Goal: Task Accomplishment & Management: Use online tool/utility

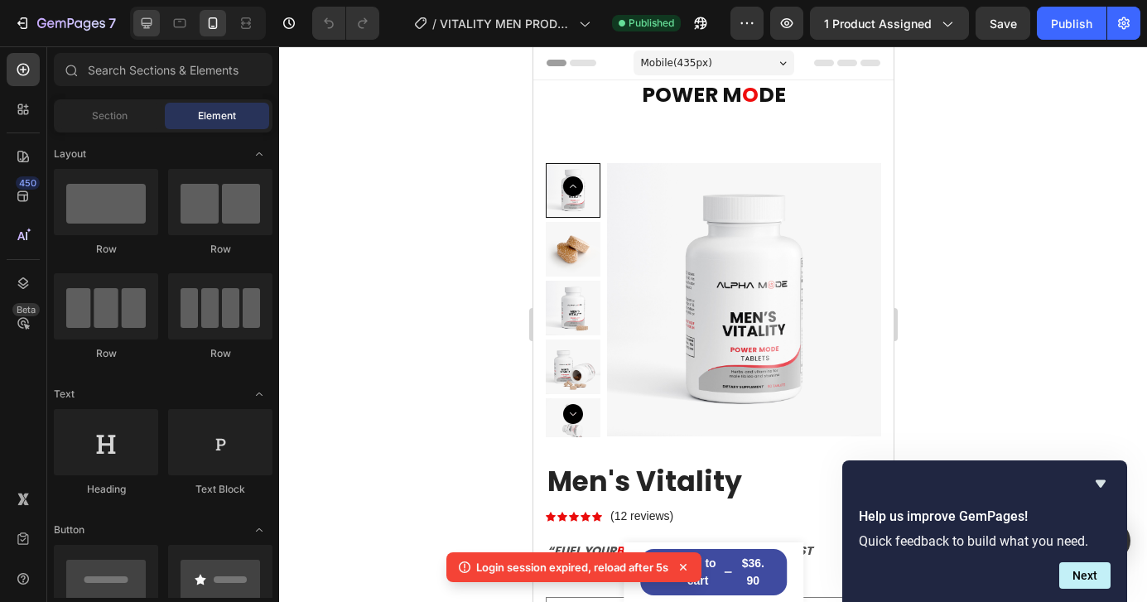
click at [155, 19] on div at bounding box center [146, 23] width 27 height 27
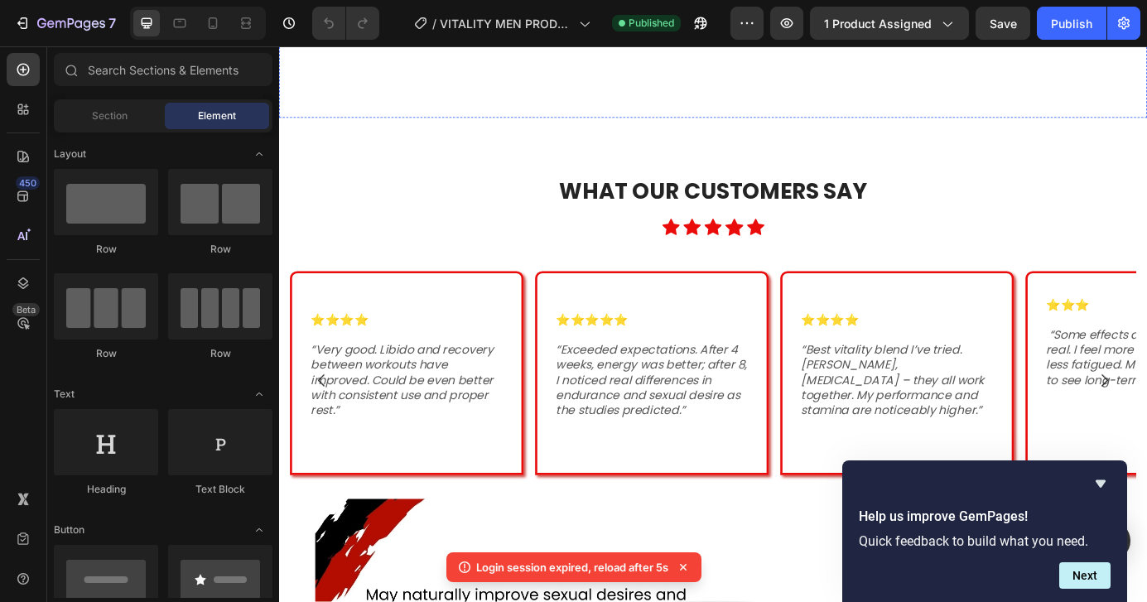
scroll to position [1085, 0]
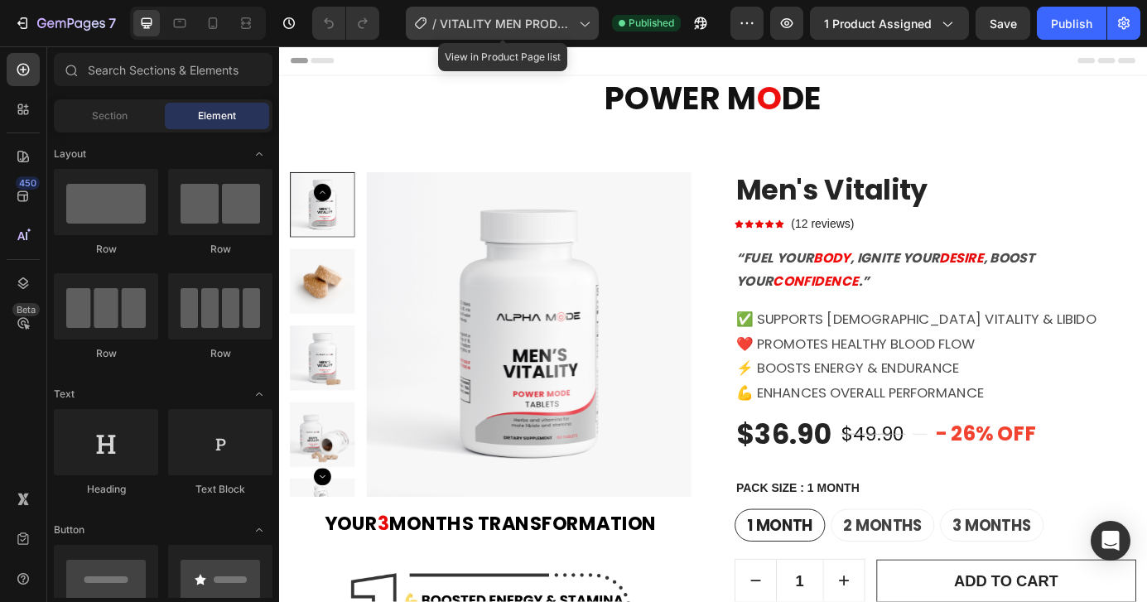
click at [535, 17] on span "VITALITY MEN PRODUCT" at bounding box center [506, 23] width 133 height 17
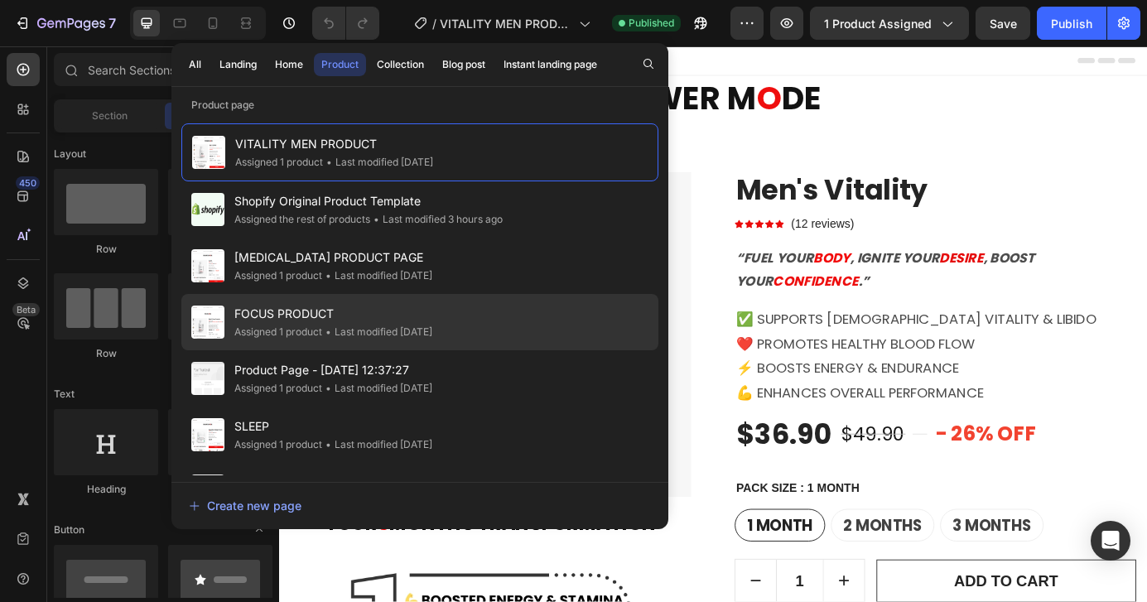
click at [377, 306] on span "FOCUS PRODUCT" at bounding box center [333, 314] width 198 height 20
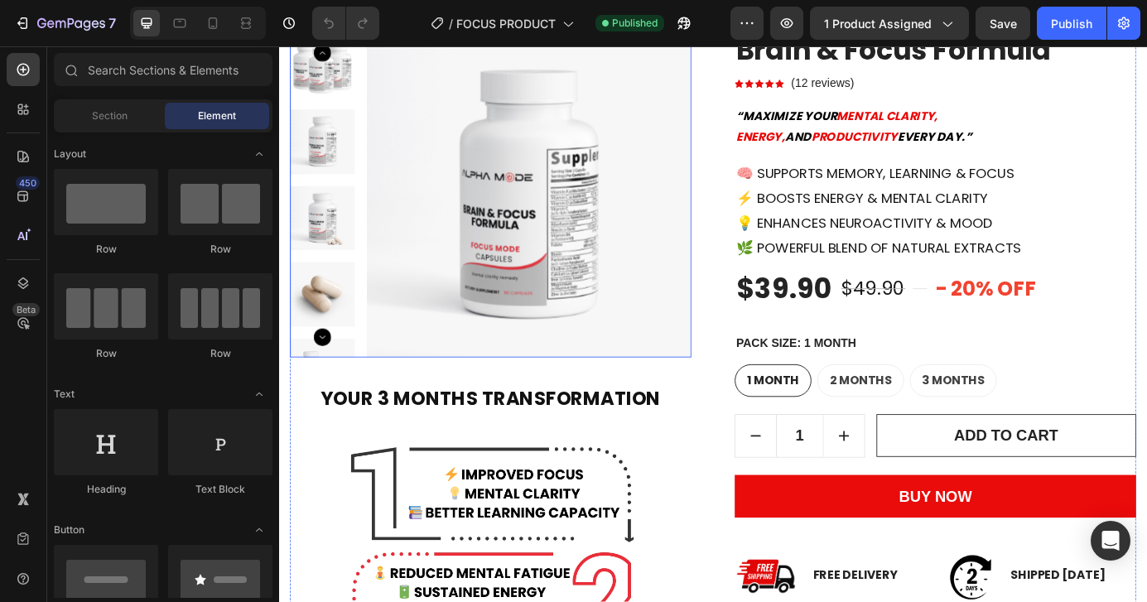
scroll to position [277, 0]
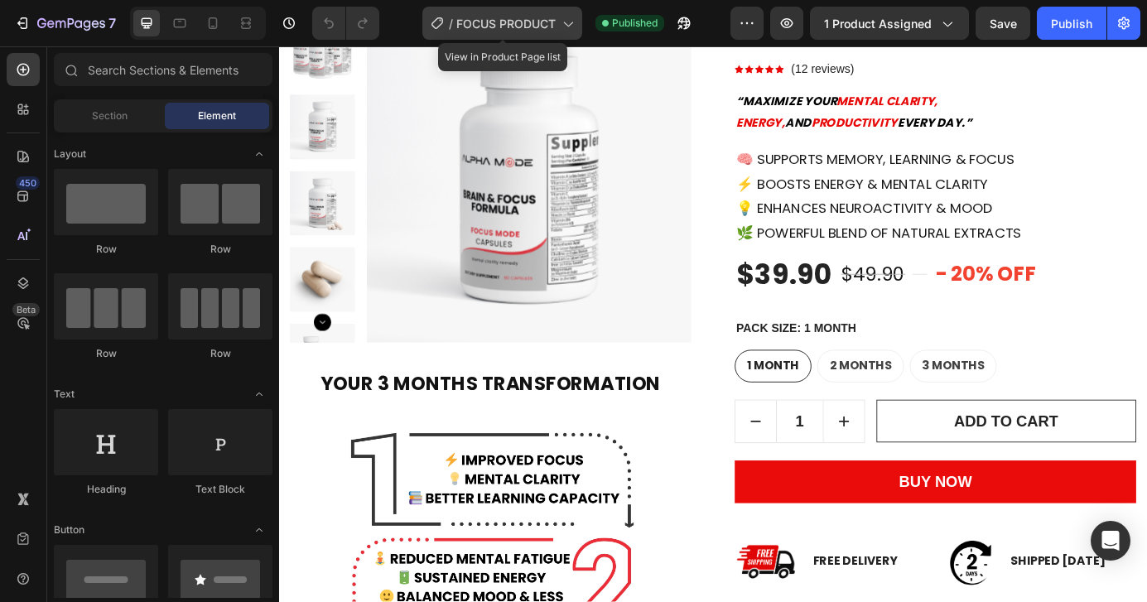
click at [501, 27] on span "FOCUS PRODUCT" at bounding box center [505, 23] width 99 height 17
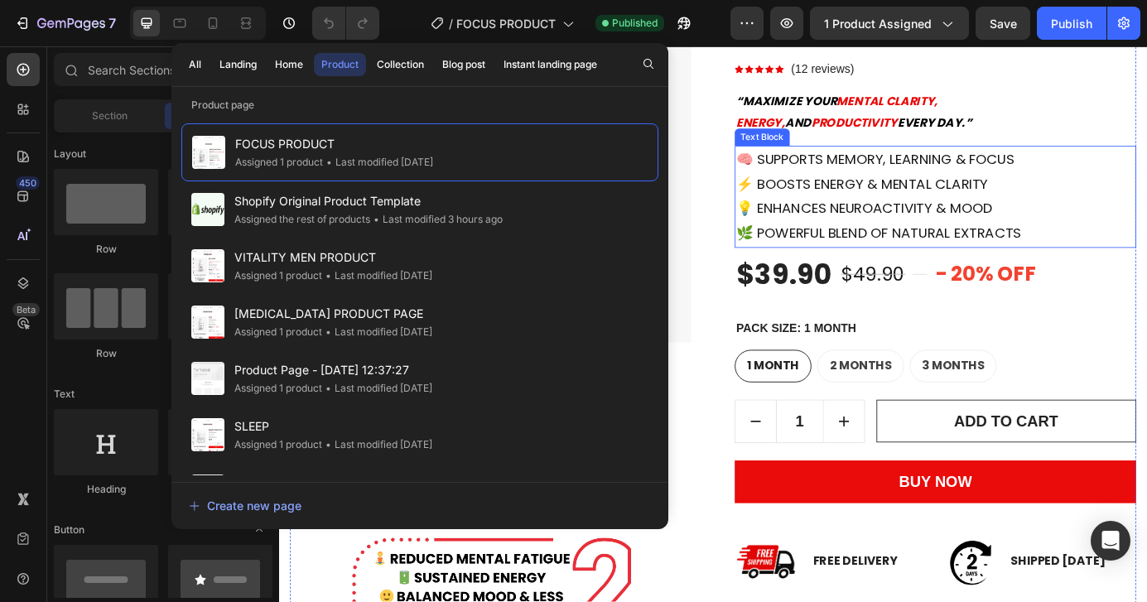
click at [892, 269] on p "🌿 POWERFUL BLEND OF NATURAL EXTRACTS" at bounding box center [1031, 261] width 456 height 28
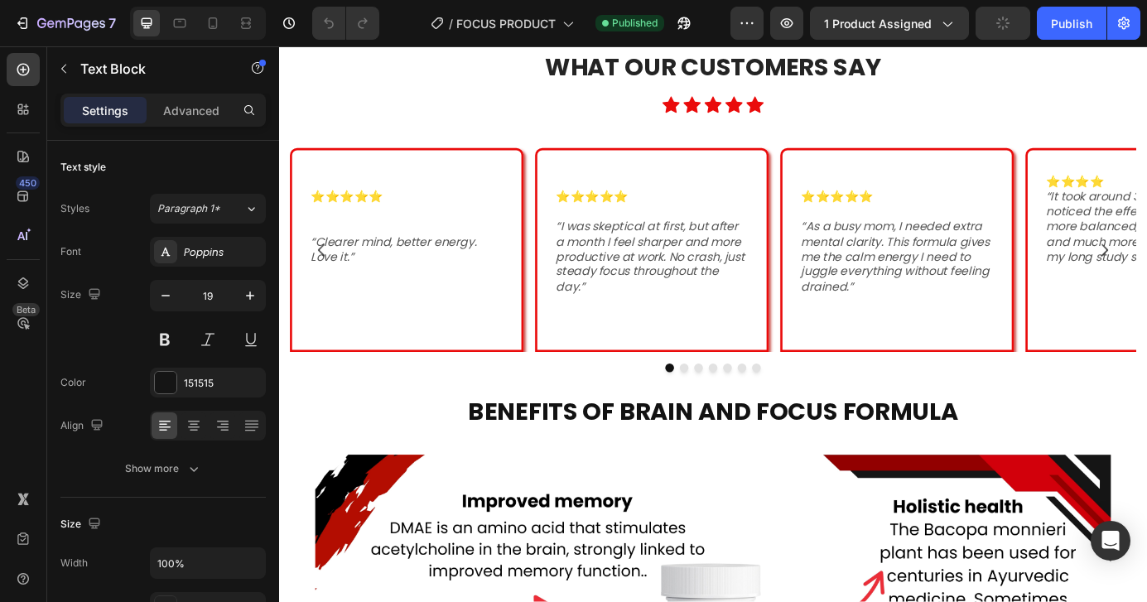
scroll to position [1955, 0]
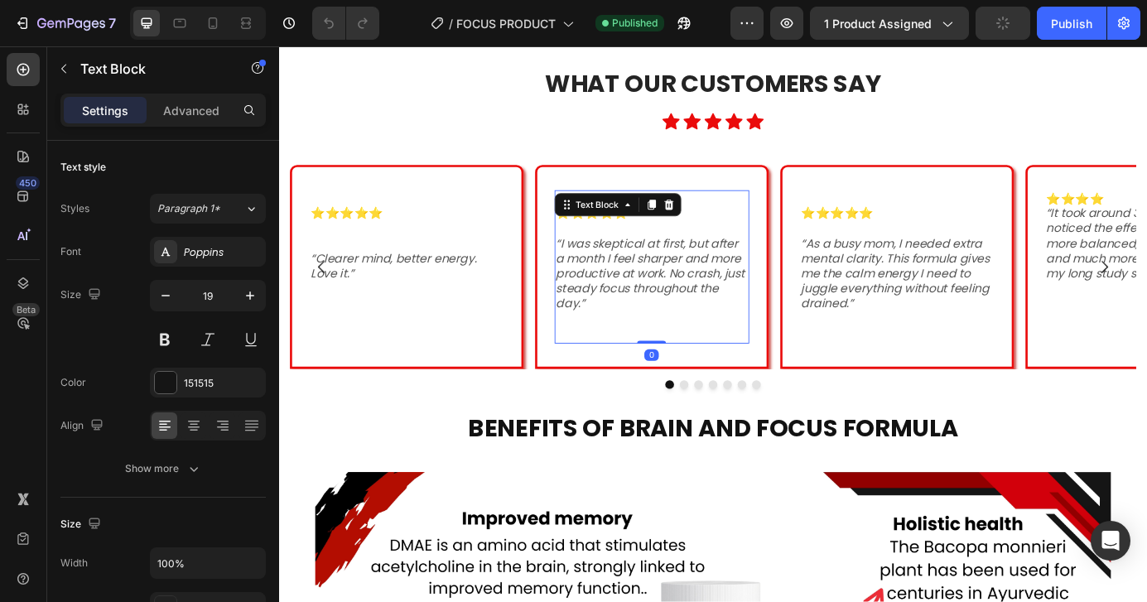
click at [815, 294] on div "⭐️⭐️⭐️⭐️⭐️ “I was skeptical at first, but after a month I feel sharper and more…" at bounding box center [706, 299] width 223 height 176
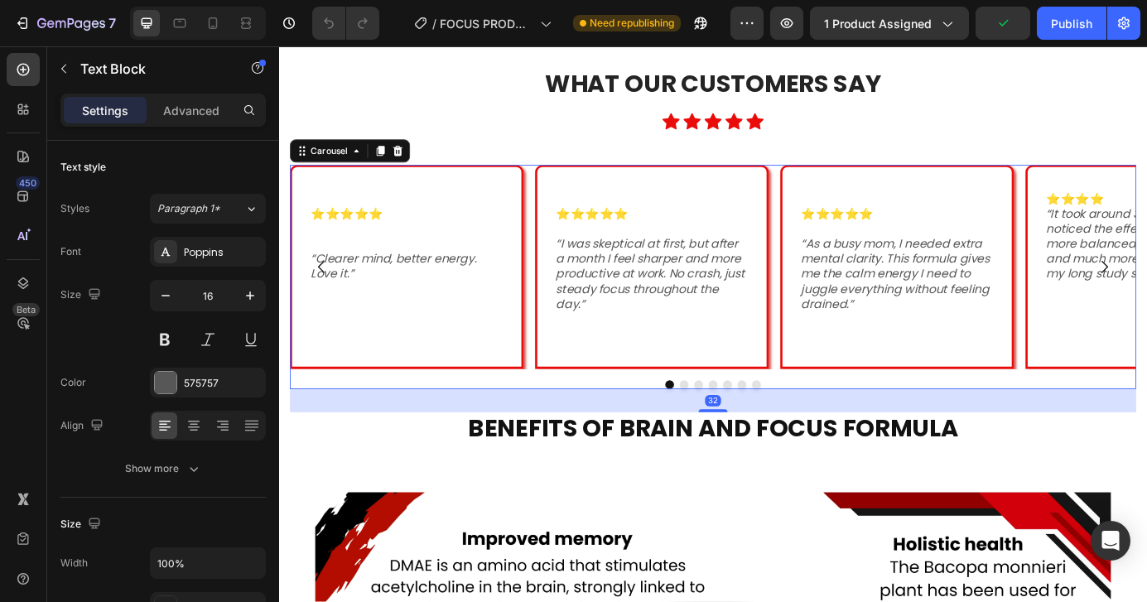
click at [745, 432] on button "Dot" at bounding box center [743, 434] width 10 height 10
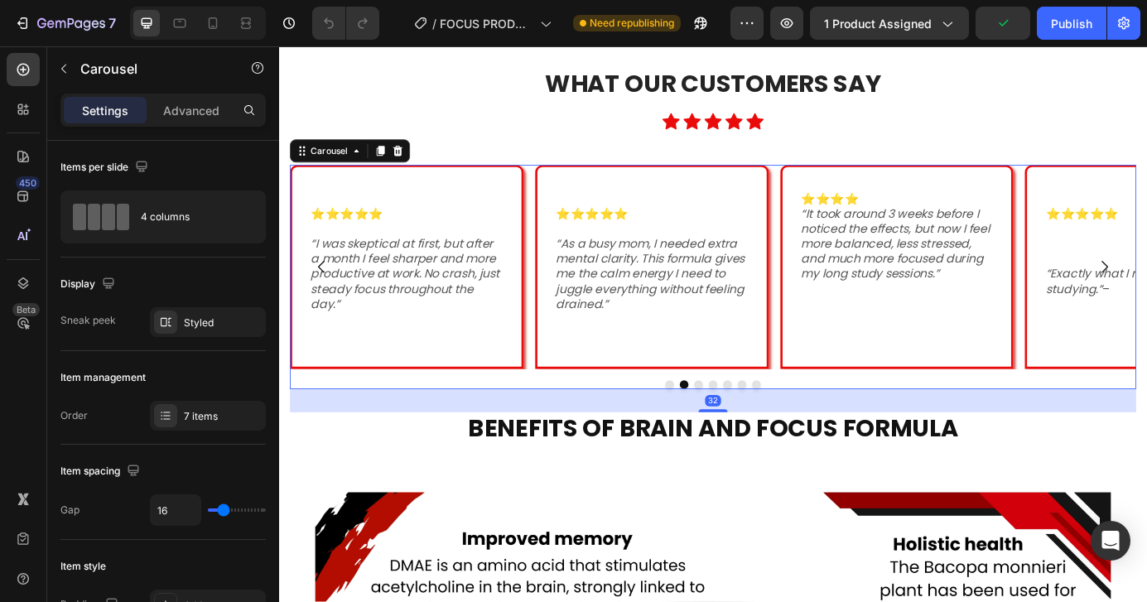
click at [747, 432] on button "Dot" at bounding box center [743, 434] width 10 height 10
click at [756, 432] on button "Dot" at bounding box center [760, 434] width 10 height 10
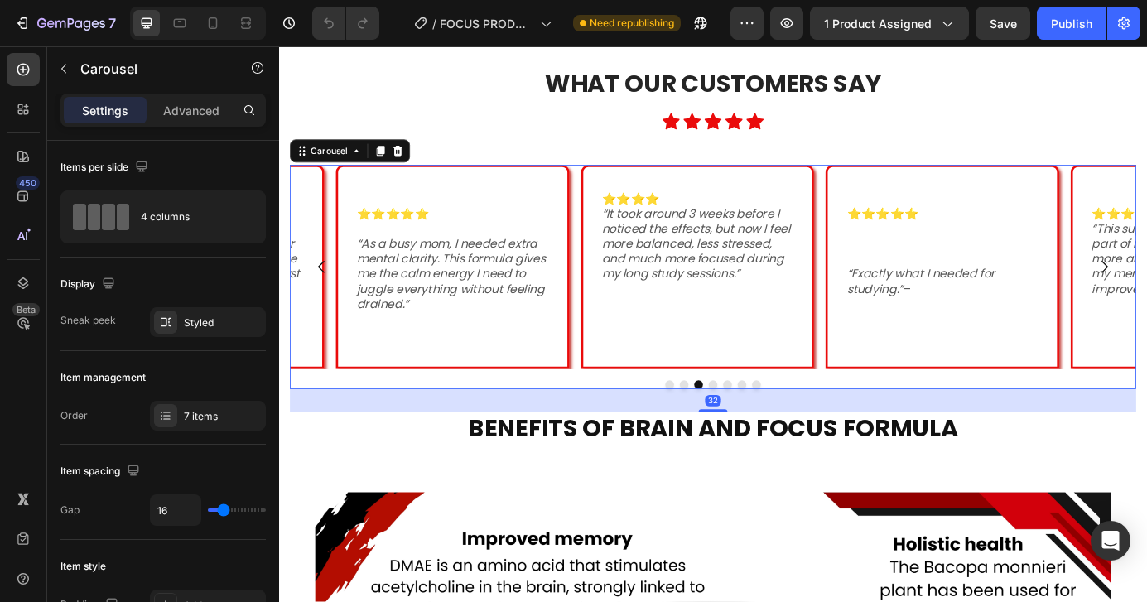
click at [776, 432] on button "Dot" at bounding box center [776, 434] width 10 height 10
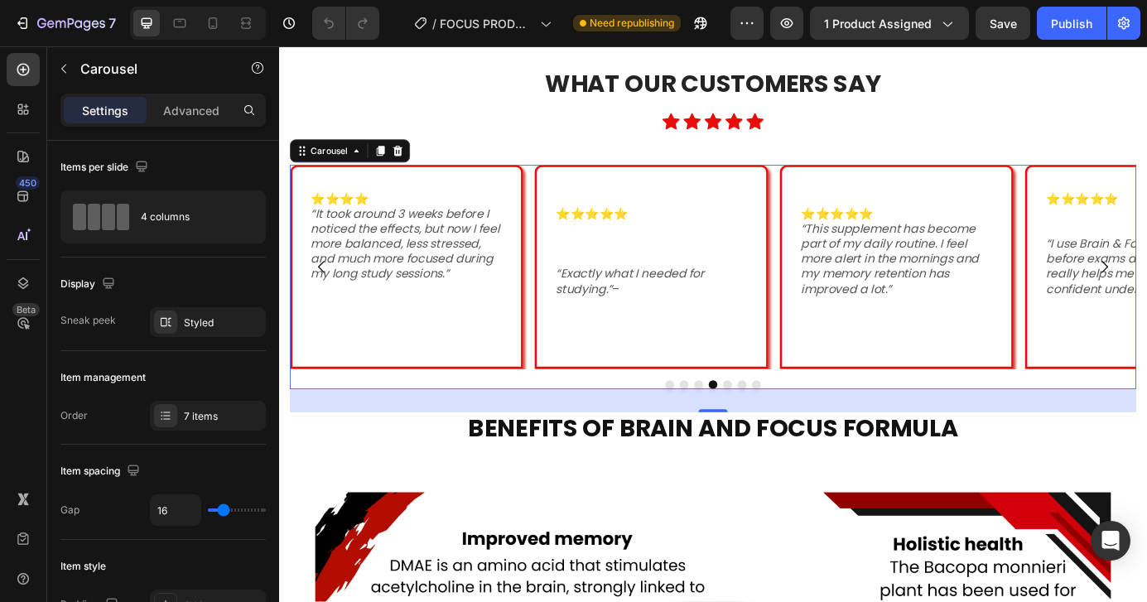
click at [791, 429] on button "Dot" at bounding box center [793, 434] width 10 height 10
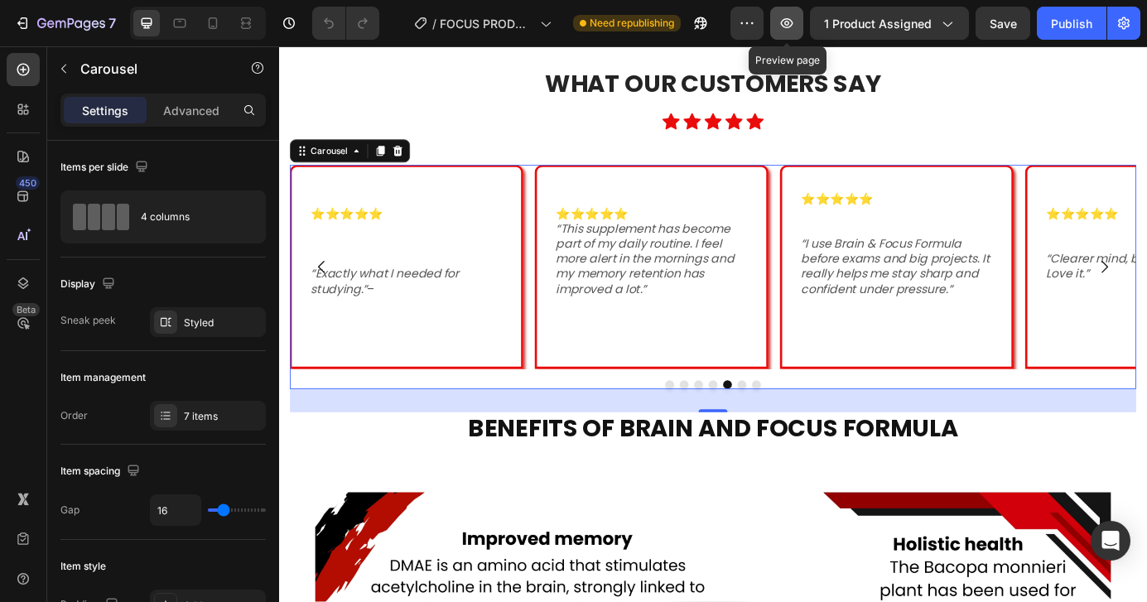
click at [780, 34] on button "button" at bounding box center [786, 23] width 33 height 33
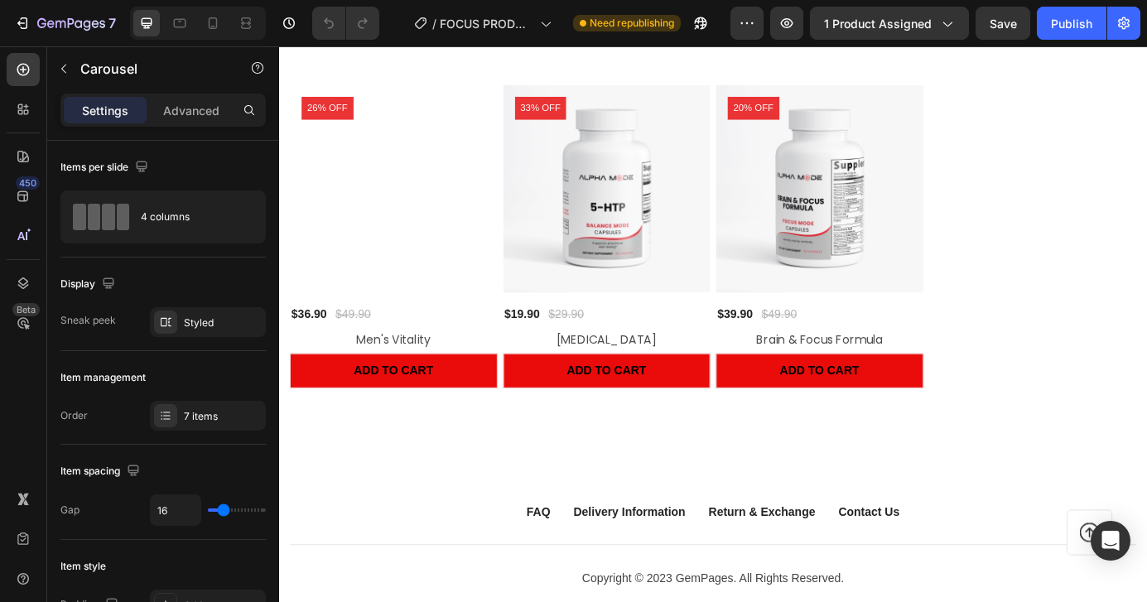
scroll to position [3278, 0]
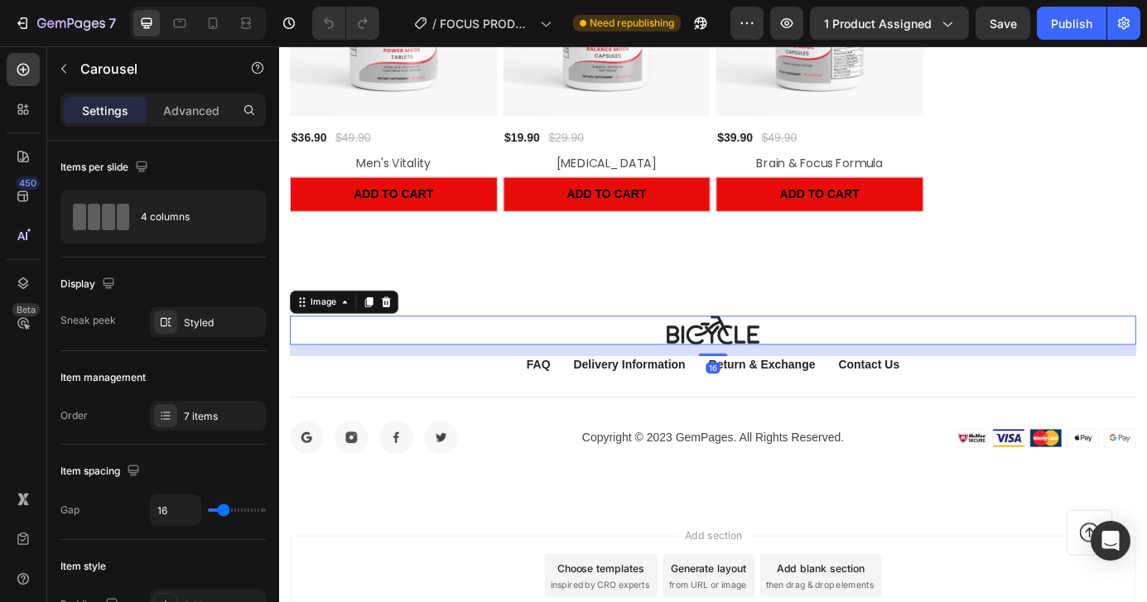
click at [711, 368] on div at bounding box center [776, 372] width 969 height 34
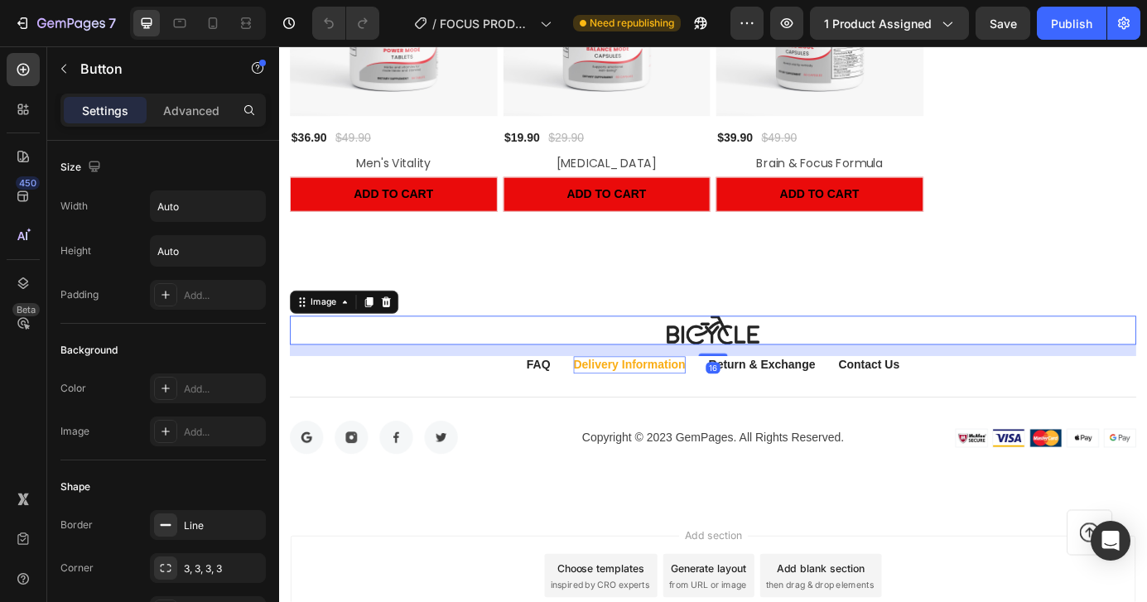
click at [707, 409] on div "Delivery Information" at bounding box center [680, 412] width 128 height 20
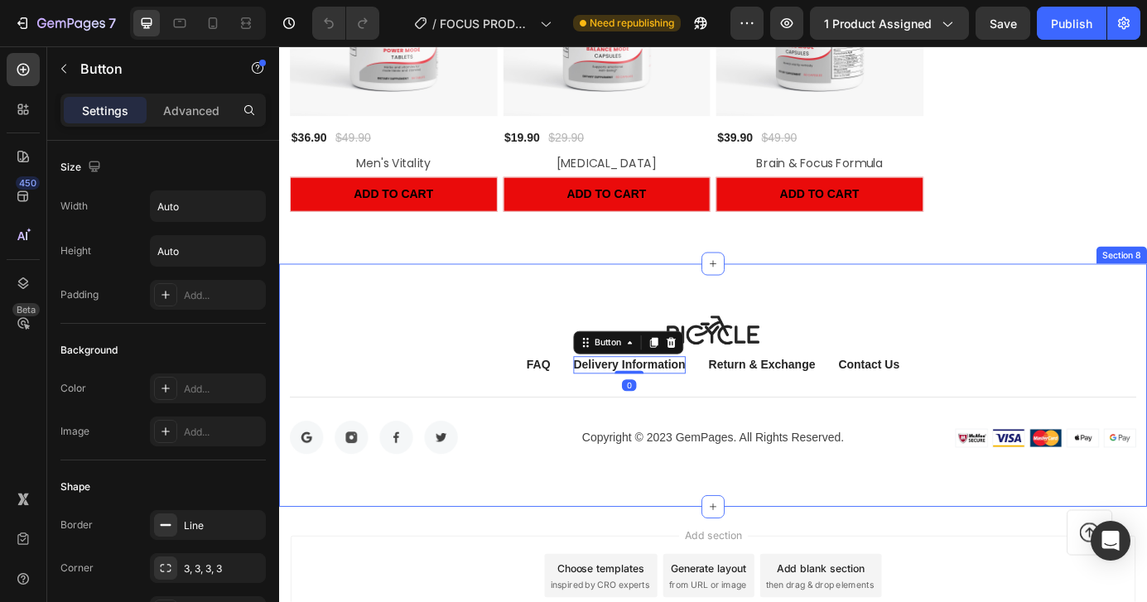
click at [706, 347] on div "Image FAQ Button Delivery Information Button 0 Return & Exchange Button Contact…" at bounding box center [776, 435] width 994 height 279
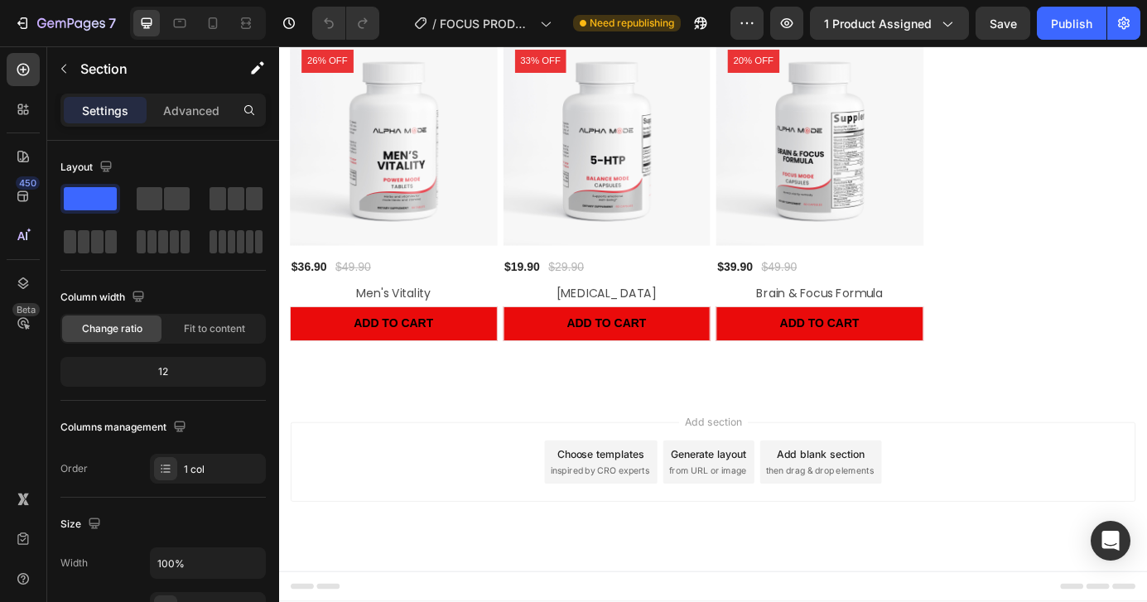
scroll to position [3129, 0]
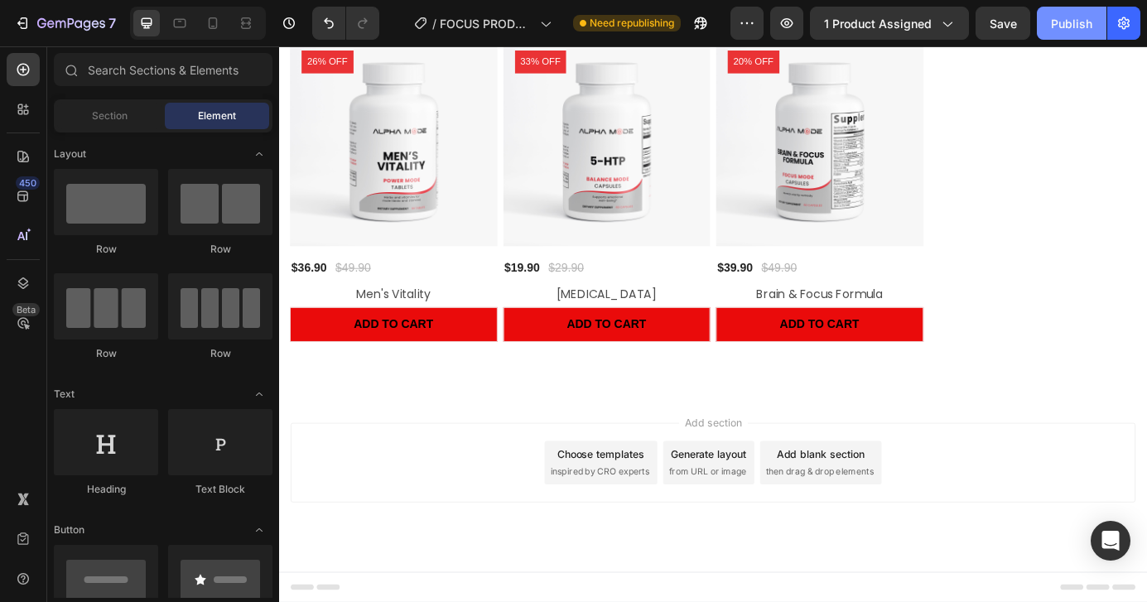
click at [1087, 24] on div "Publish" at bounding box center [1071, 23] width 41 height 17
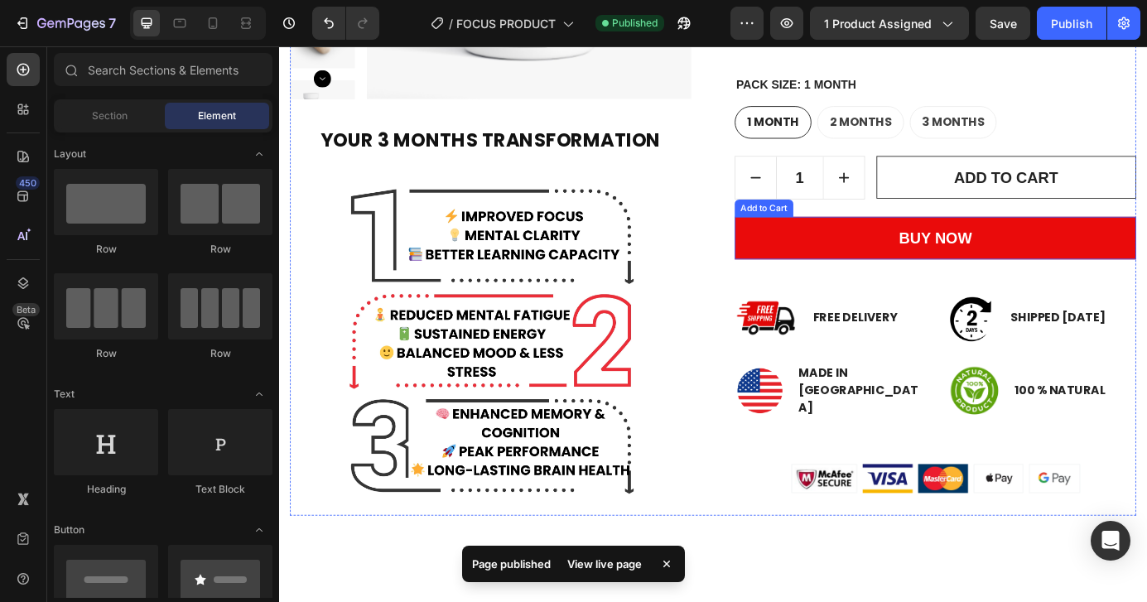
scroll to position [554, 0]
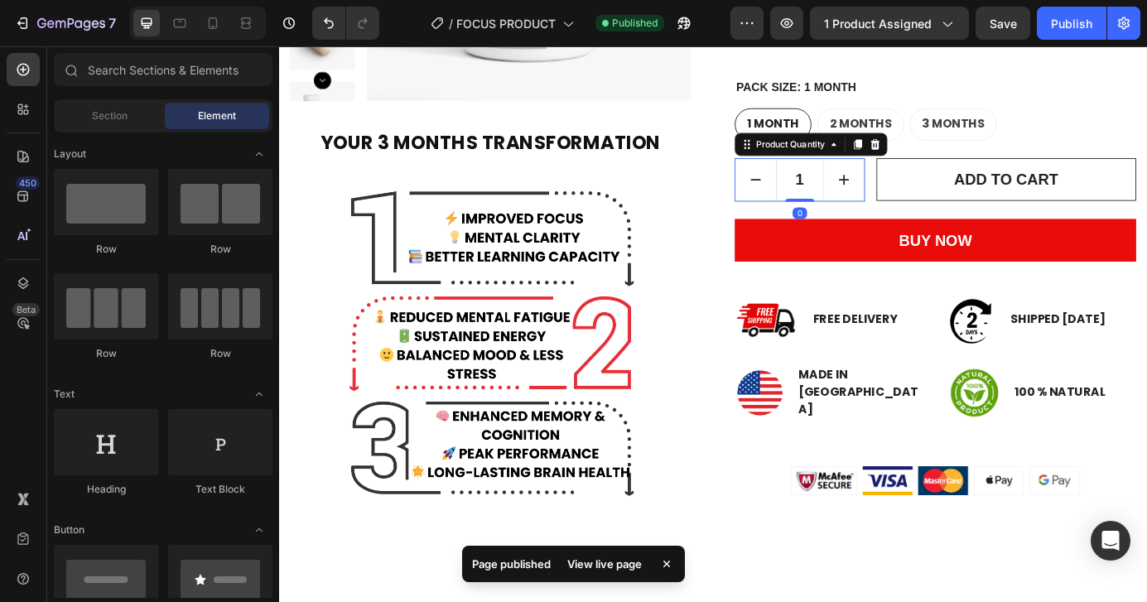
click at [857, 180] on input "1" at bounding box center [875, 200] width 55 height 48
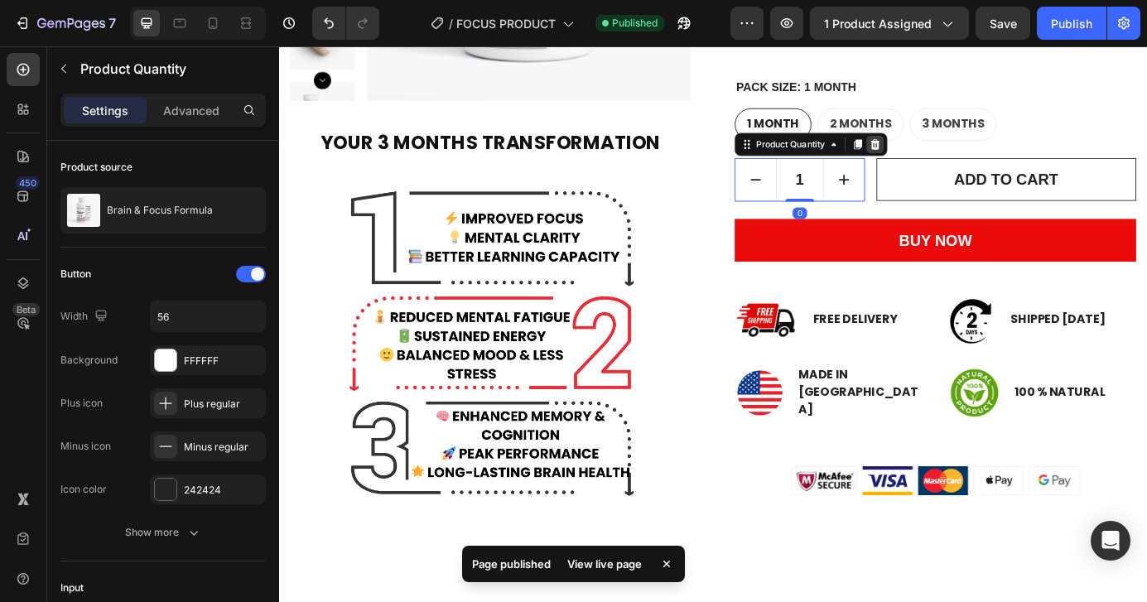
click at [961, 159] on icon at bounding box center [961, 158] width 13 height 13
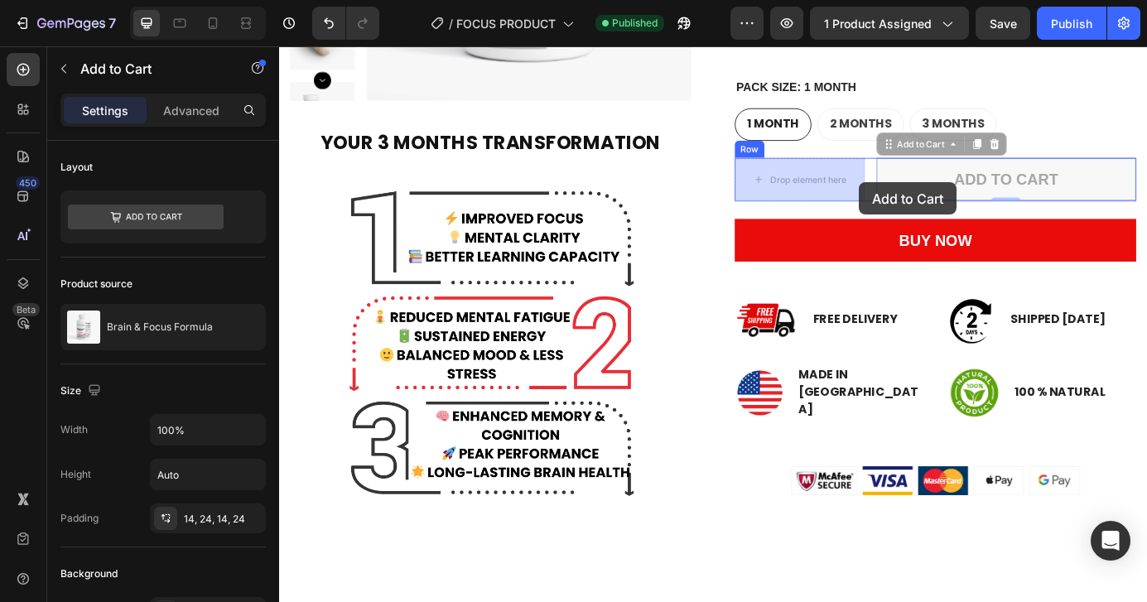
drag, startPoint x: 999, startPoint y: 208, endPoint x: 943, endPoint y: 202, distance: 56.6
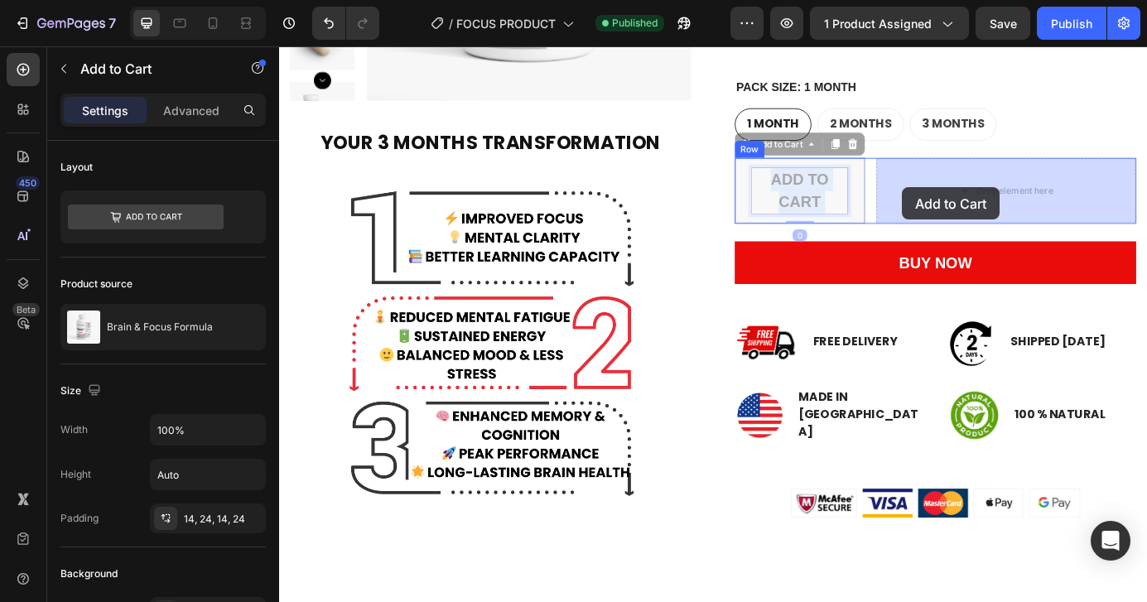
drag, startPoint x: 929, startPoint y: 208, endPoint x: 983, endPoint y: 208, distance: 53.8
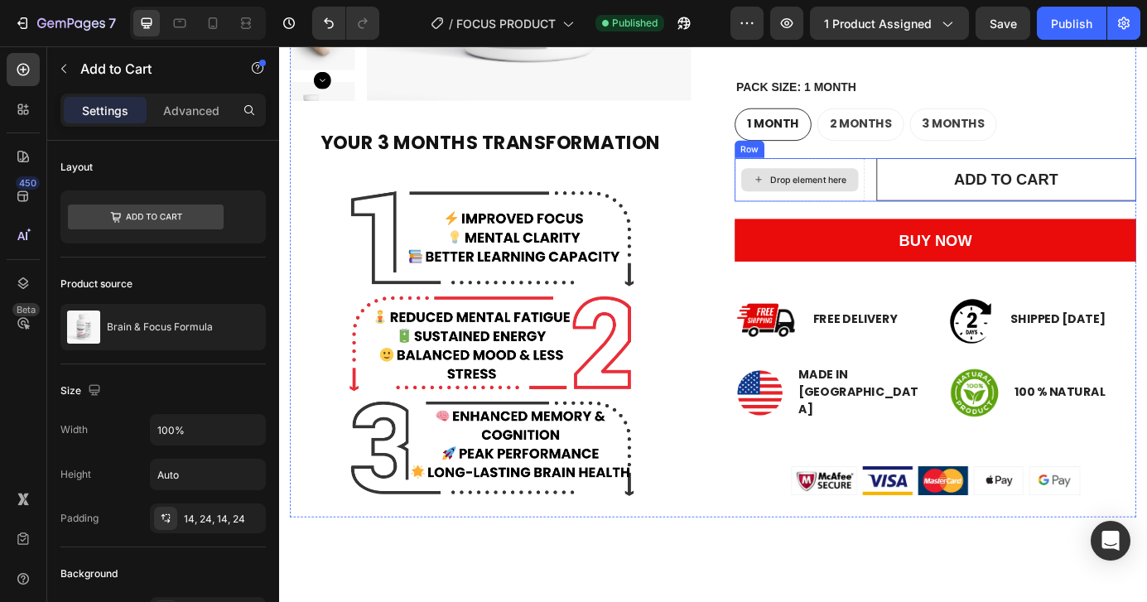
click at [907, 197] on div "Drop element here" at bounding box center [885, 199] width 88 height 13
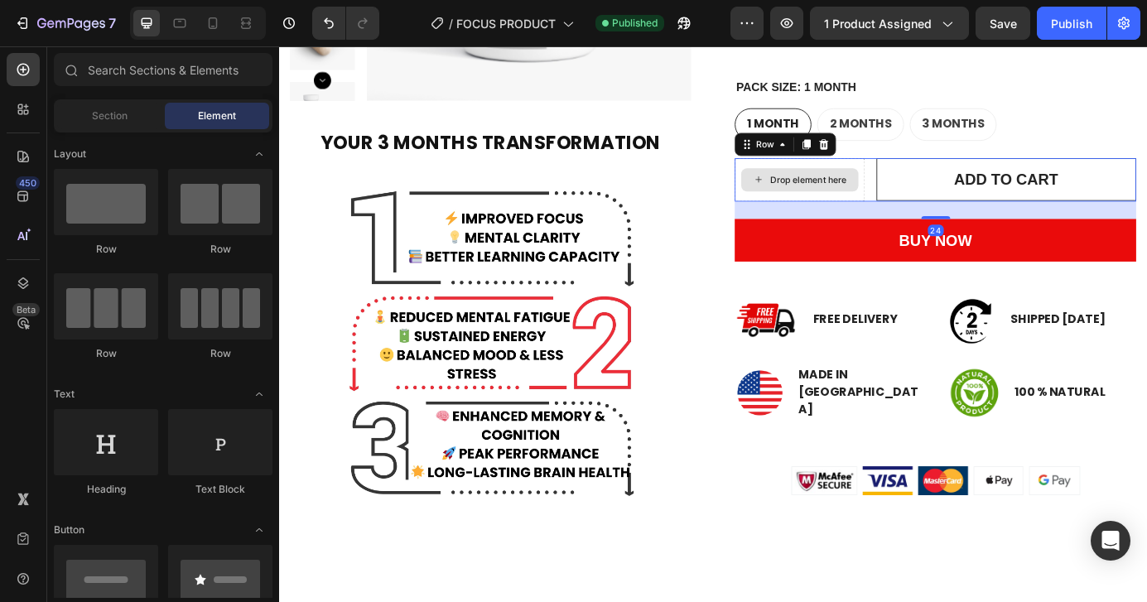
click at [833, 185] on div "Drop element here" at bounding box center [875, 200] width 149 height 50
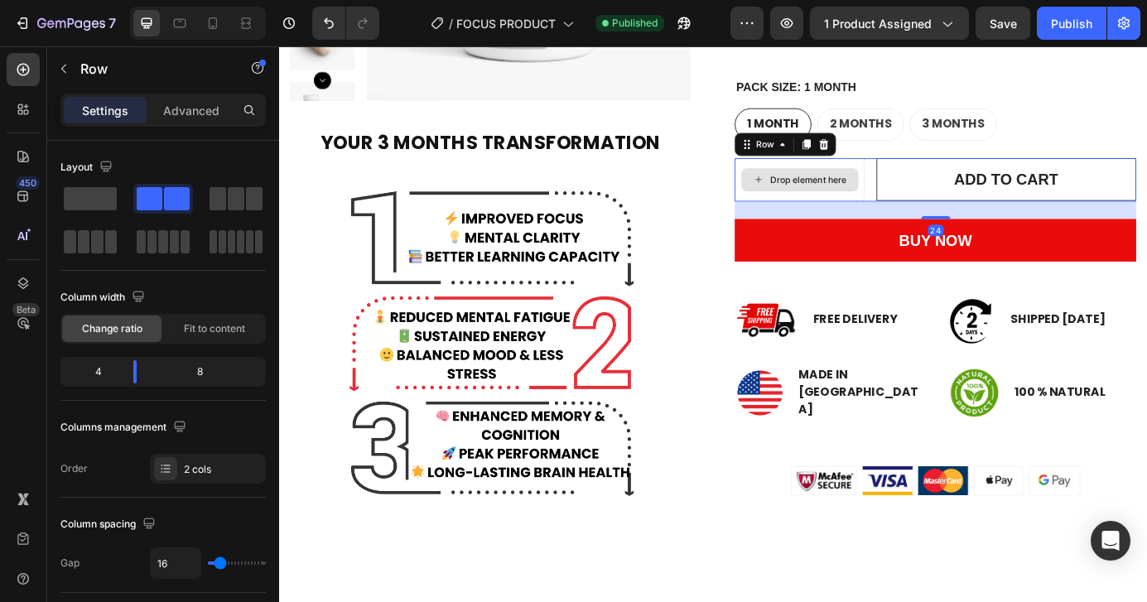
click at [945, 181] on div "Drop element here" at bounding box center [875, 200] width 149 height 50
click at [857, 161] on icon at bounding box center [855, 158] width 13 height 13
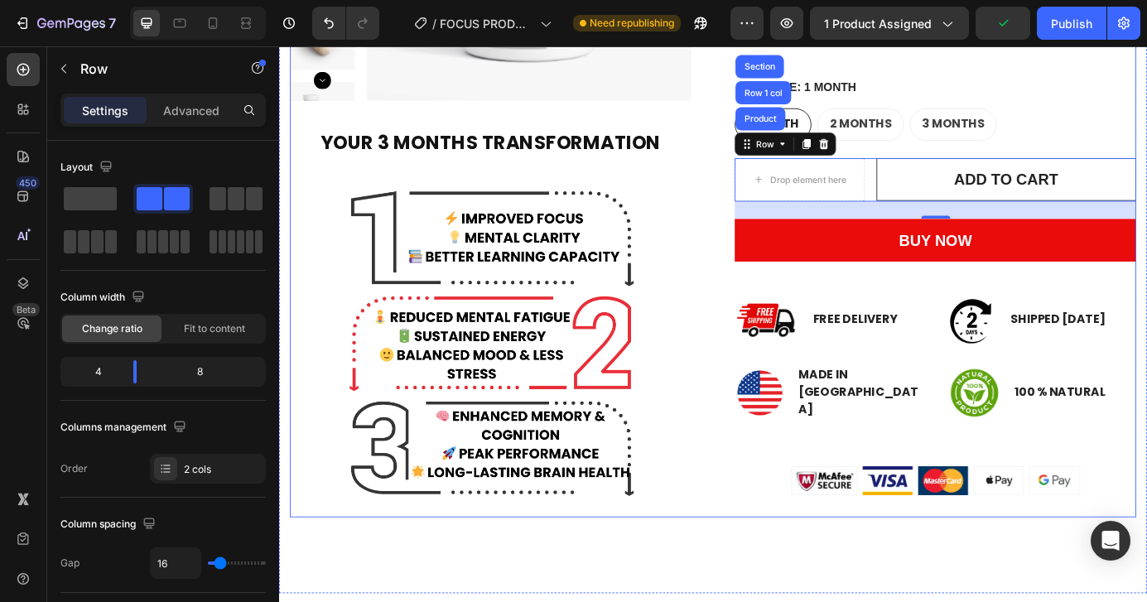
click at [757, 234] on div "Product Images YOUR 3 MONTHS TRANSFORMATION Heading Image Brain & Focus Formula…" at bounding box center [776, 162] width 969 height 850
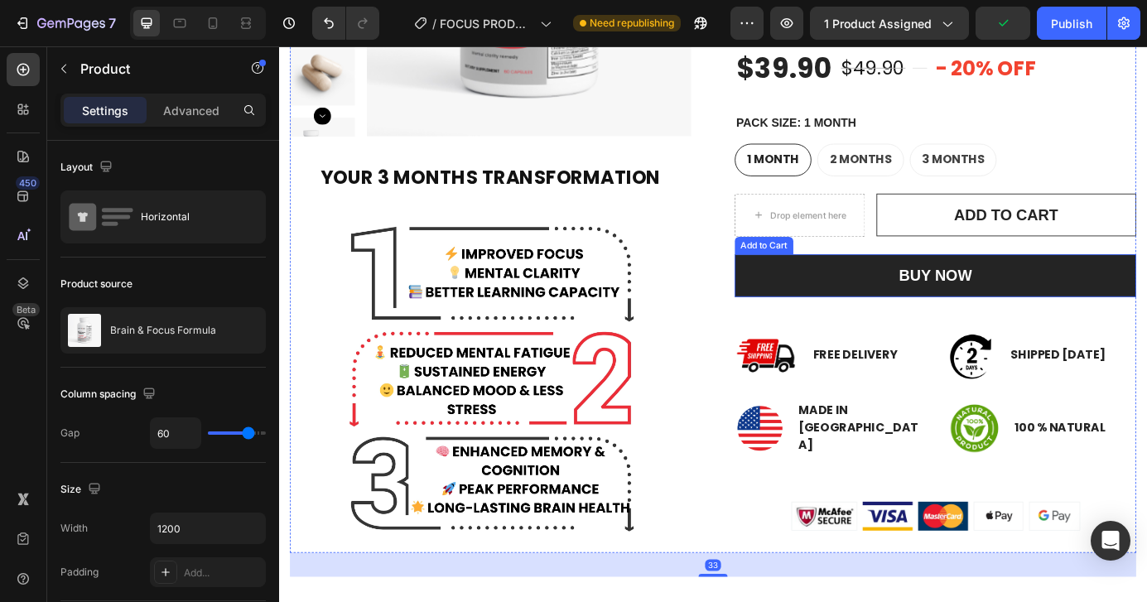
scroll to position [506, 0]
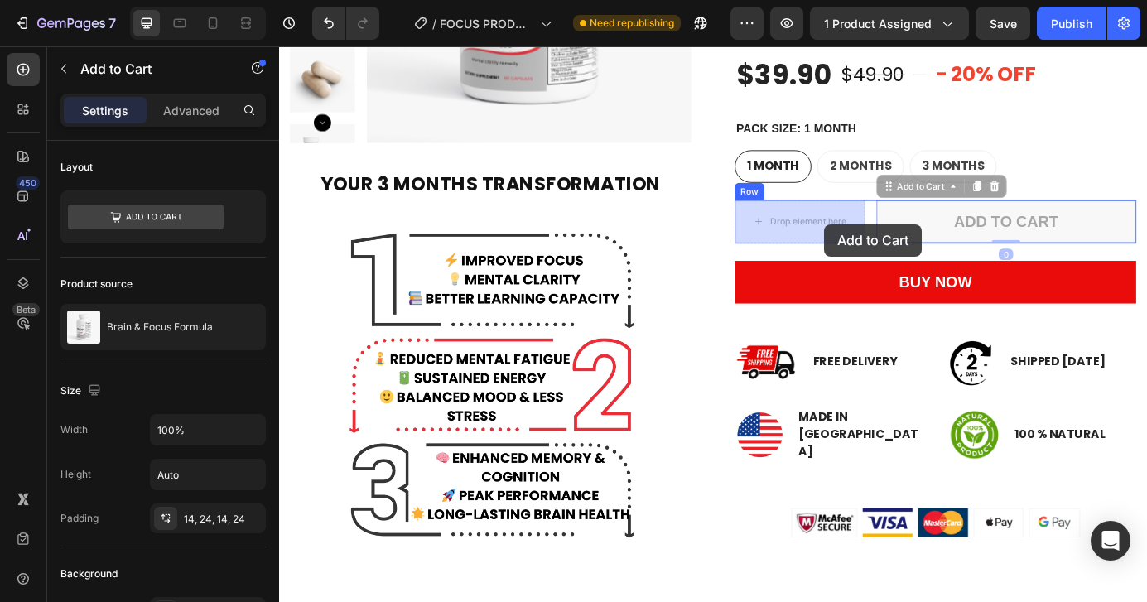
drag, startPoint x: 992, startPoint y: 253, endPoint x: 903, endPoint y: 250, distance: 89.5
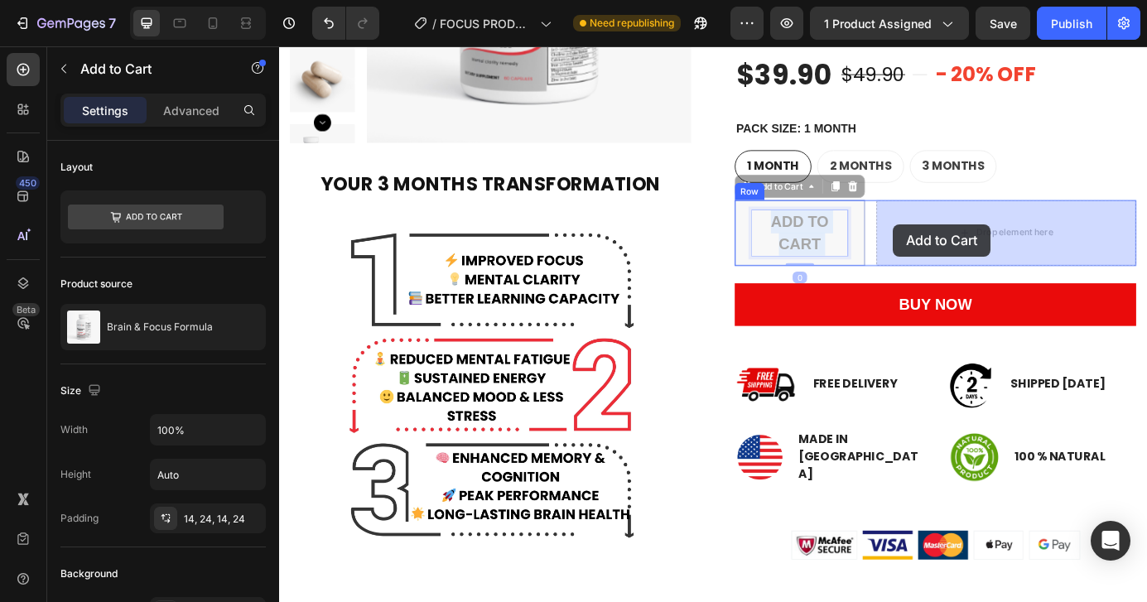
drag, startPoint x: 903, startPoint y: 250, endPoint x: 981, endPoint y: 250, distance: 78.7
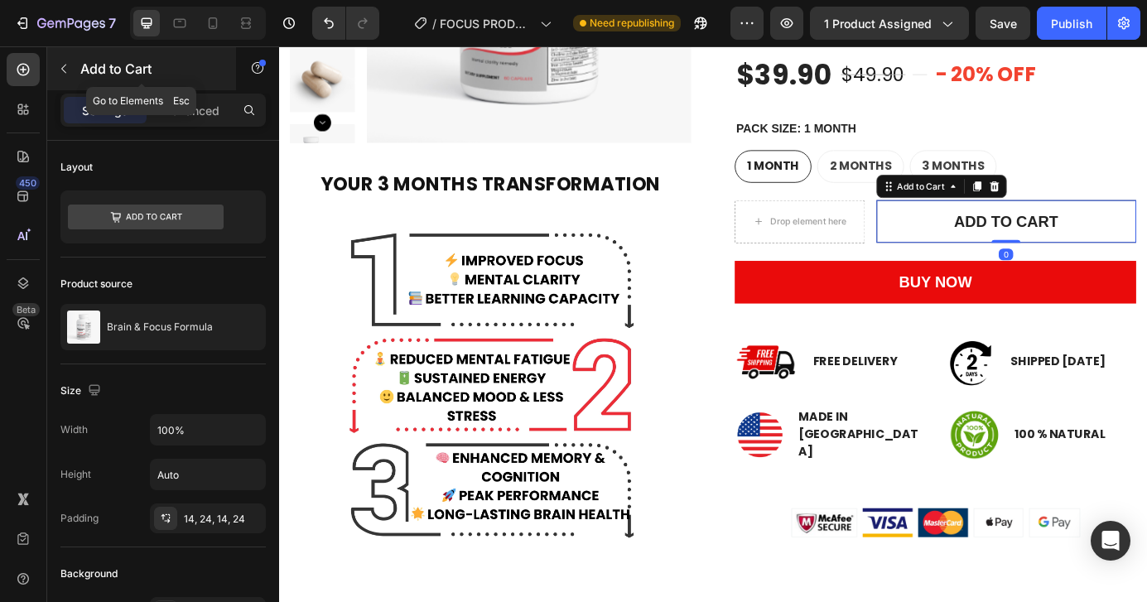
click at [63, 63] on icon "button" at bounding box center [63, 68] width 13 height 13
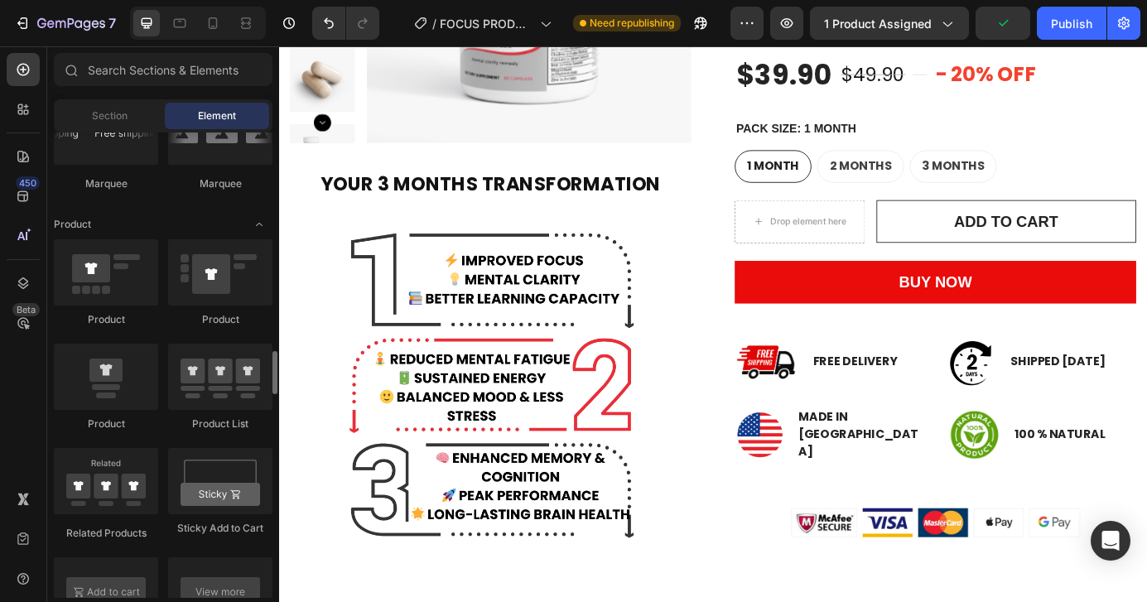
scroll to position [2250, 0]
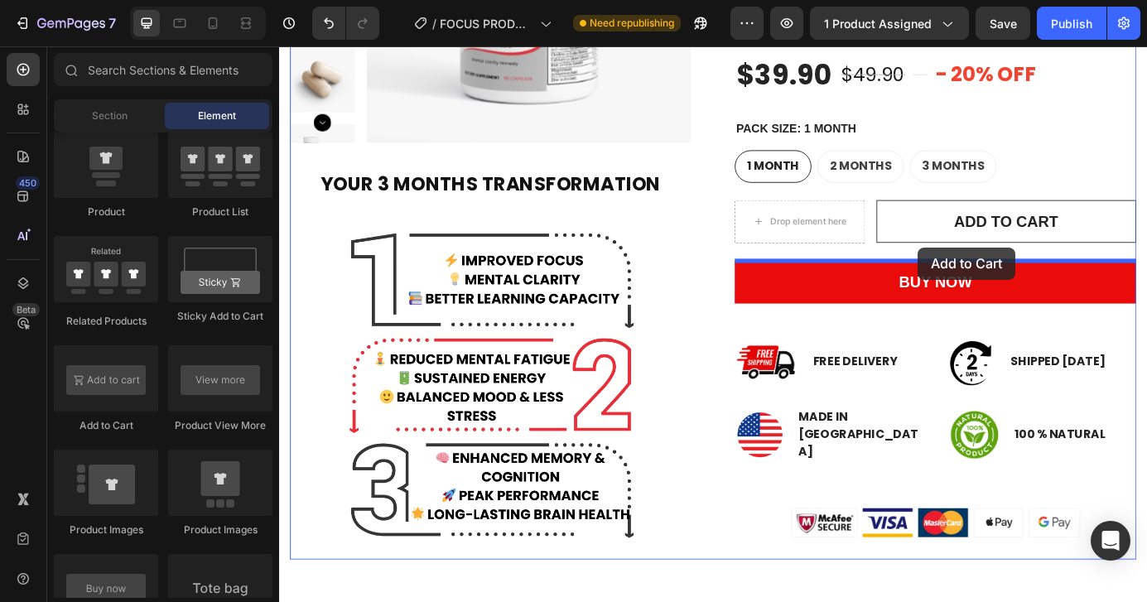
drag, startPoint x: 392, startPoint y: 436, endPoint x: 1010, endPoint y: 277, distance: 638.8
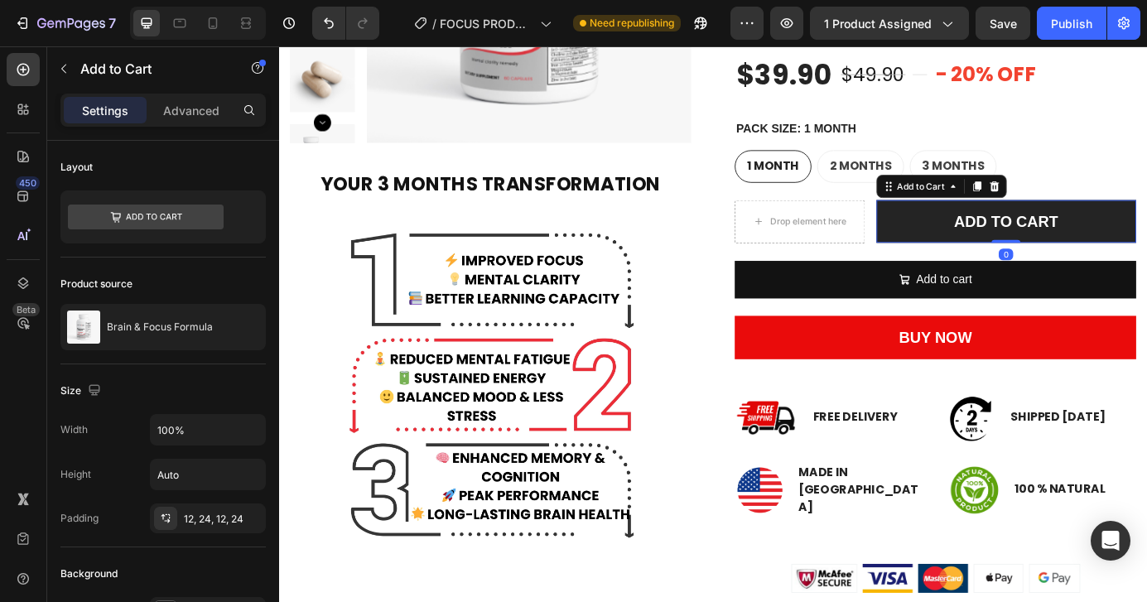
click at [1025, 241] on button "ADD TO CART" at bounding box center [1111, 248] width 297 height 50
click at [975, 231] on button "ADD TO CART" at bounding box center [1111, 248] width 297 height 50
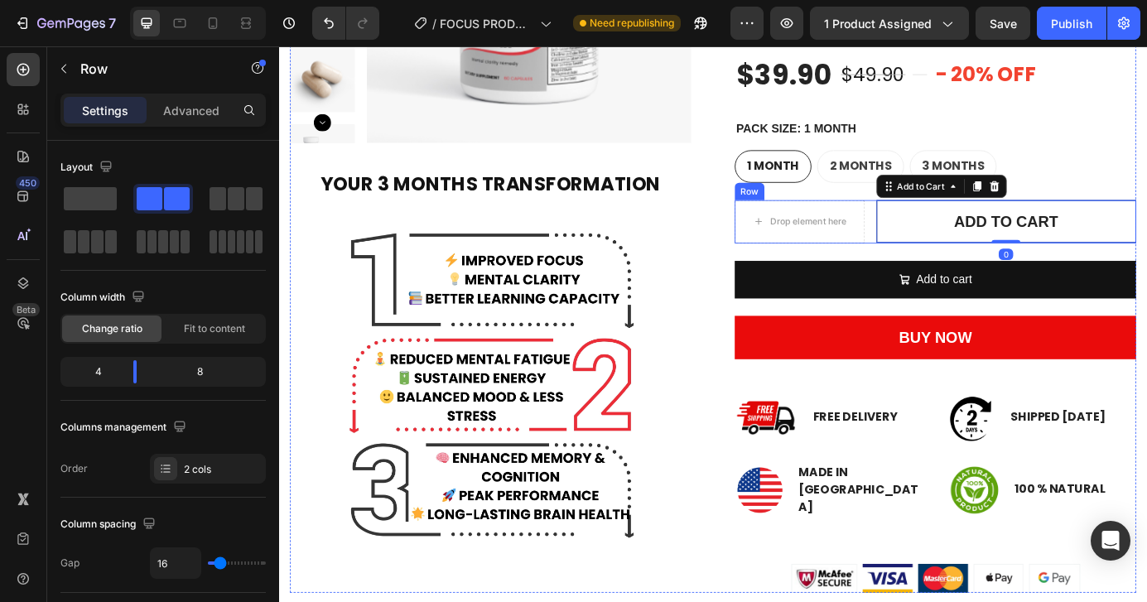
click at [954, 234] on div "Drop element here ADD TO CART Add to Cart 0 Row" at bounding box center [1031, 248] width 460 height 50
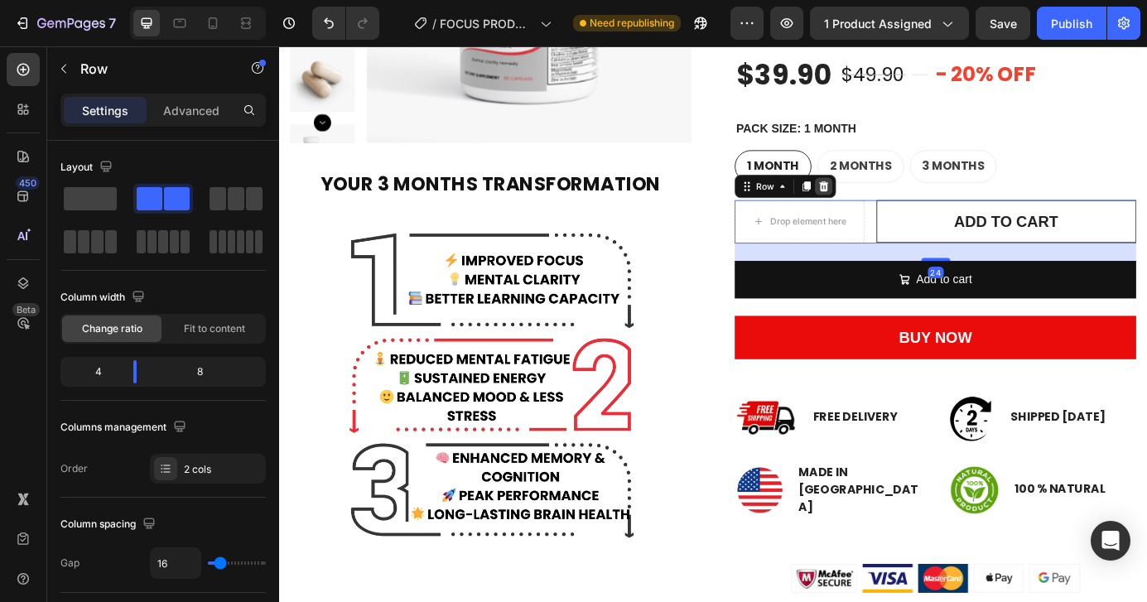
click at [904, 205] on icon at bounding box center [903, 207] width 11 height 12
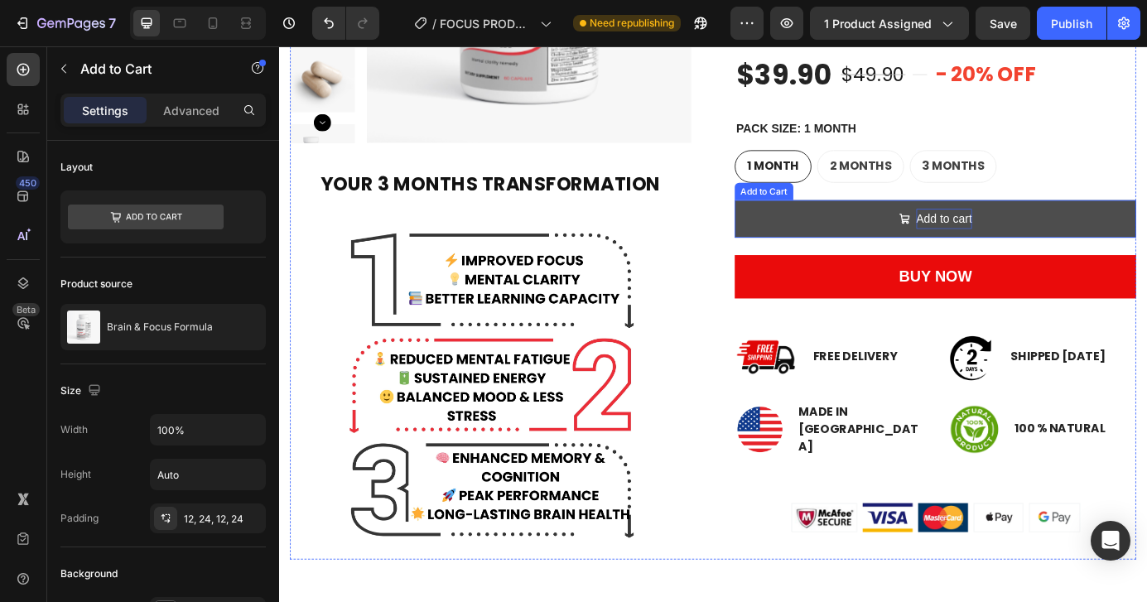
click at [1042, 243] on div "Add to cart" at bounding box center [1041, 245] width 64 height 24
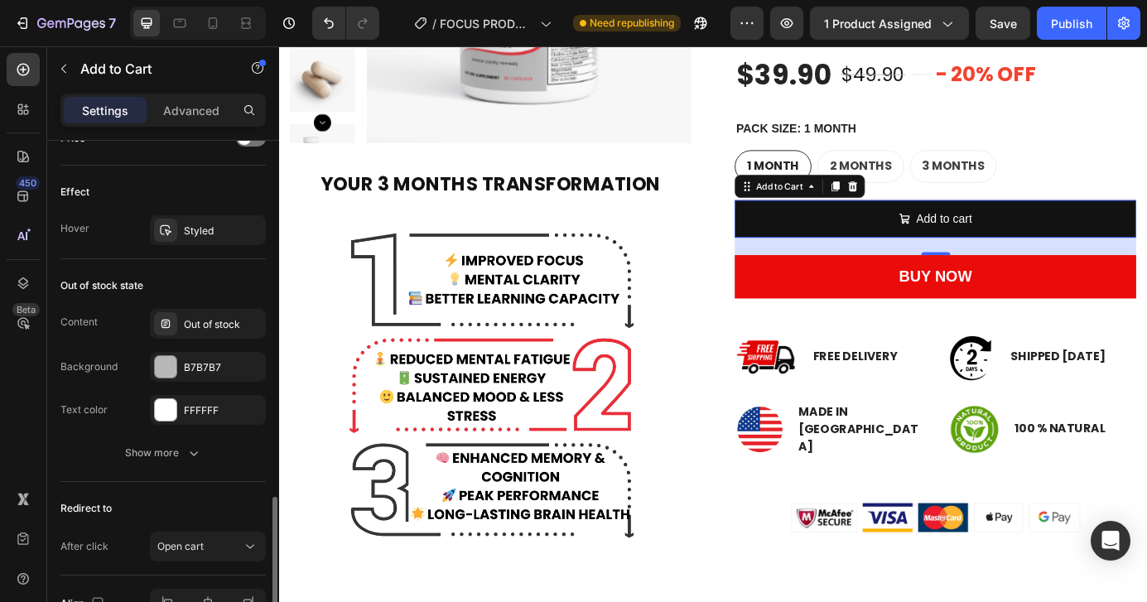
scroll to position [1397, 0]
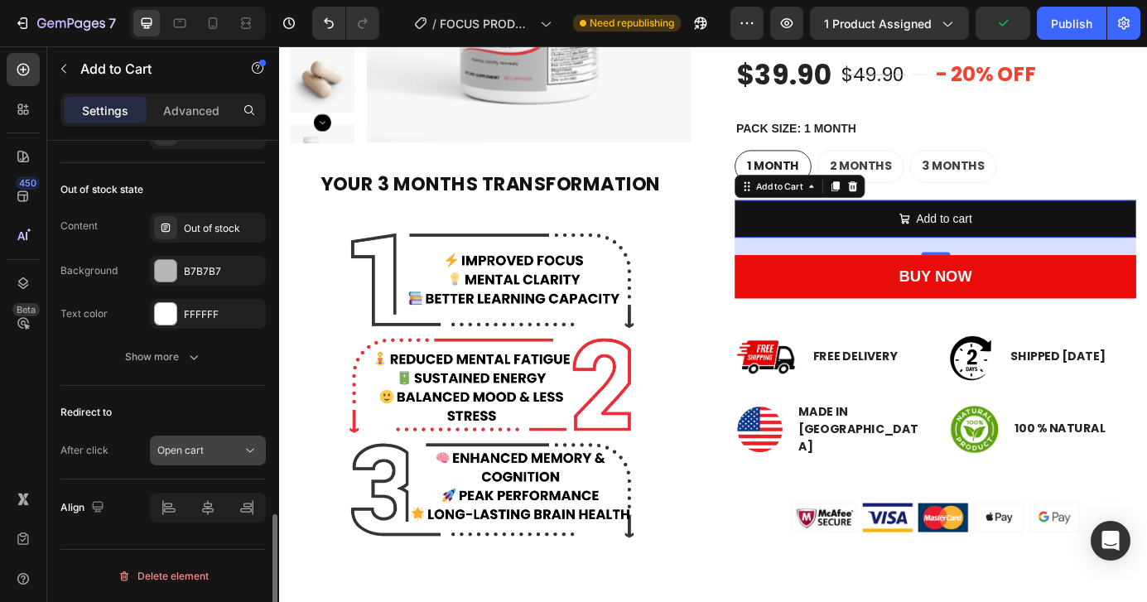
click at [223, 445] on div "Open cart" at bounding box center [199, 450] width 84 height 15
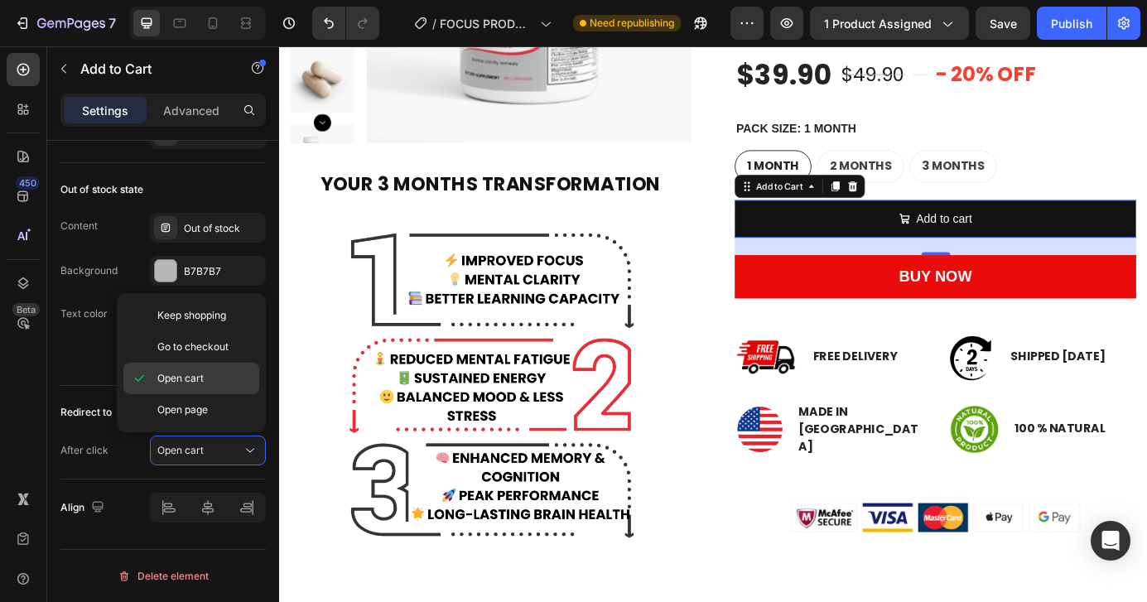
click at [224, 383] on p "Open cart" at bounding box center [204, 378] width 94 height 15
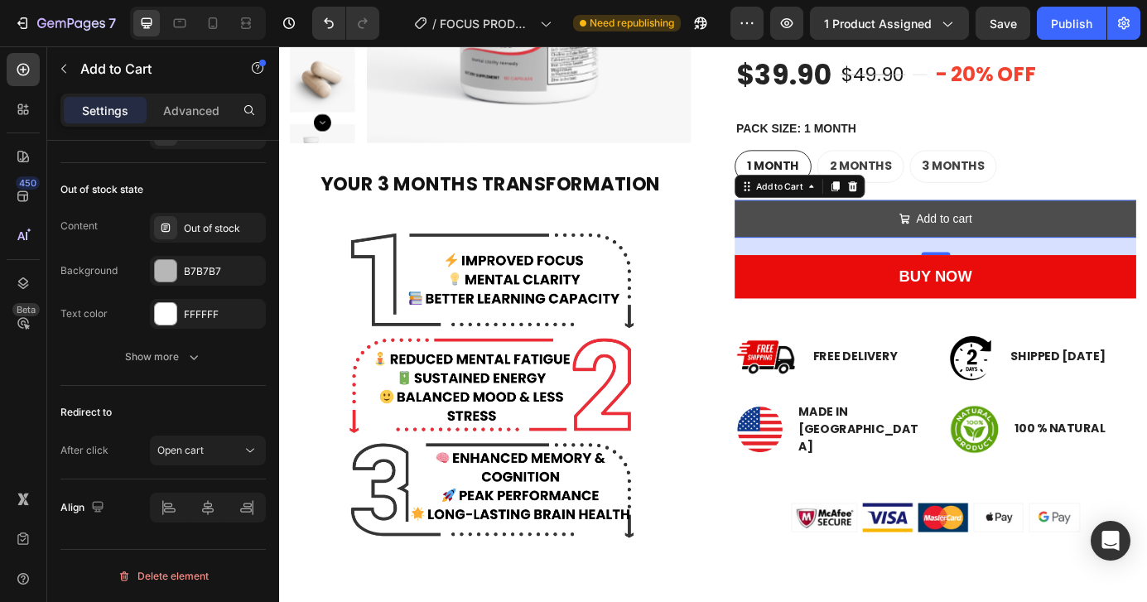
click at [1081, 246] on button "Add to cart" at bounding box center [1031, 245] width 460 height 44
click at [1087, 239] on button "Add to cart" at bounding box center [1031, 245] width 460 height 44
click at [1055, 244] on div "Add to cart" at bounding box center [1041, 245] width 64 height 24
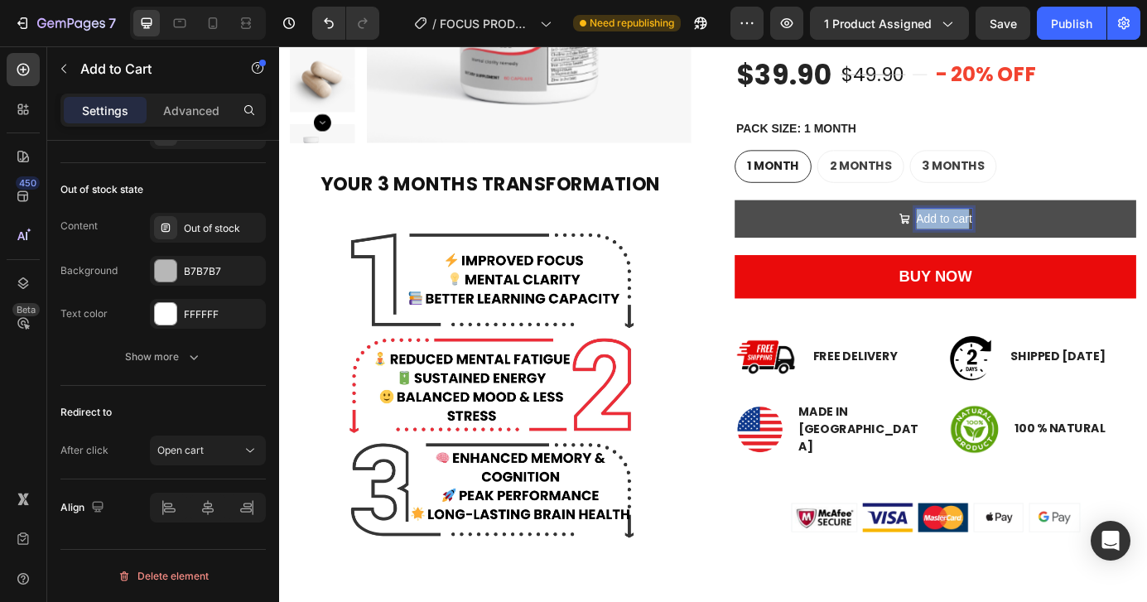
drag, startPoint x: 1069, startPoint y: 243, endPoint x: 986, endPoint y: 246, distance: 83.7
click at [986, 246] on button "Add to cart" at bounding box center [1031, 245] width 460 height 44
click at [801, 223] on button "ADD" at bounding box center [1031, 245] width 460 height 44
click at [801, 223] on button "ADD TO" at bounding box center [1031, 245] width 460 height 44
click at [801, 223] on button "ADD TO CART" at bounding box center [1031, 245] width 460 height 44
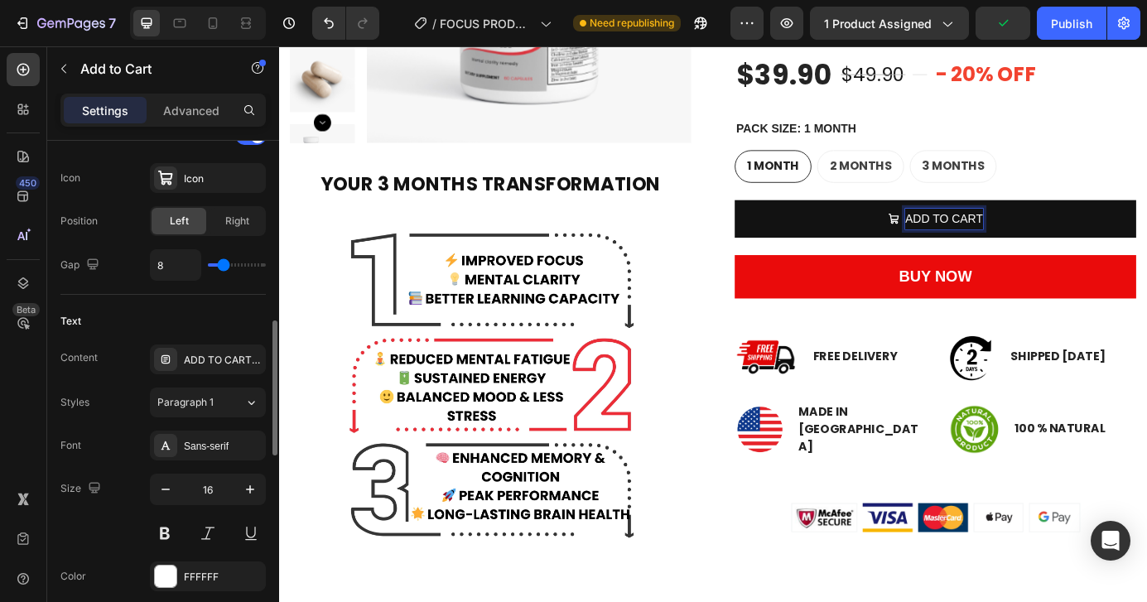
scroll to position [712, 0]
click at [196, 444] on div "Sans-serif" at bounding box center [223, 444] width 78 height 15
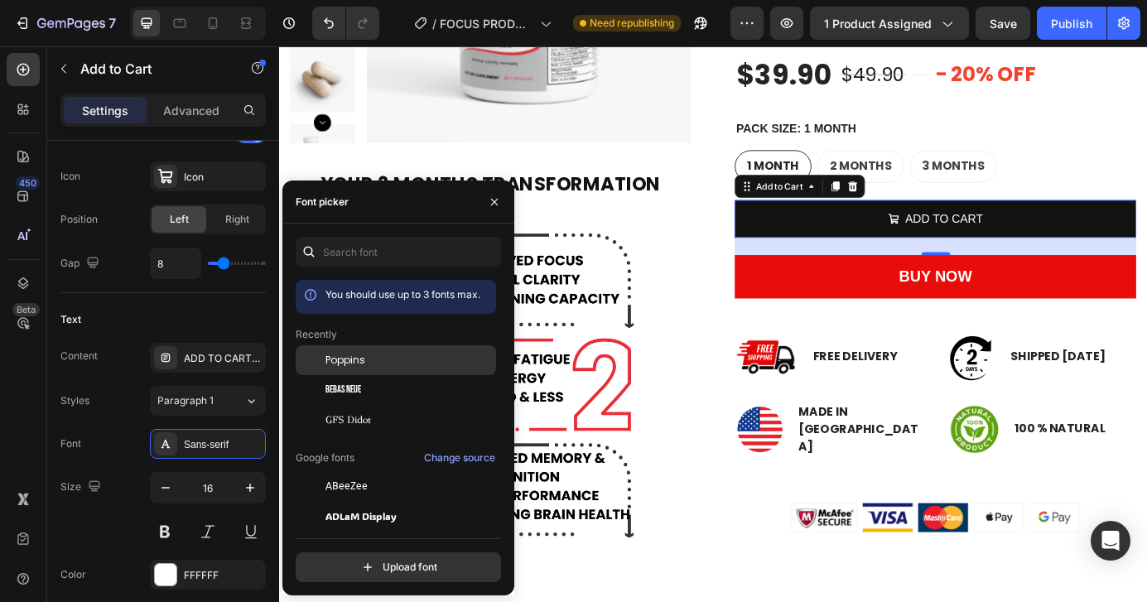
click at [340, 366] on span "Poppins" at bounding box center [345, 360] width 40 height 15
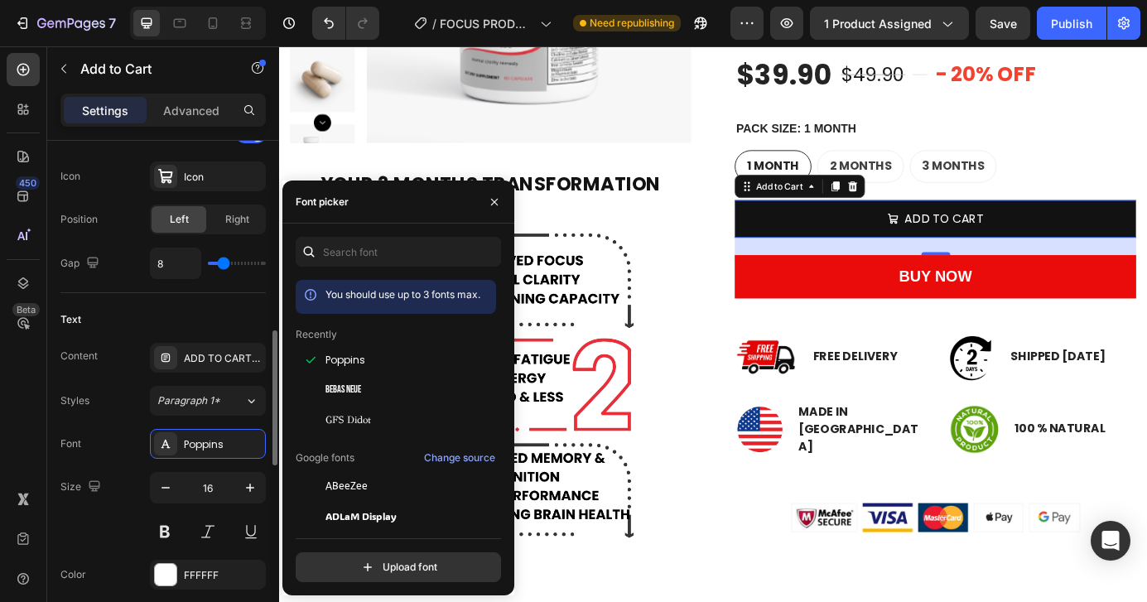
click at [229, 308] on div "Text" at bounding box center [162, 319] width 205 height 27
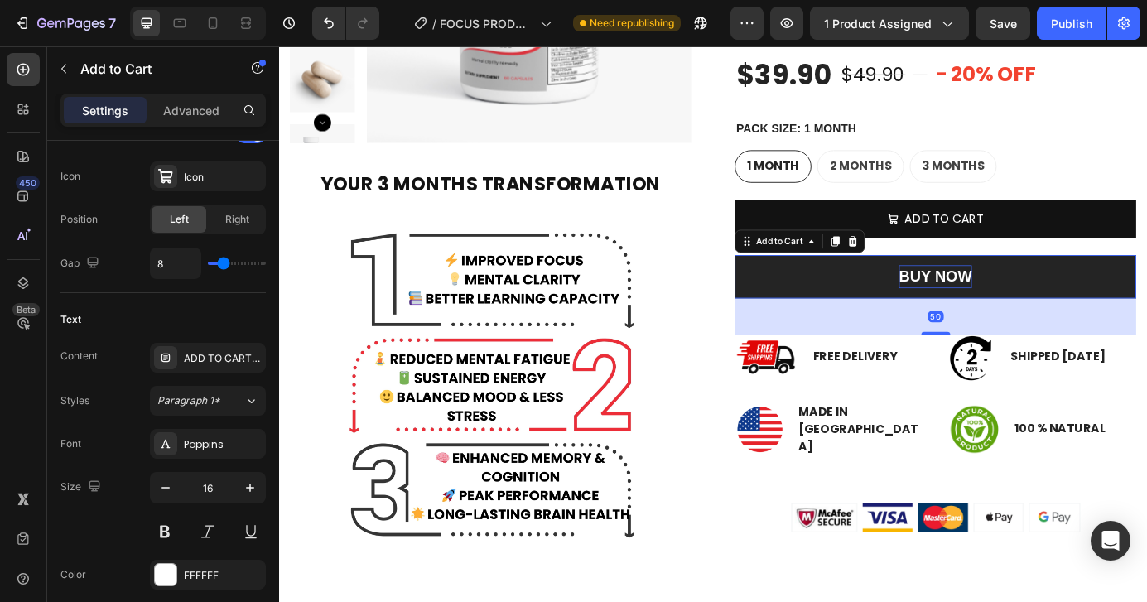
click at [994, 319] on div "BUY NOW" at bounding box center [1031, 310] width 84 height 27
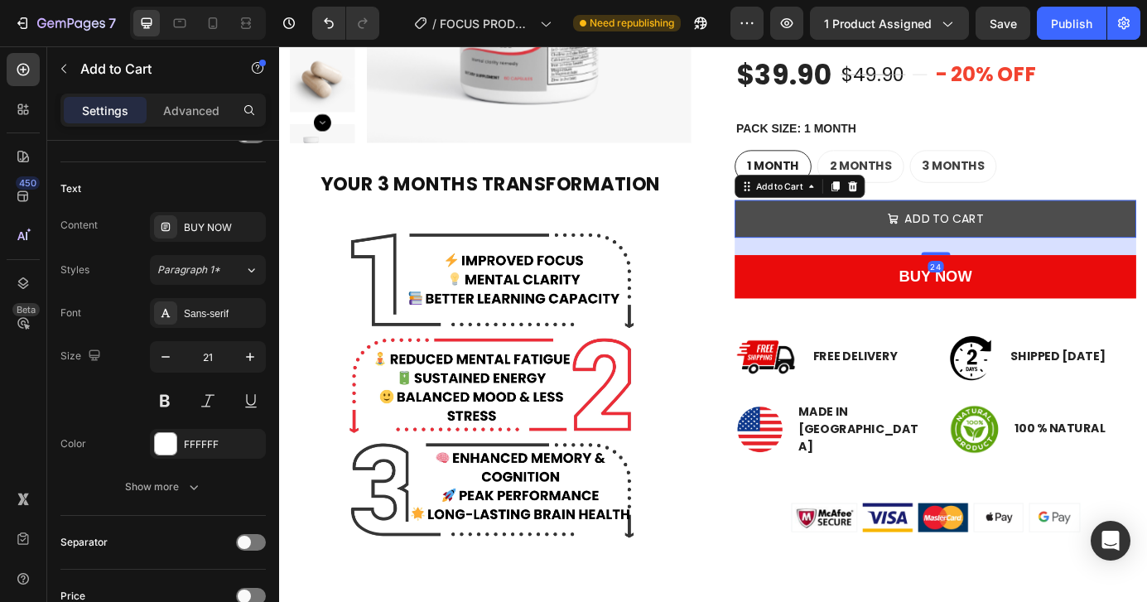
click at [915, 245] on button "ADD TO CART" at bounding box center [1031, 245] width 460 height 44
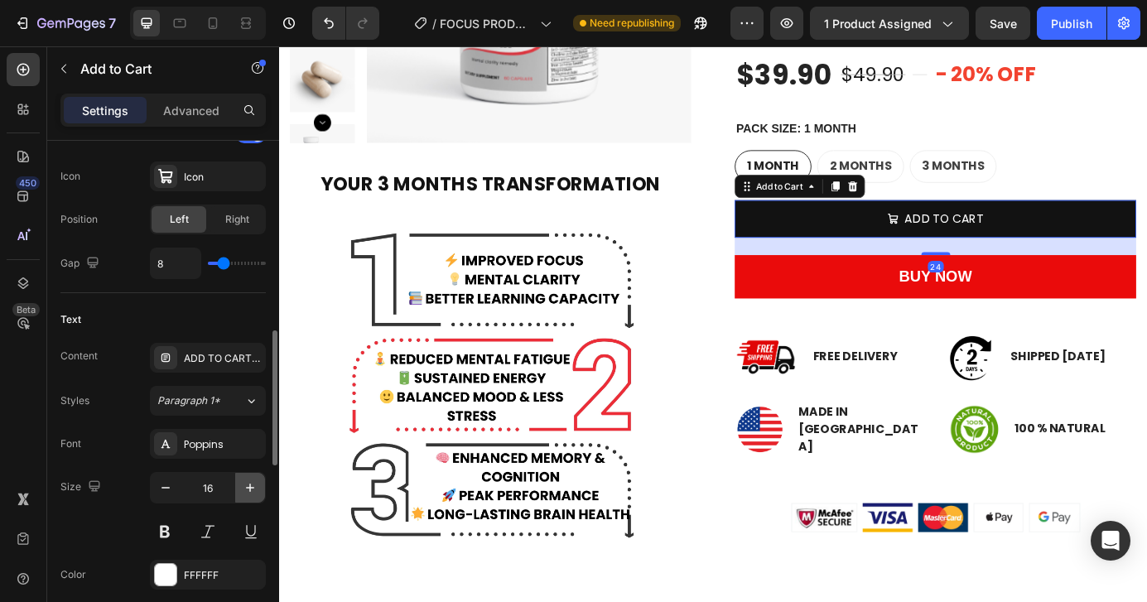
click at [257, 491] on icon "button" at bounding box center [250, 488] width 17 height 17
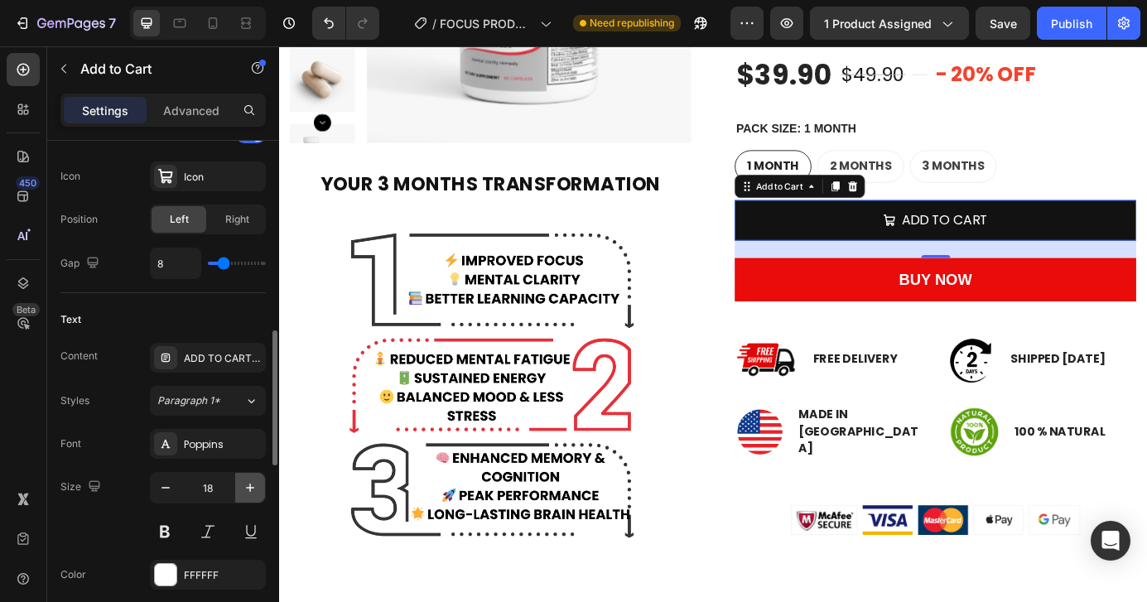
click at [257, 491] on icon "button" at bounding box center [250, 488] width 17 height 17
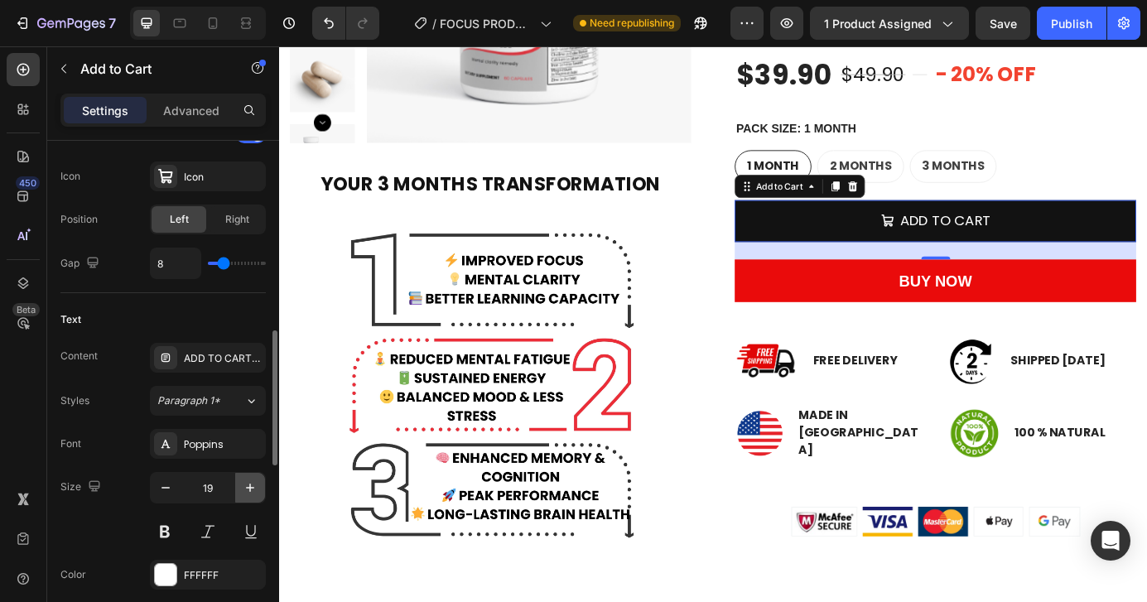
click at [257, 491] on icon "button" at bounding box center [250, 488] width 17 height 17
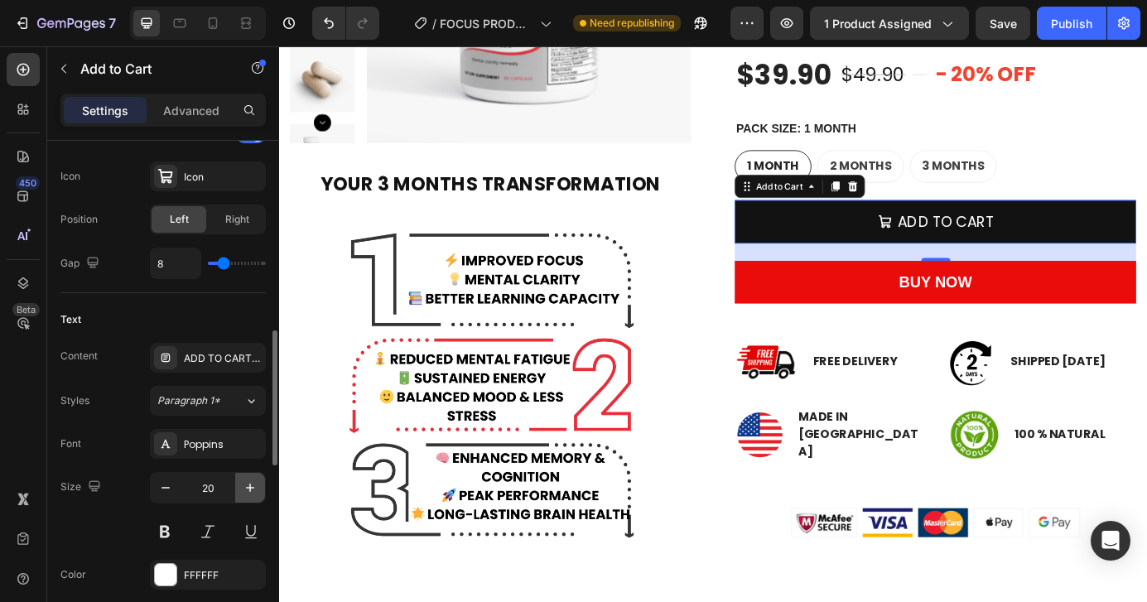
click at [257, 491] on icon "button" at bounding box center [250, 488] width 17 height 17
type input "21"
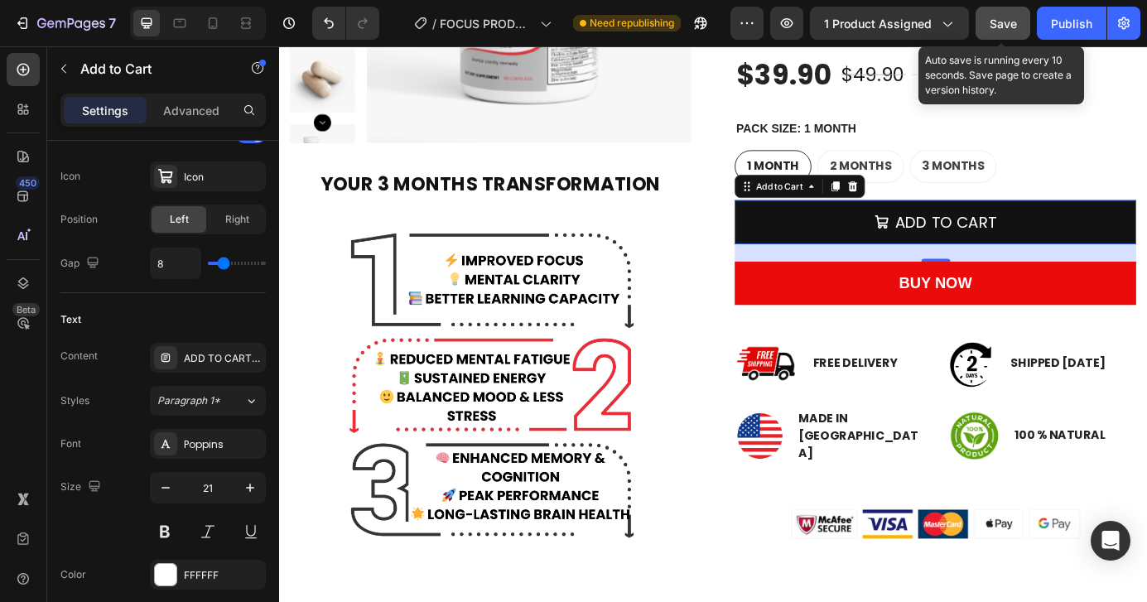
click at [996, 20] on span "Save" at bounding box center [1003, 24] width 27 height 14
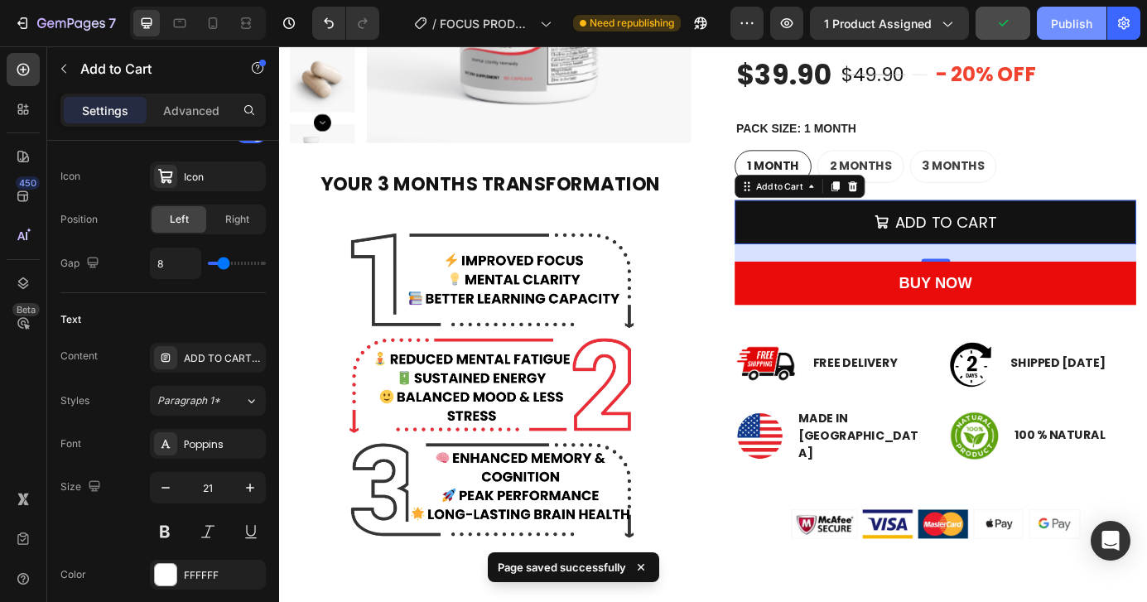
click at [1083, 38] on button "Publish" at bounding box center [1072, 23] width 70 height 33
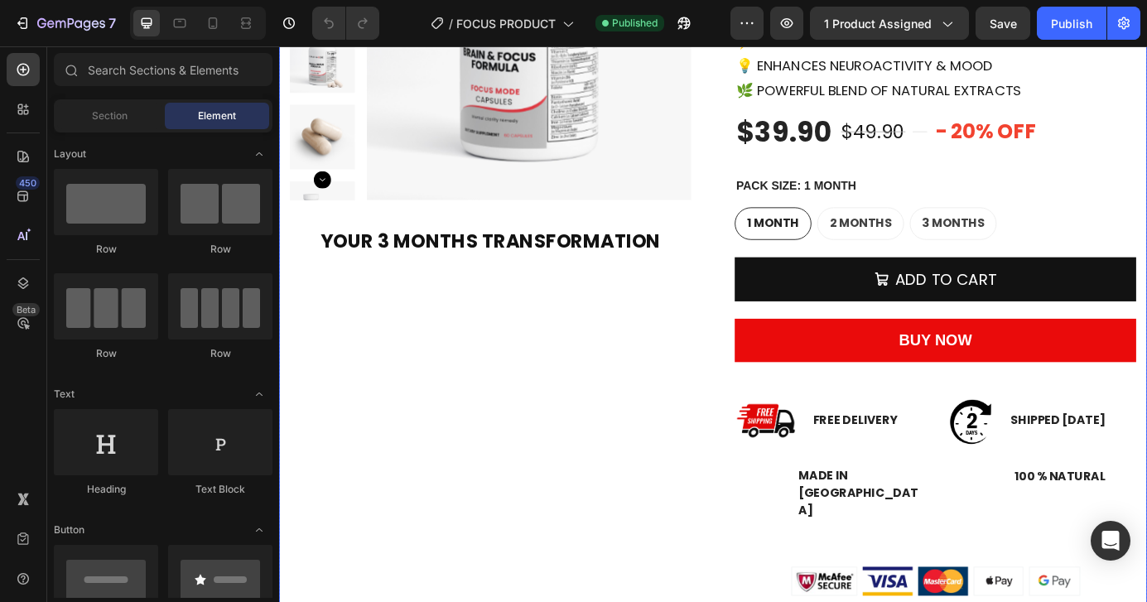
scroll to position [361, 0]
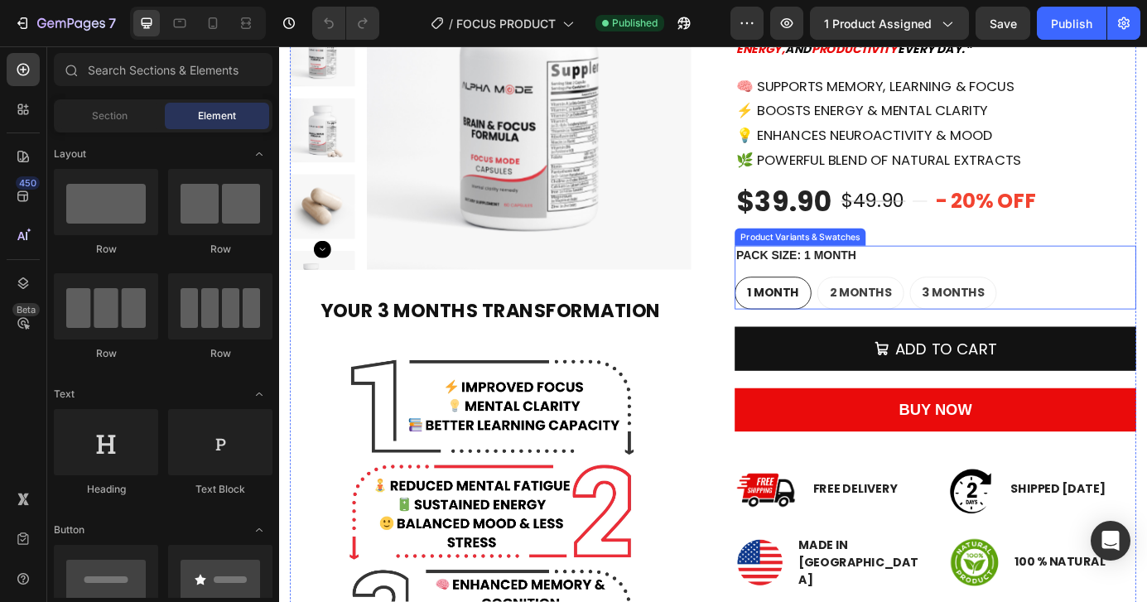
click at [911, 279] on legend "PACK SIZE: 1 MONTH" at bounding box center [871, 286] width 141 height 23
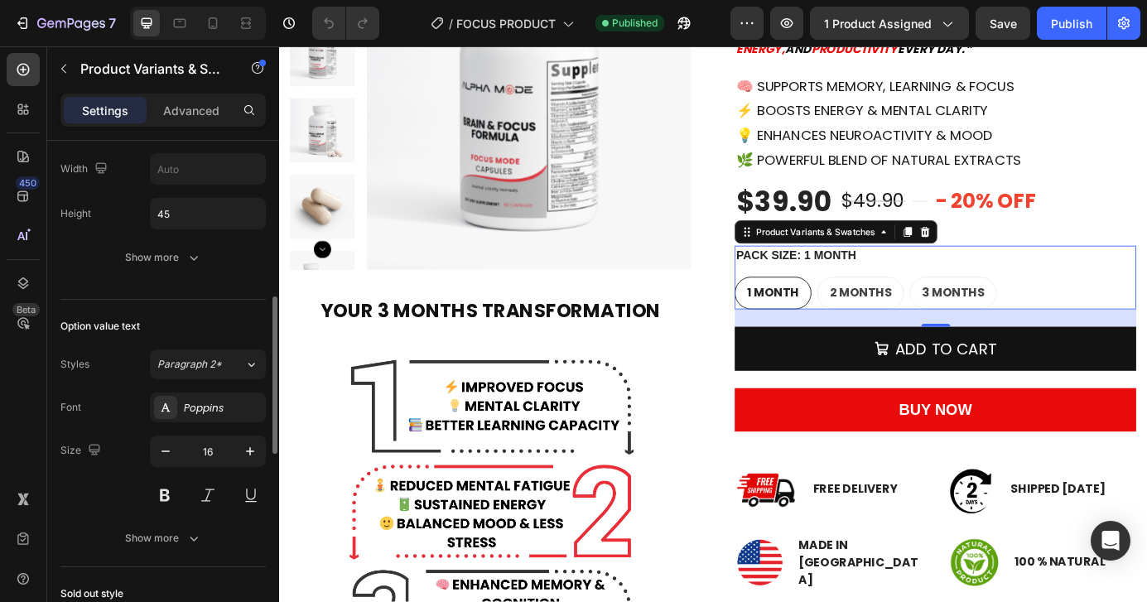
scroll to position [537, 0]
click at [247, 451] on icon "button" at bounding box center [250, 450] width 17 height 17
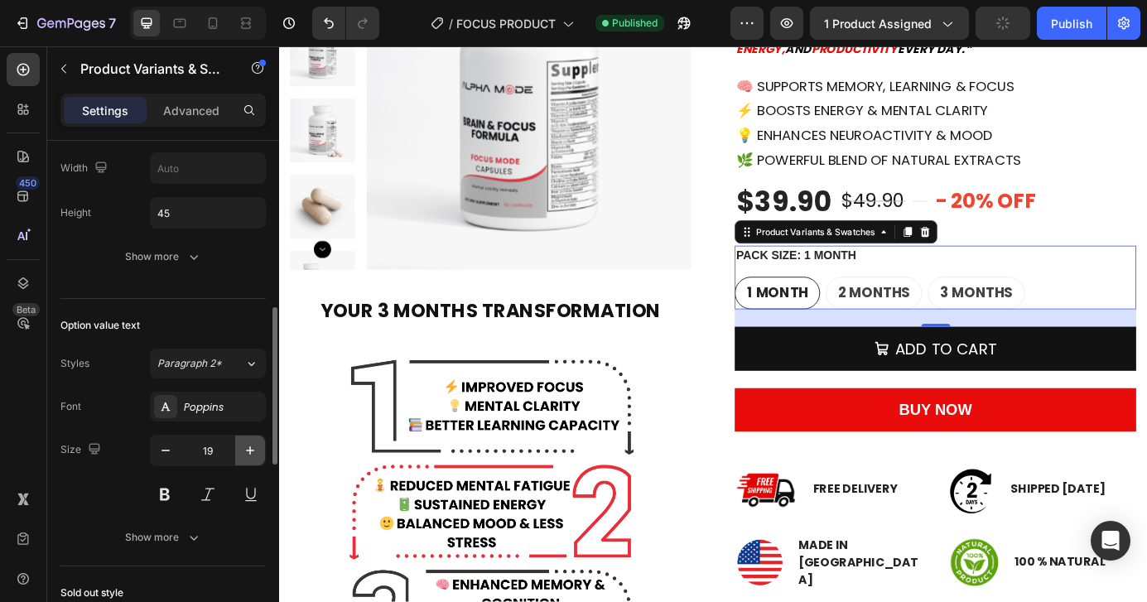
type input "20"
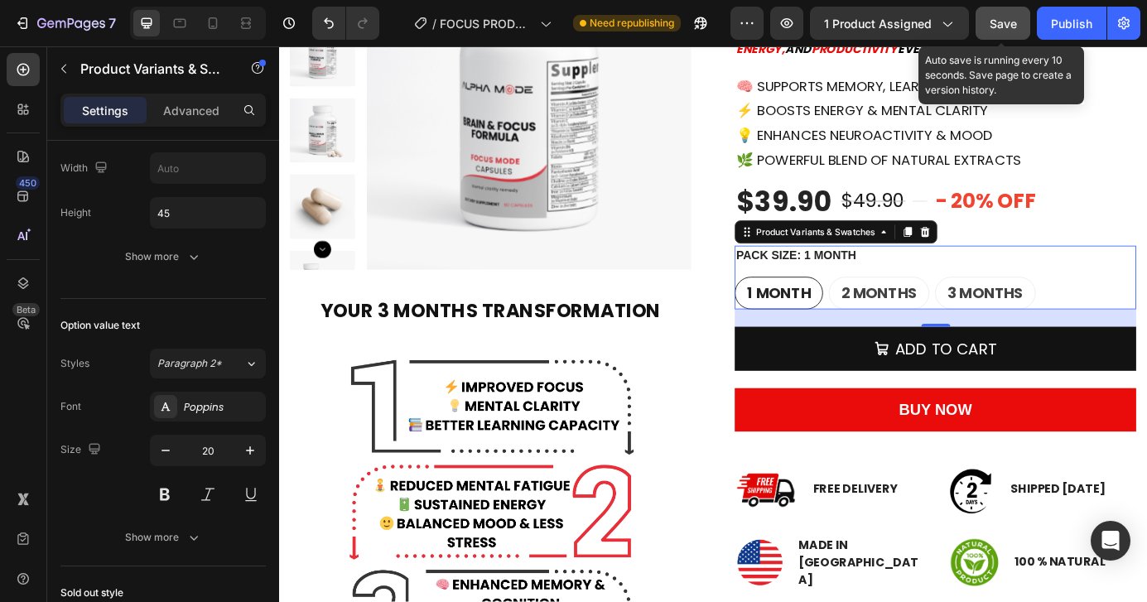
click at [1007, 27] on span "Save" at bounding box center [1003, 24] width 27 height 14
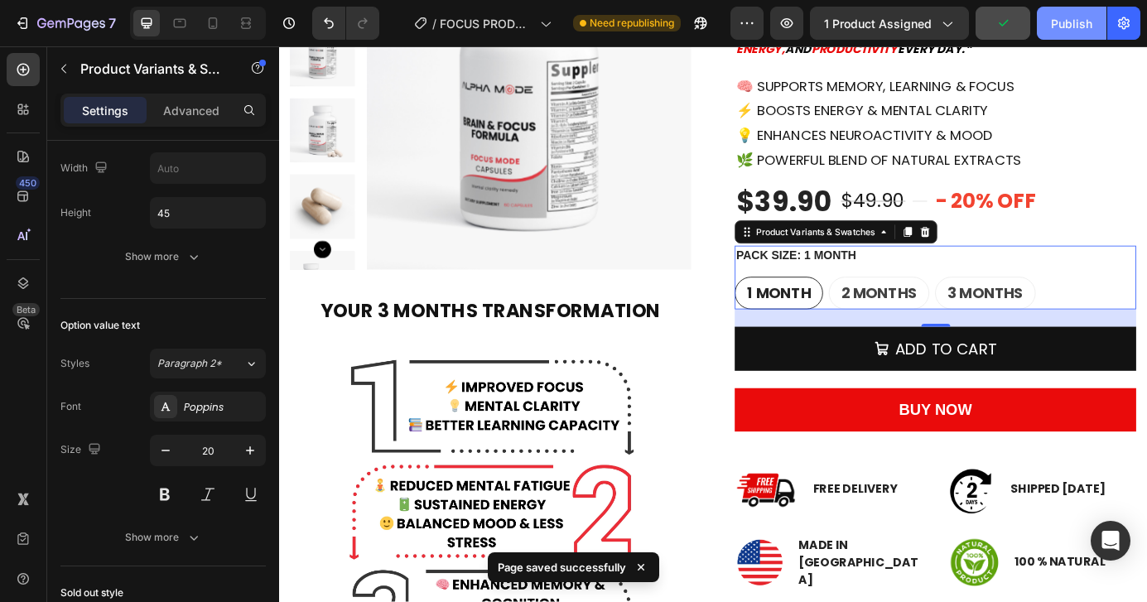
click at [1077, 34] on button "Publish" at bounding box center [1072, 23] width 70 height 33
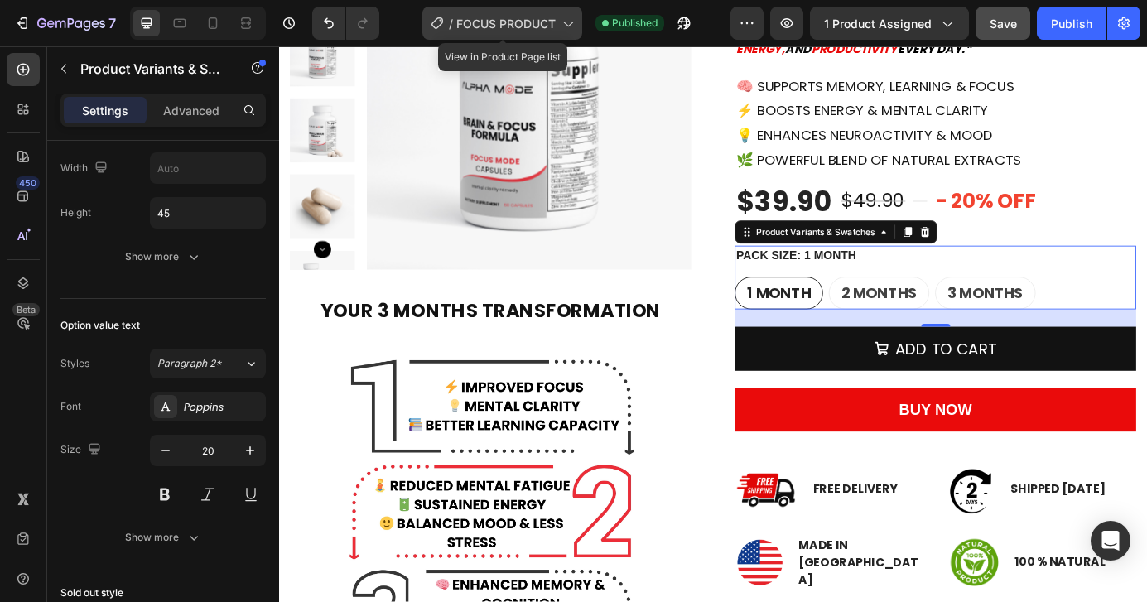
click at [571, 31] on icon at bounding box center [567, 23] width 17 height 17
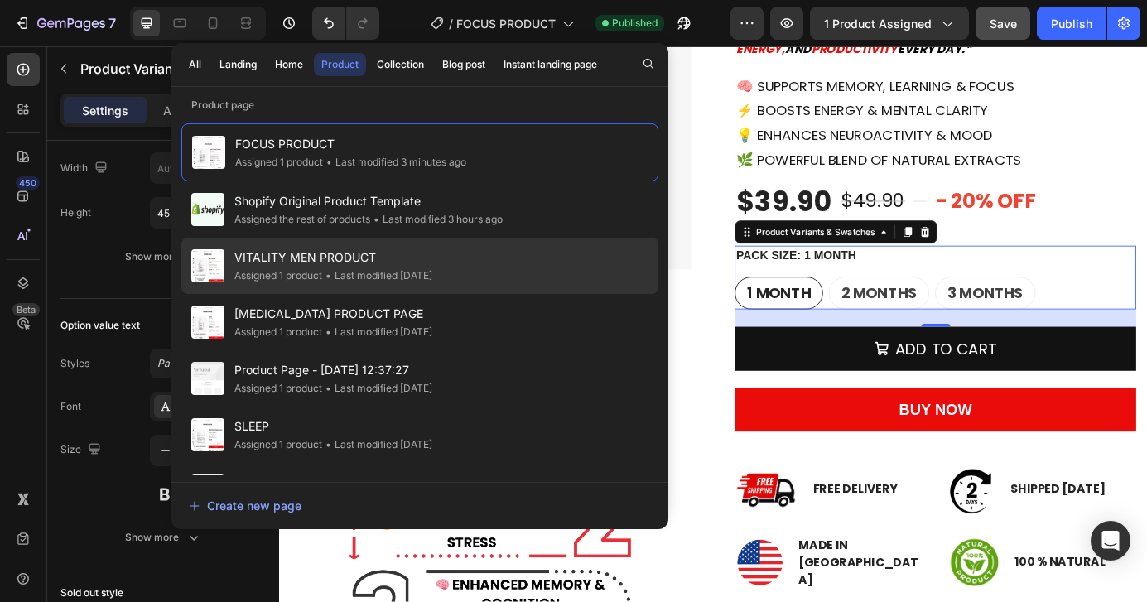
click at [432, 246] on div "VITALITY MEN PRODUCT Assigned 1 product • Last modified 2 days ago" at bounding box center [419, 266] width 477 height 56
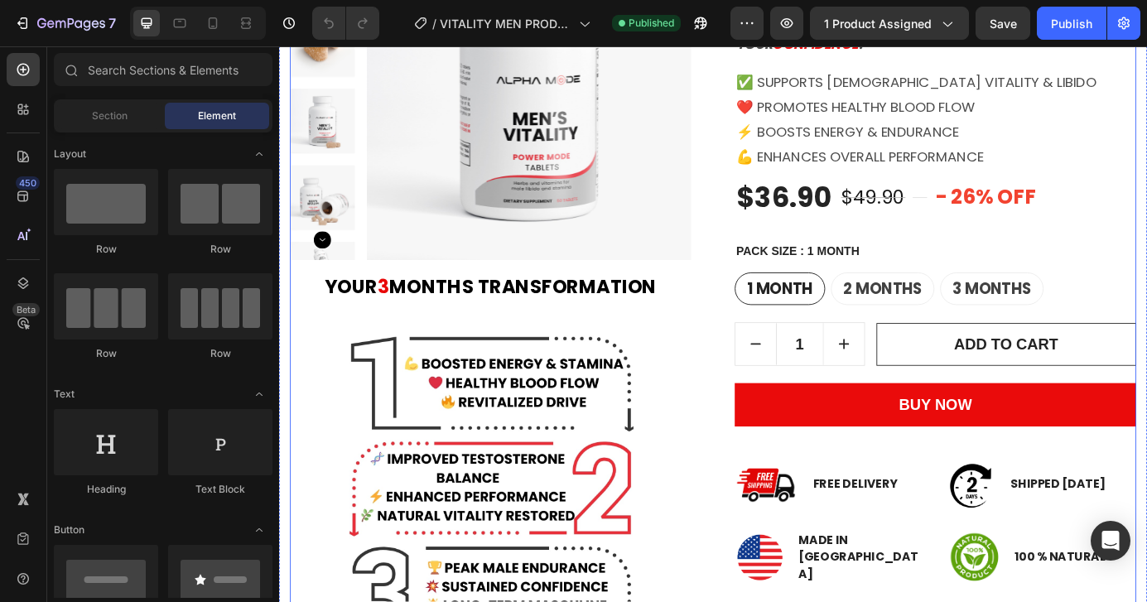
scroll to position [272, 0]
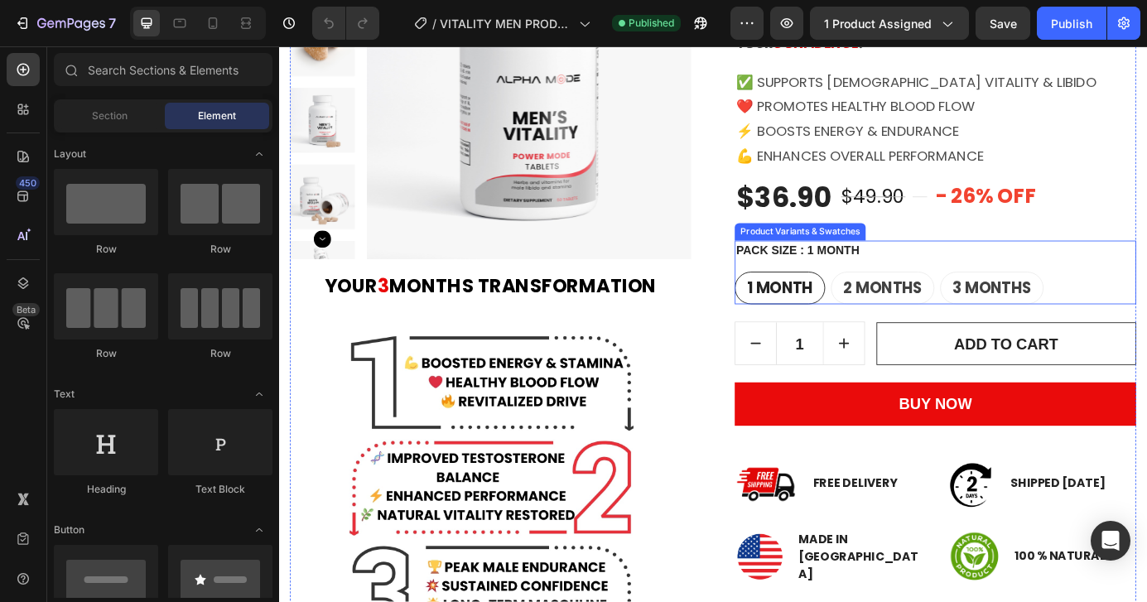
click at [902, 321] on div "1 MONTH" at bounding box center [853, 324] width 102 height 40
click at [801, 305] on input "1 MONTH 1 MONTH 1 MONTH" at bounding box center [800, 304] width 1 height 1
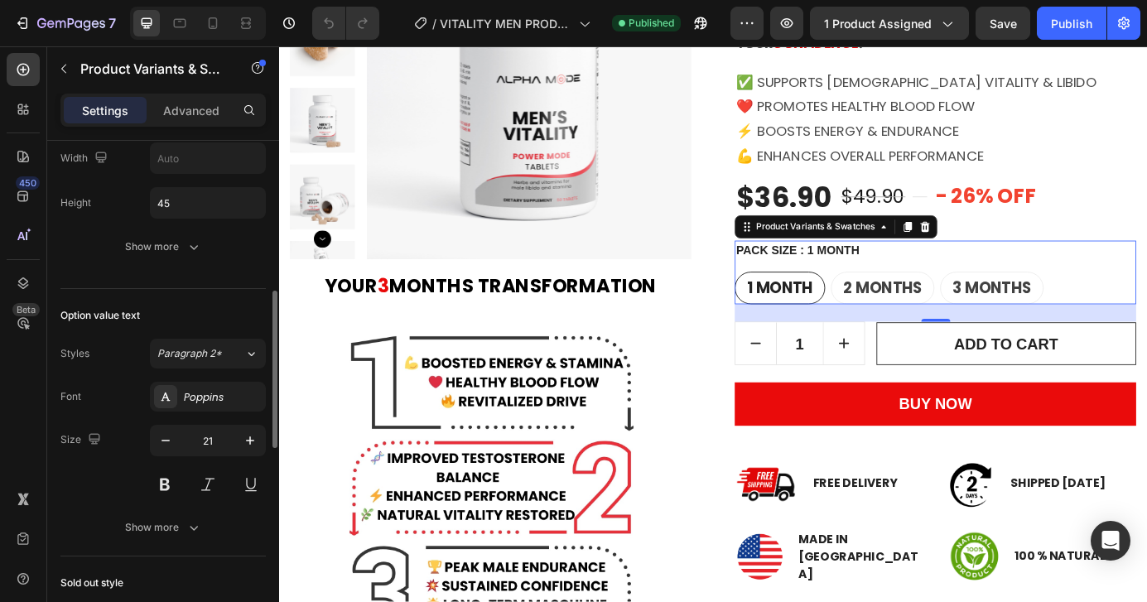
scroll to position [548, 0]
click at [164, 431] on icon "button" at bounding box center [165, 439] width 17 height 17
type input "20"
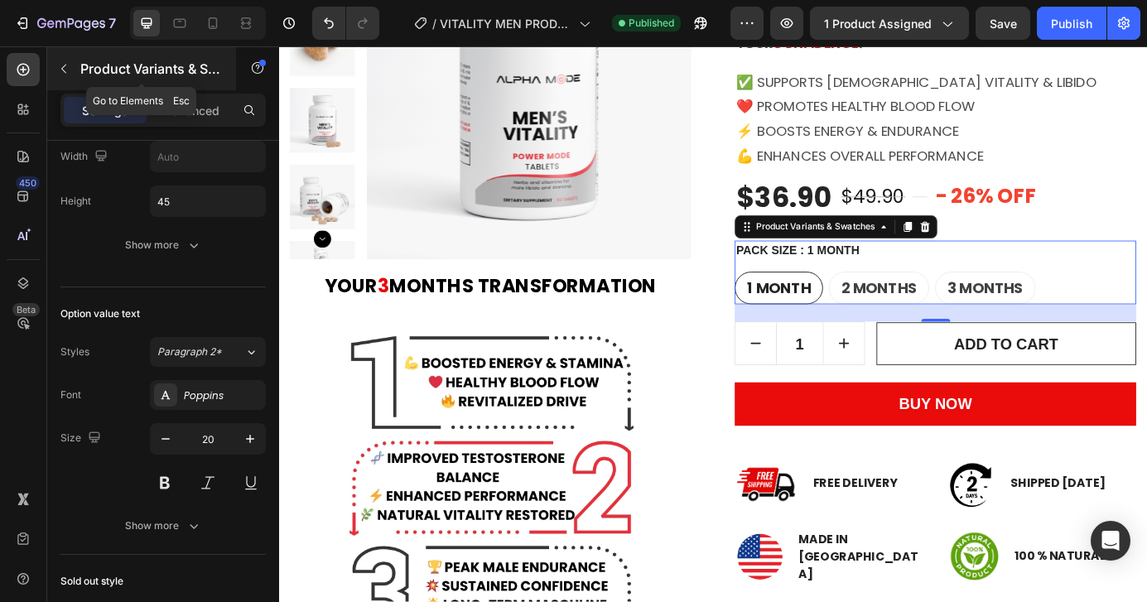
click at [63, 64] on icon "button" at bounding box center [63, 68] width 13 height 13
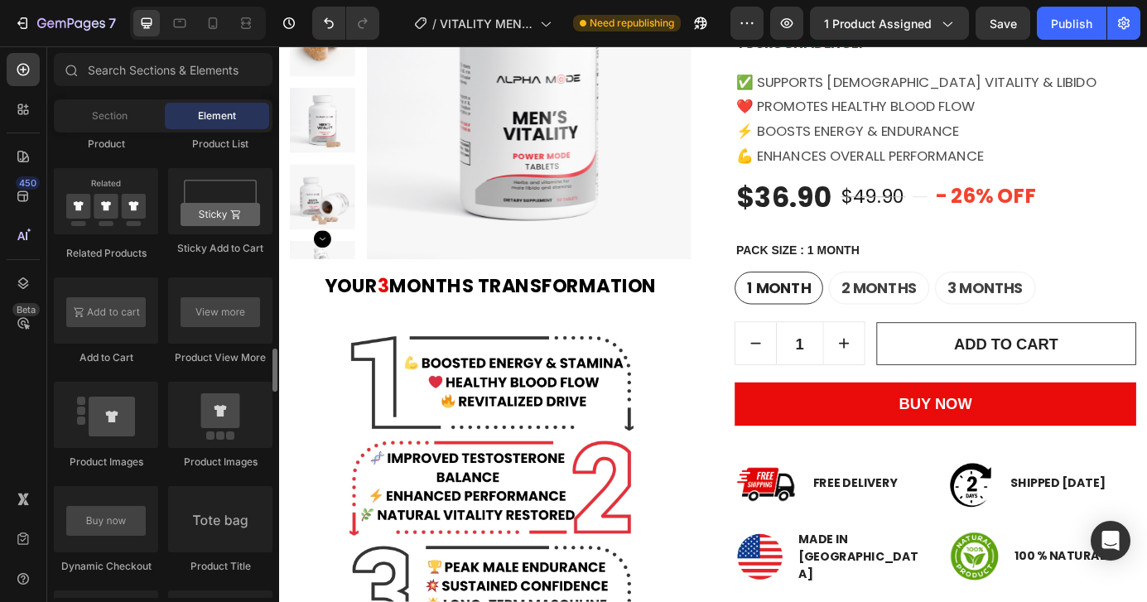
scroll to position [2320, 0]
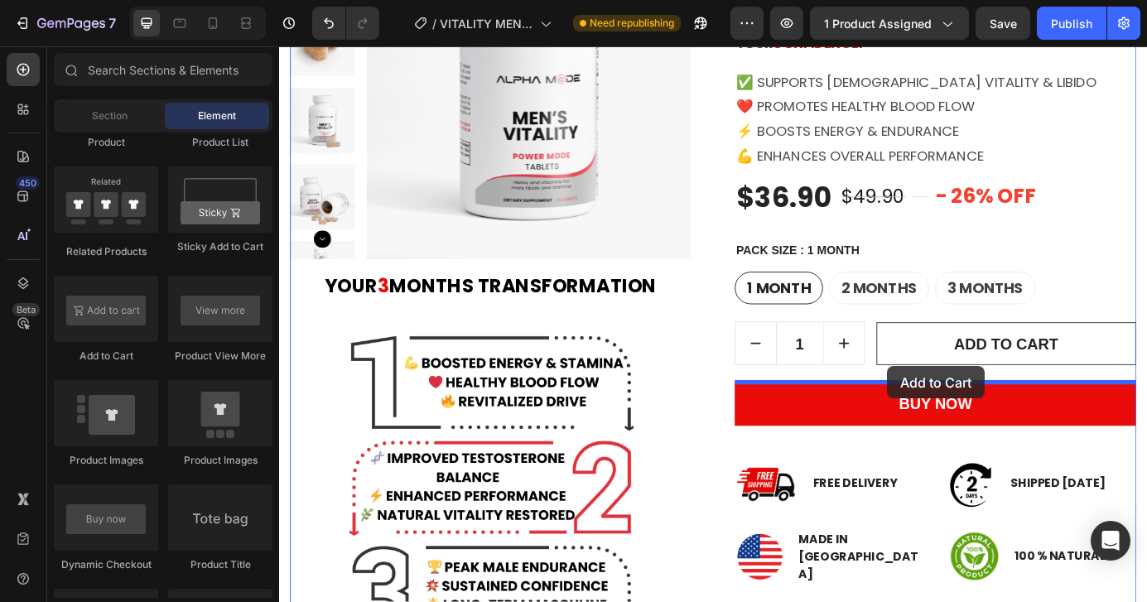
drag, startPoint x: 396, startPoint y: 359, endPoint x: 975, endPoint y: 412, distance: 581.4
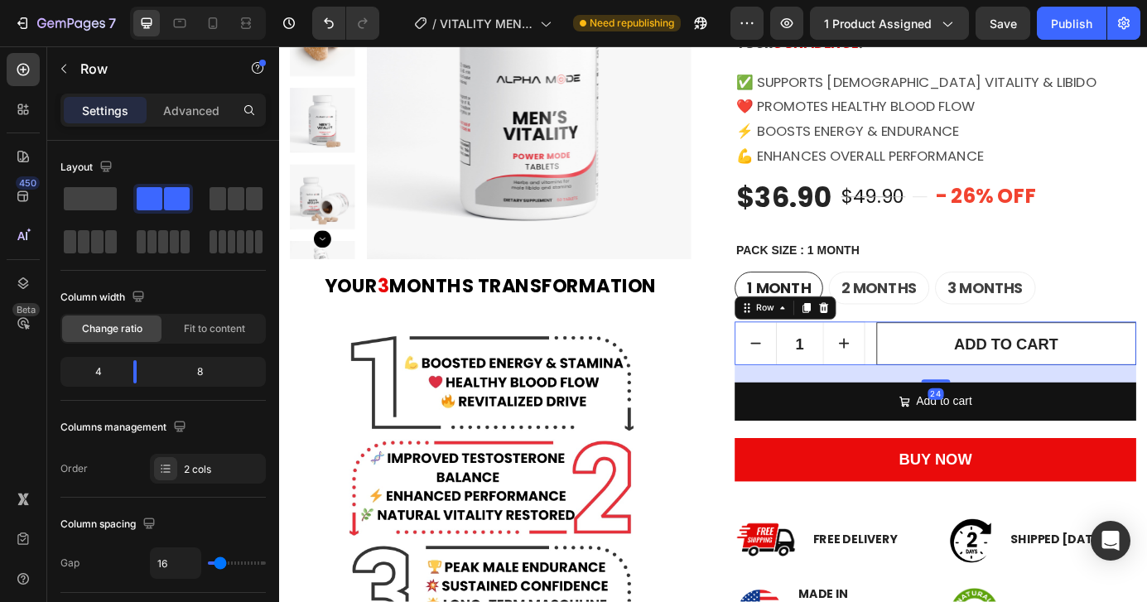
click at [952, 366] on div "1 Product Quantity ADD TO CART Add to Cart Row 24" at bounding box center [1031, 387] width 460 height 50
click at [903, 343] on icon at bounding box center [903, 346] width 11 height 12
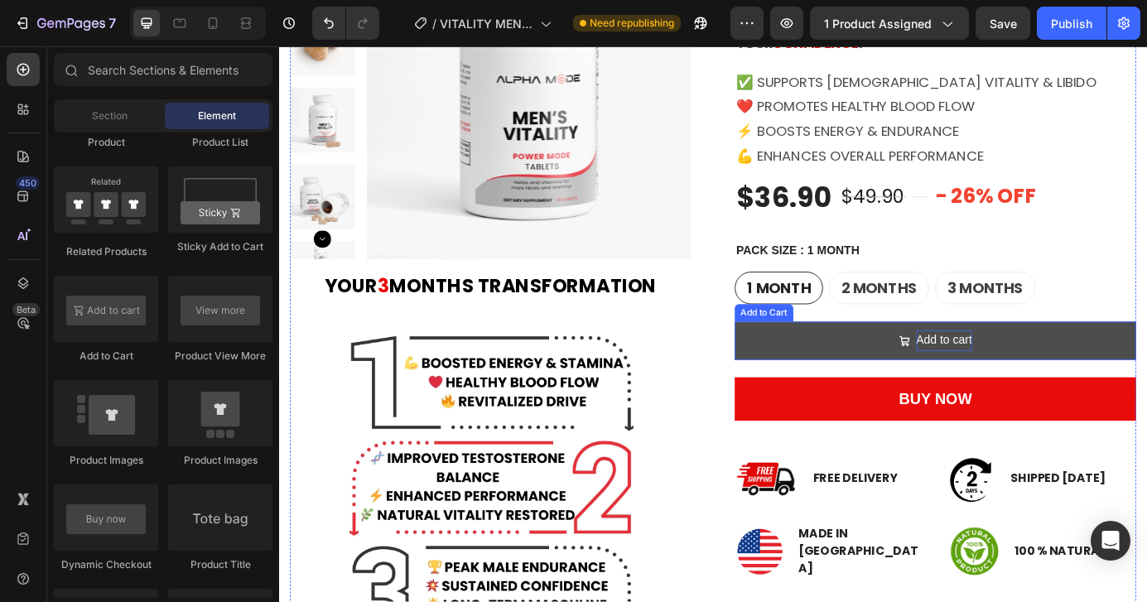
click at [1064, 383] on div "Add to cart" at bounding box center [1041, 384] width 64 height 24
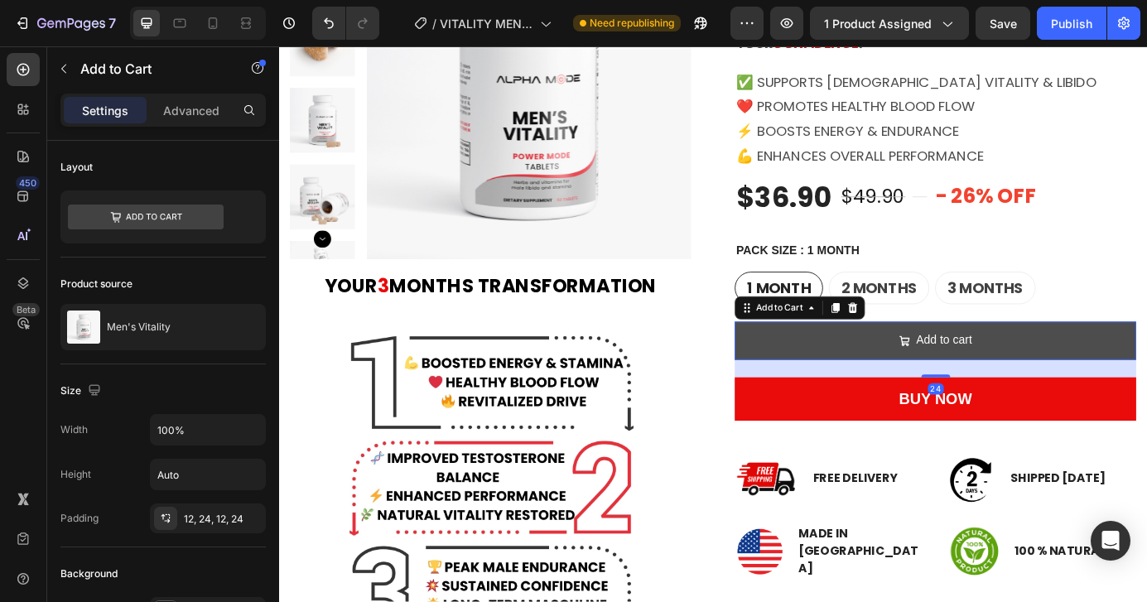
click at [1073, 385] on button "Add to cart" at bounding box center [1031, 384] width 460 height 44
click at [1068, 385] on div "Add to cart" at bounding box center [1041, 384] width 64 height 24
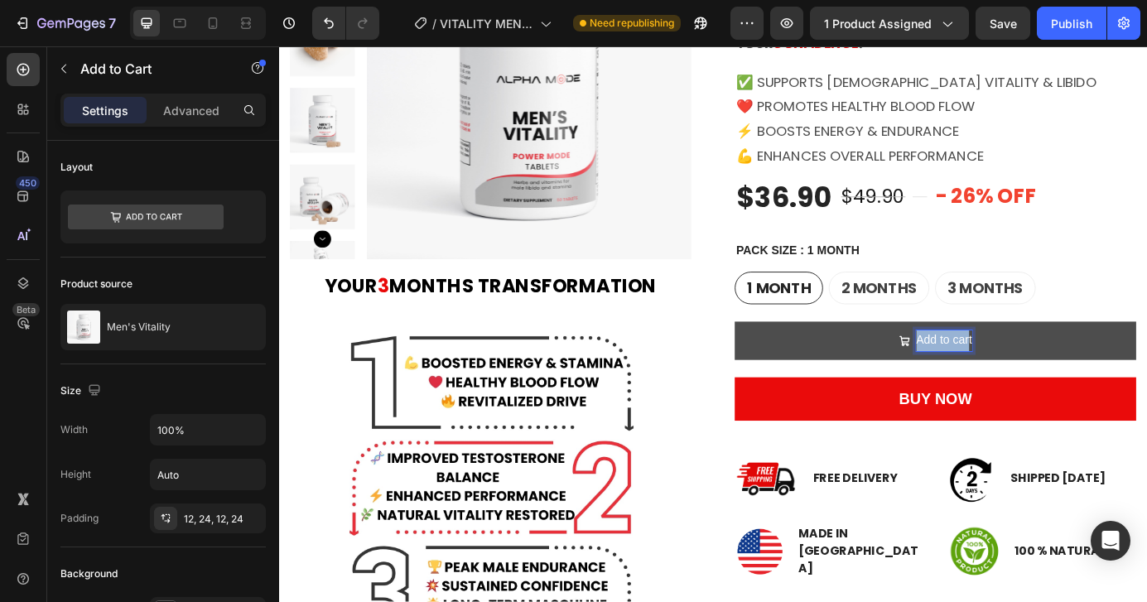
drag, startPoint x: 1070, startPoint y: 386, endPoint x: 1003, endPoint y: 387, distance: 67.1
click at [1003, 386] on div "Add to cart" at bounding box center [1031, 384] width 84 height 24
click at [801, 362] on button "ADD" at bounding box center [1031, 384] width 460 height 44
click at [801, 362] on button "ADD TO" at bounding box center [1031, 384] width 460 height 44
click at [801, 362] on button "ADD TO CART" at bounding box center [1031, 384] width 460 height 44
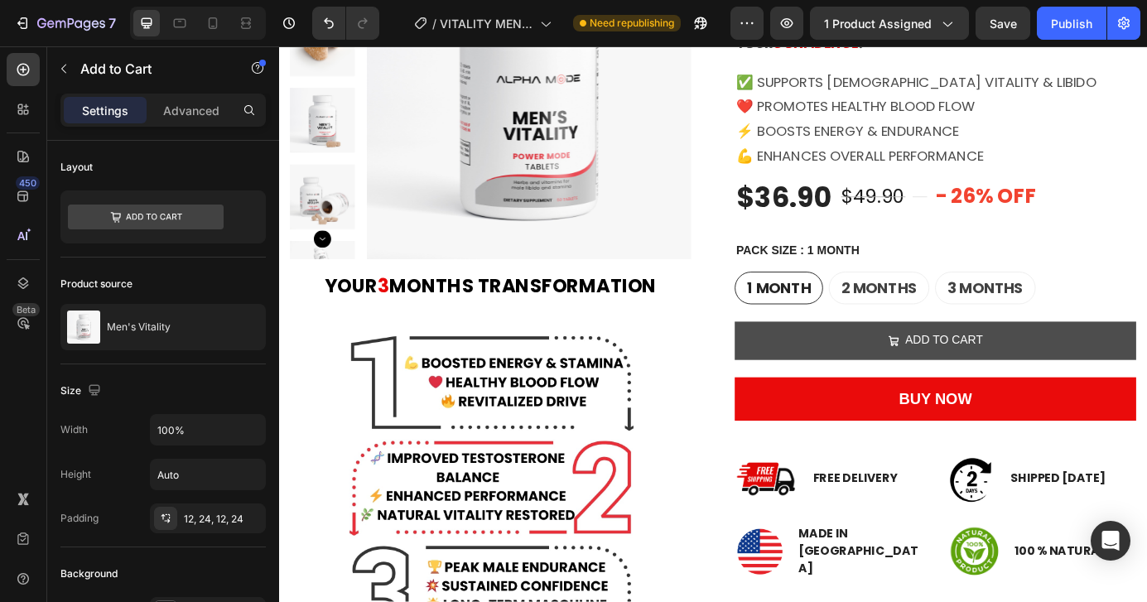
click at [885, 377] on button "ADD TO CART" at bounding box center [1031, 384] width 460 height 44
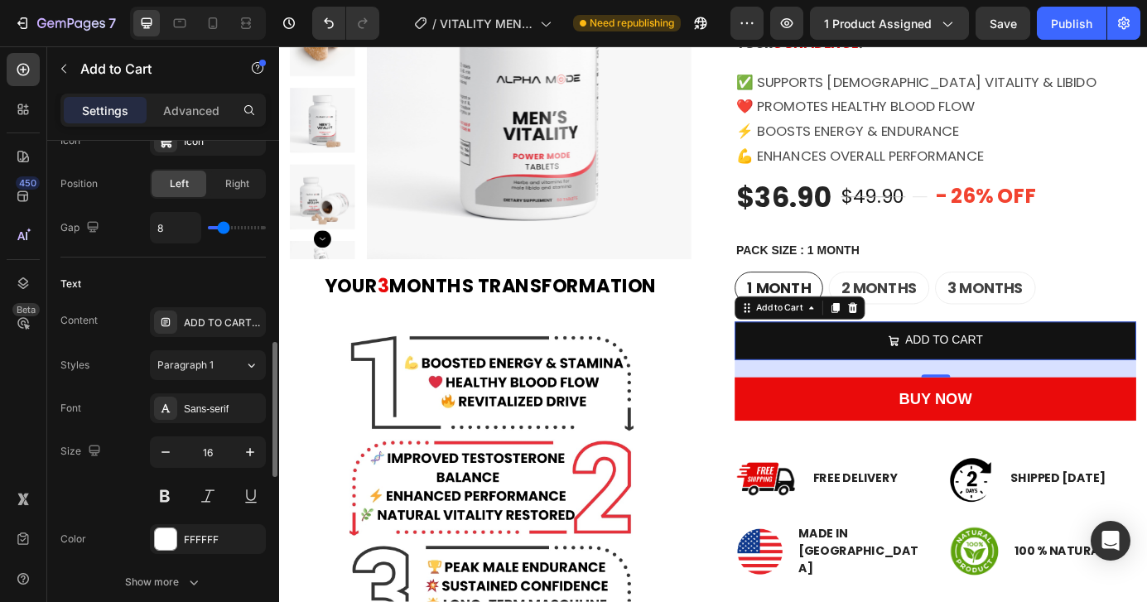
scroll to position [750, 0]
click at [169, 418] on div "Sans-serif" at bounding box center [208, 407] width 116 height 30
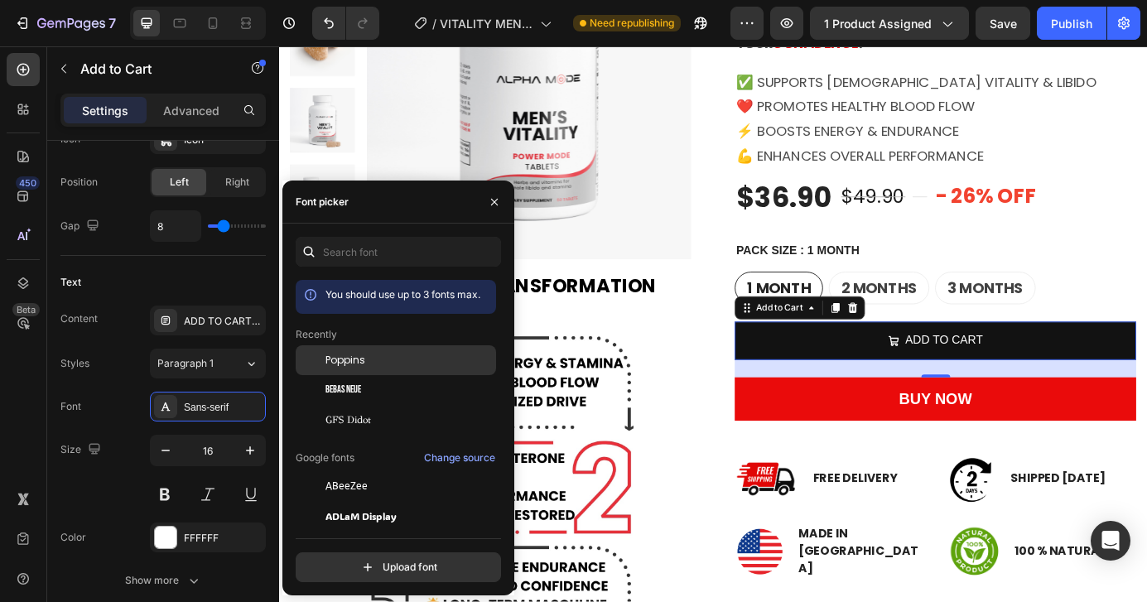
click at [344, 364] on span "Poppins" at bounding box center [345, 360] width 40 height 15
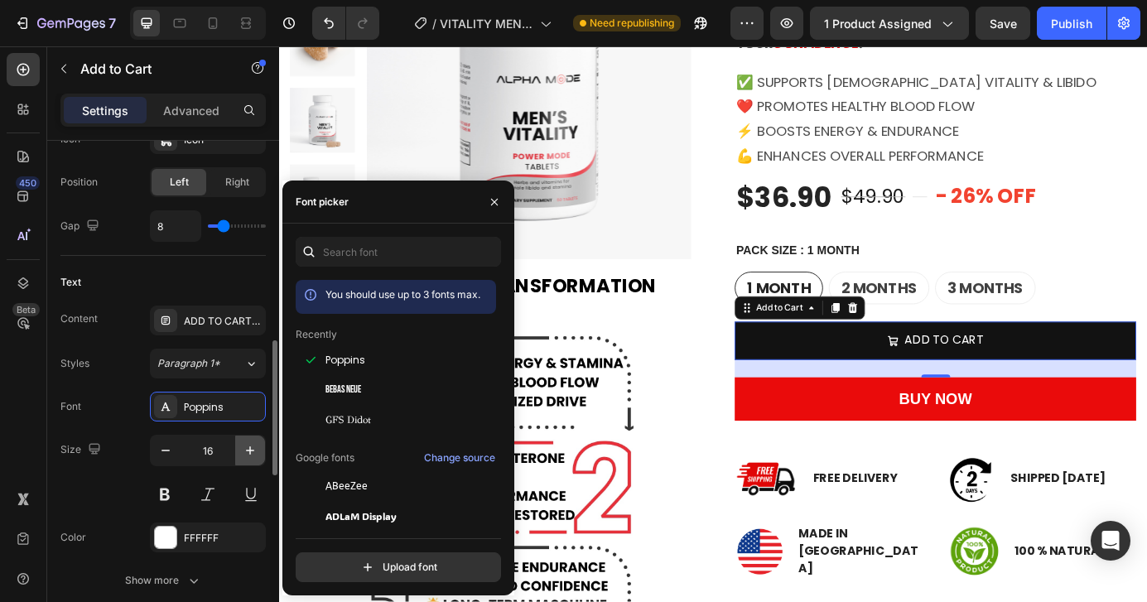
click at [246, 455] on icon "button" at bounding box center [250, 450] width 17 height 17
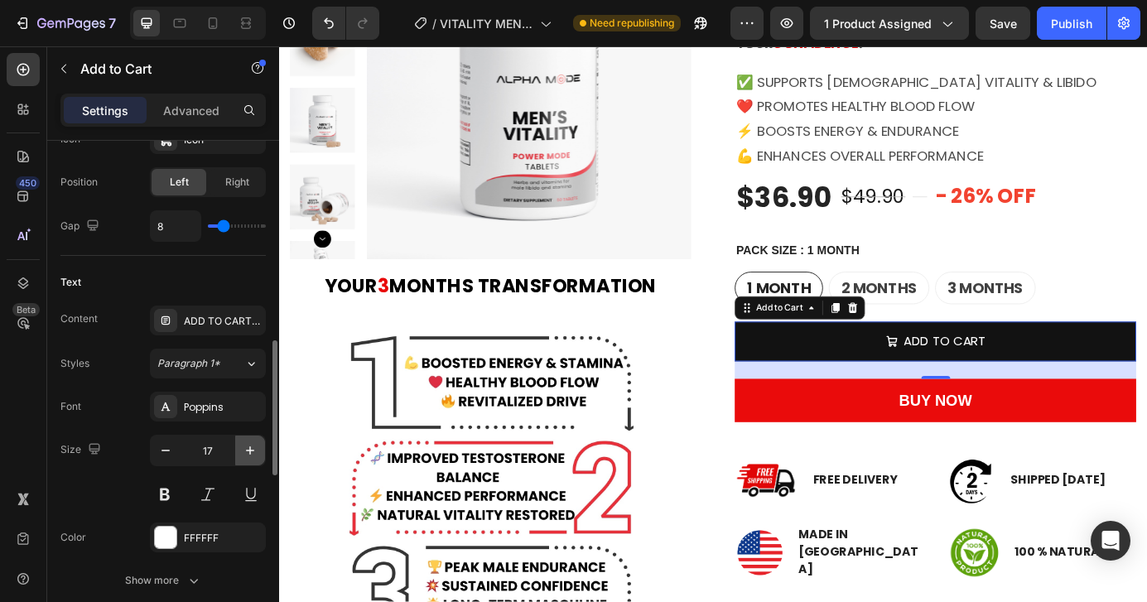
type input "18"
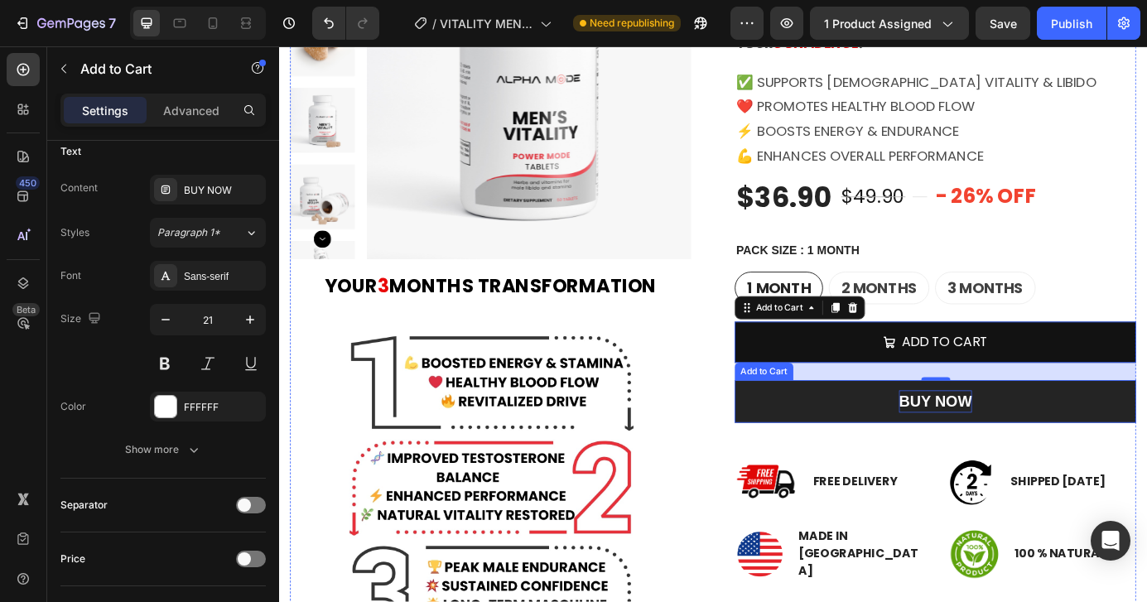
click at [991, 446] on div "BUY NOW" at bounding box center [1031, 454] width 84 height 27
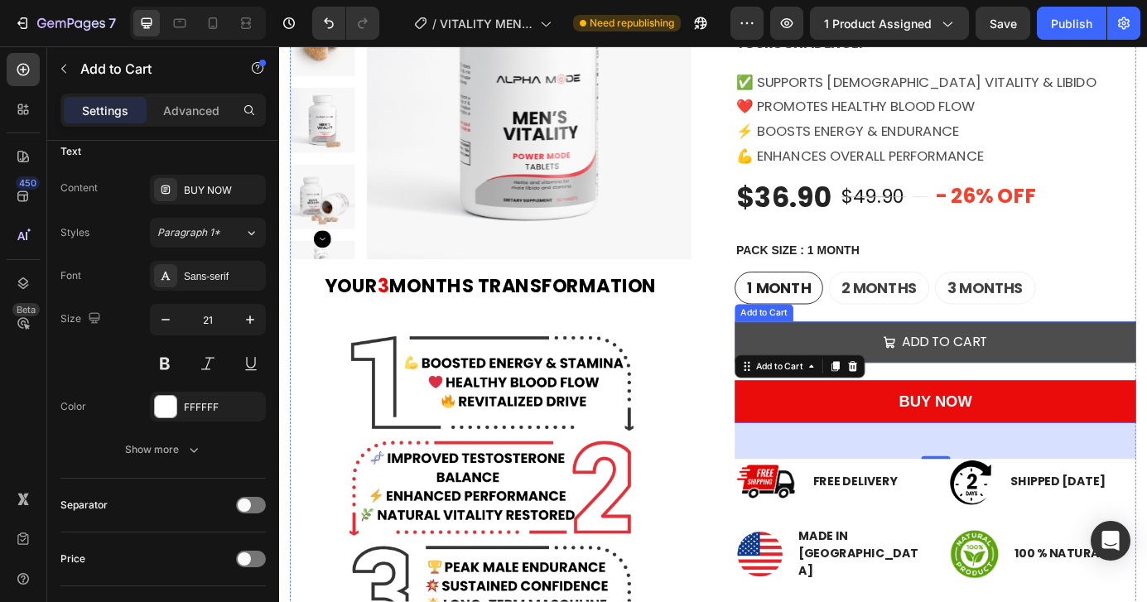
click at [938, 373] on button "ADD TO CART" at bounding box center [1031, 385] width 460 height 46
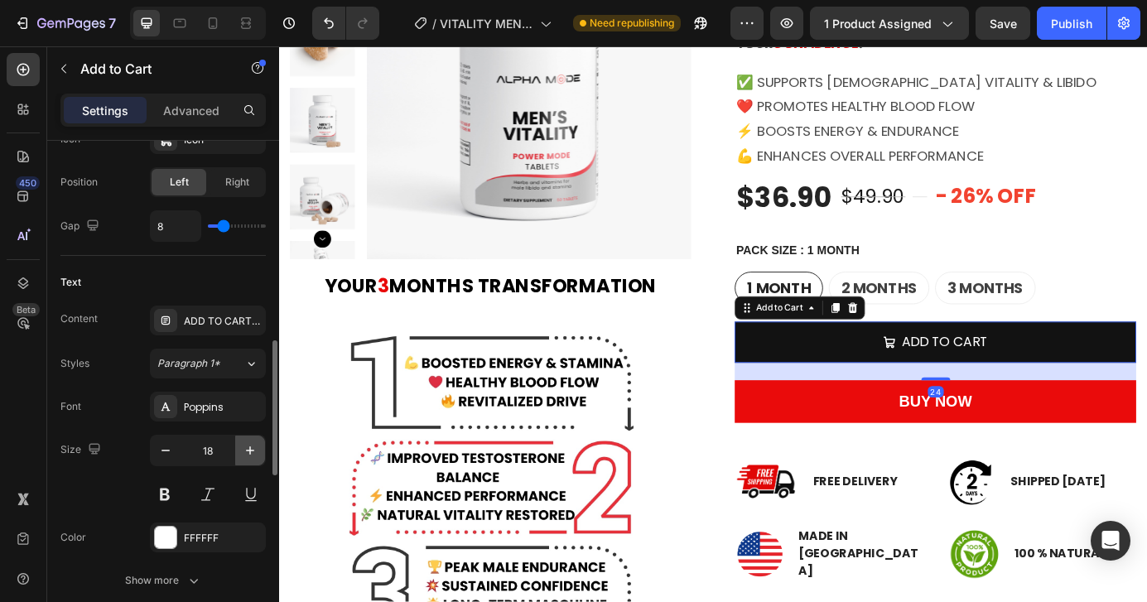
click at [243, 455] on icon "button" at bounding box center [250, 450] width 17 height 17
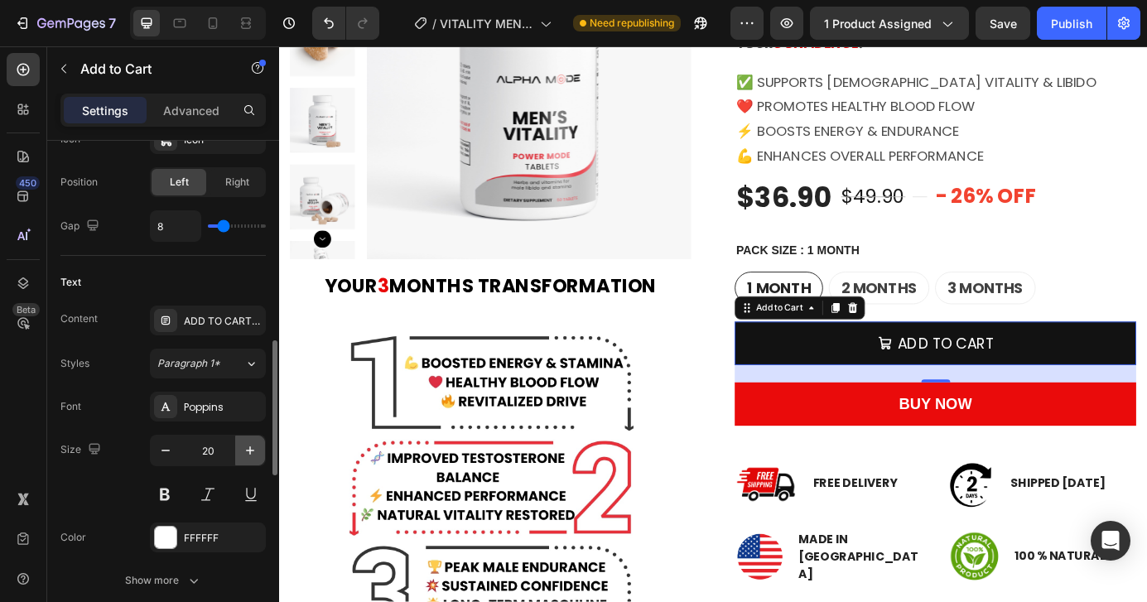
click at [243, 455] on icon "button" at bounding box center [250, 450] width 17 height 17
type input "21"
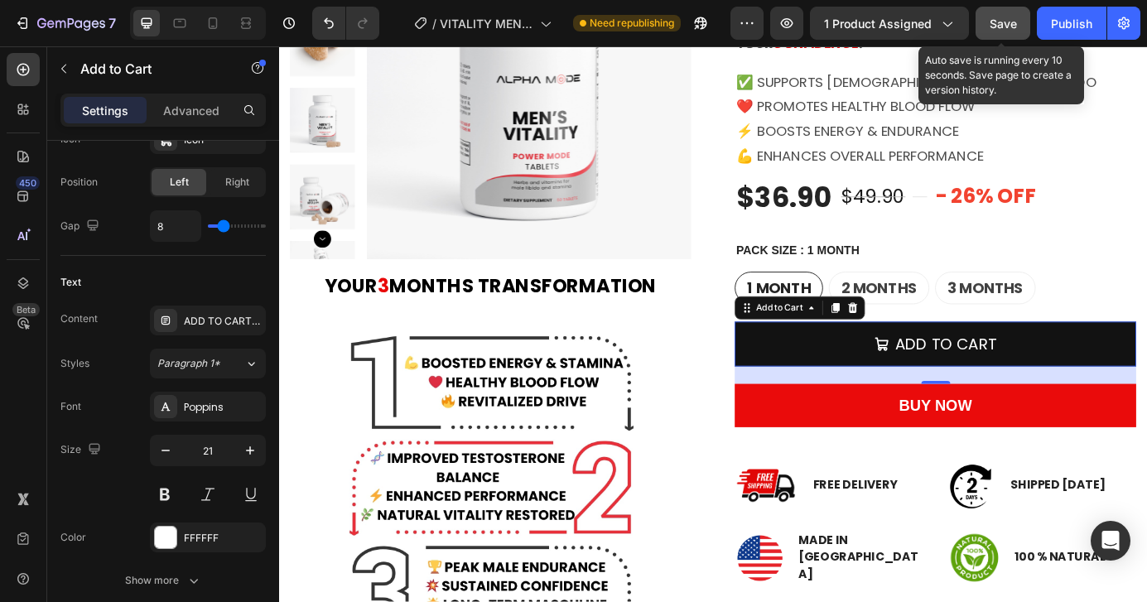
click at [998, 25] on span "Save" at bounding box center [1003, 24] width 27 height 14
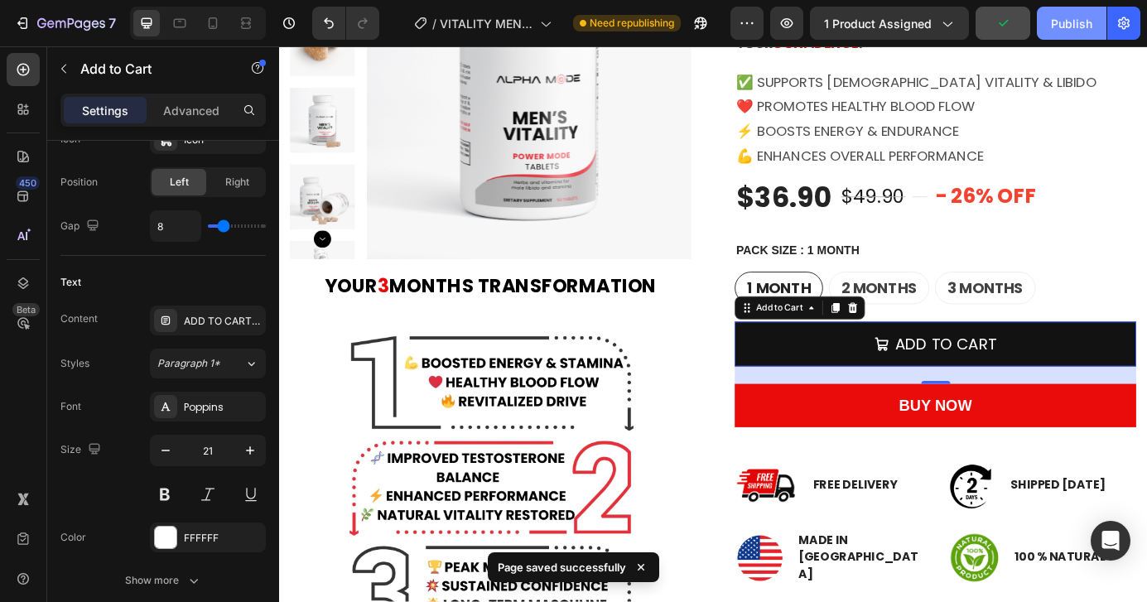
click at [1087, 29] on div "Publish" at bounding box center [1071, 23] width 41 height 17
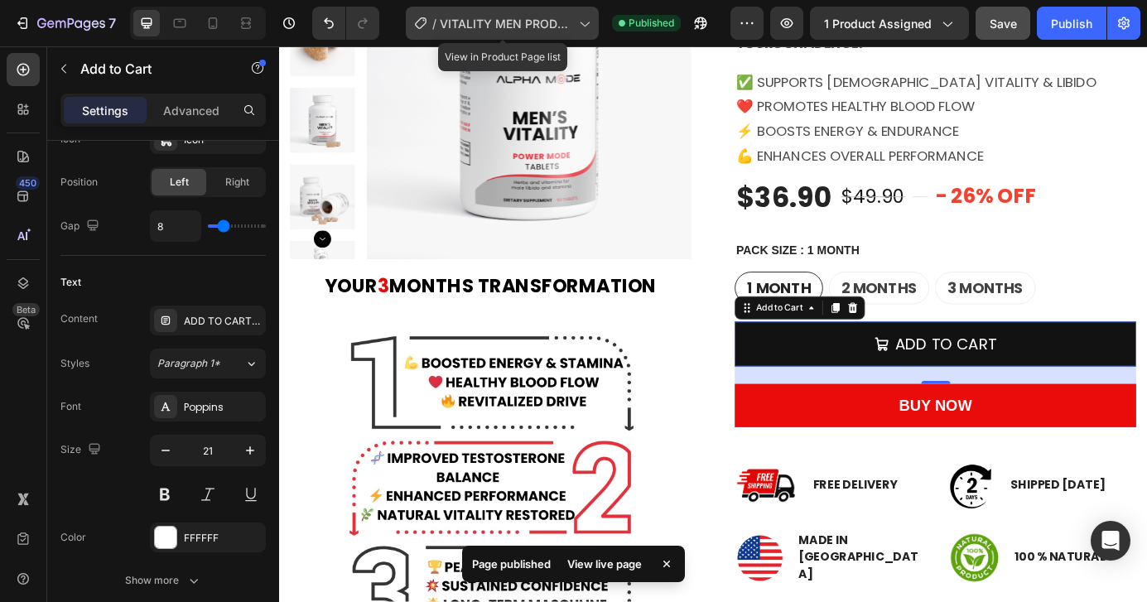
click at [505, 22] on span "VITALITY MEN PRODUCT" at bounding box center [506, 23] width 133 height 17
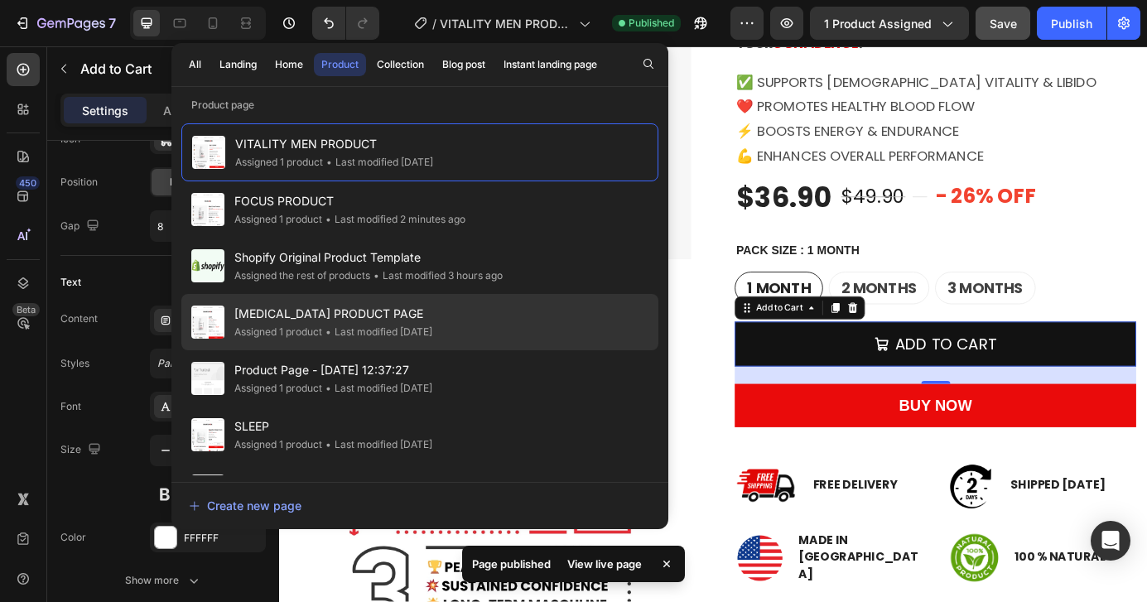
click at [405, 333] on div "• Last modified 2 days ago" at bounding box center [377, 332] width 110 height 17
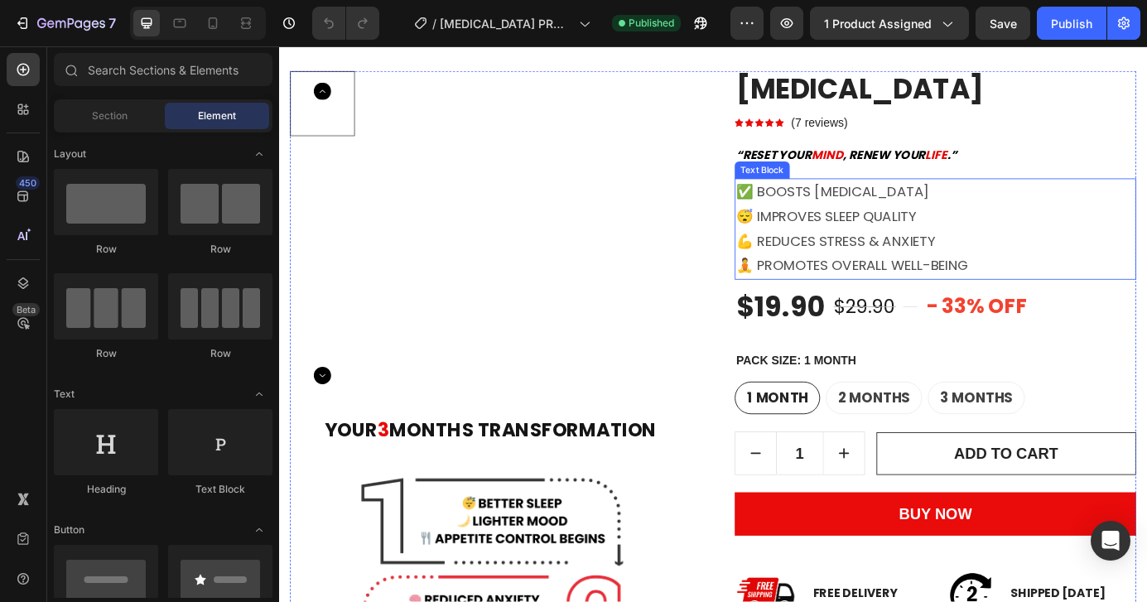
scroll to position [226, 0]
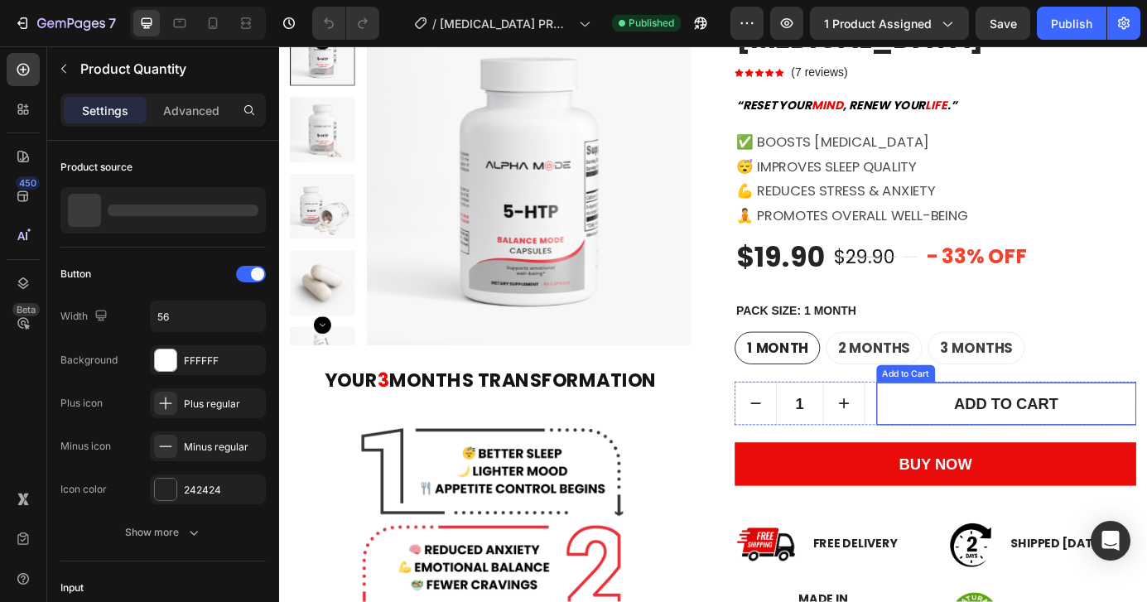
click at [914, 459] on button "increment" at bounding box center [926, 456] width 46 height 48
type input "2"
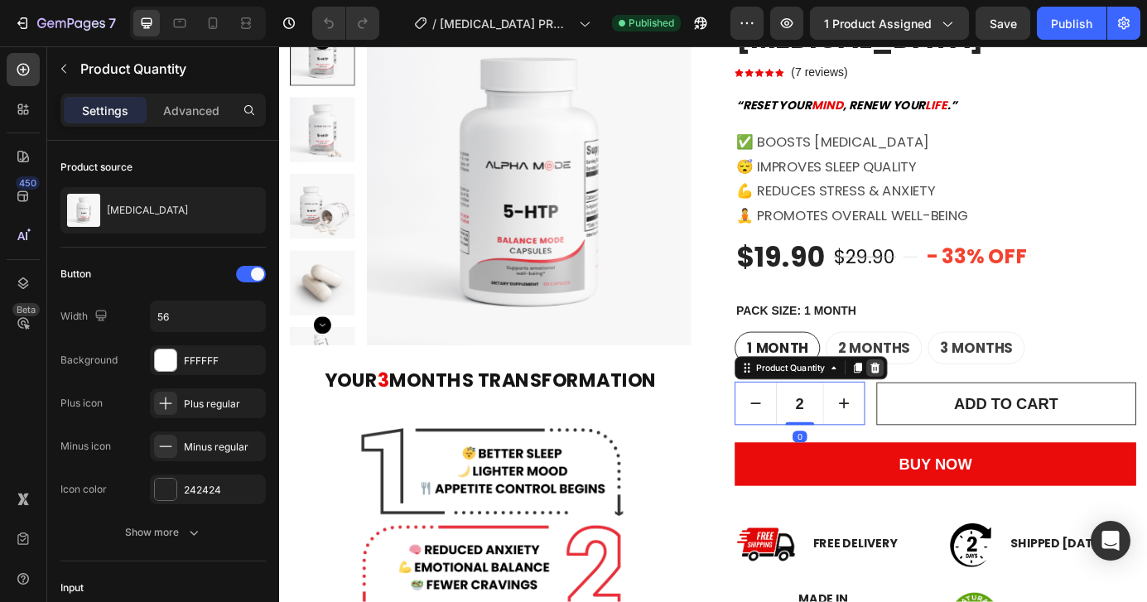
click at [955, 408] on div at bounding box center [962, 415] width 20 height 20
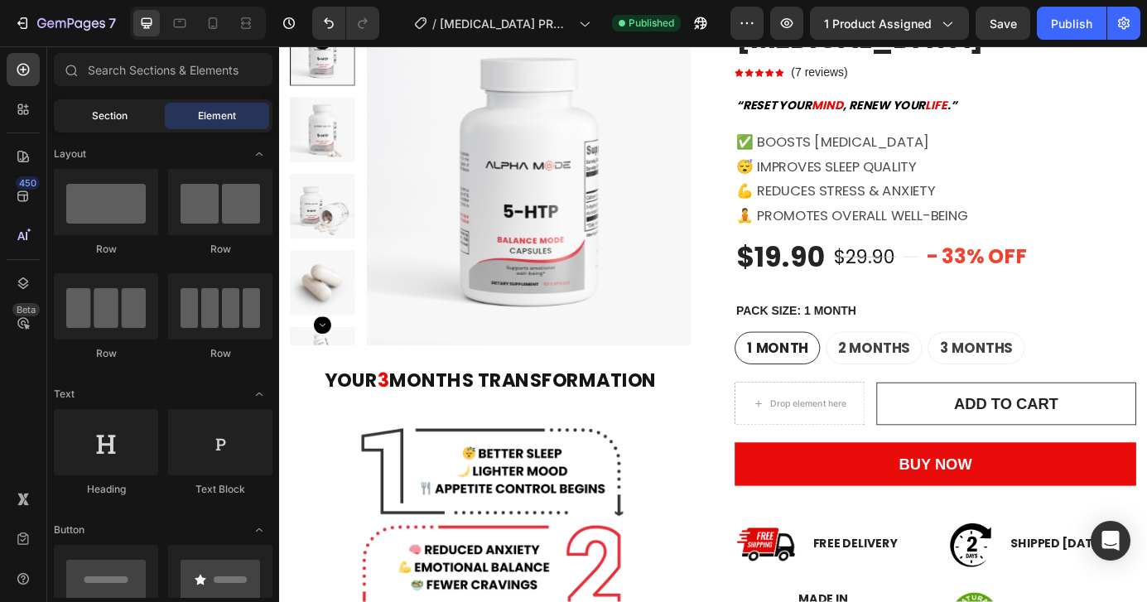
click at [95, 118] on span "Section" at bounding box center [110, 115] width 36 height 15
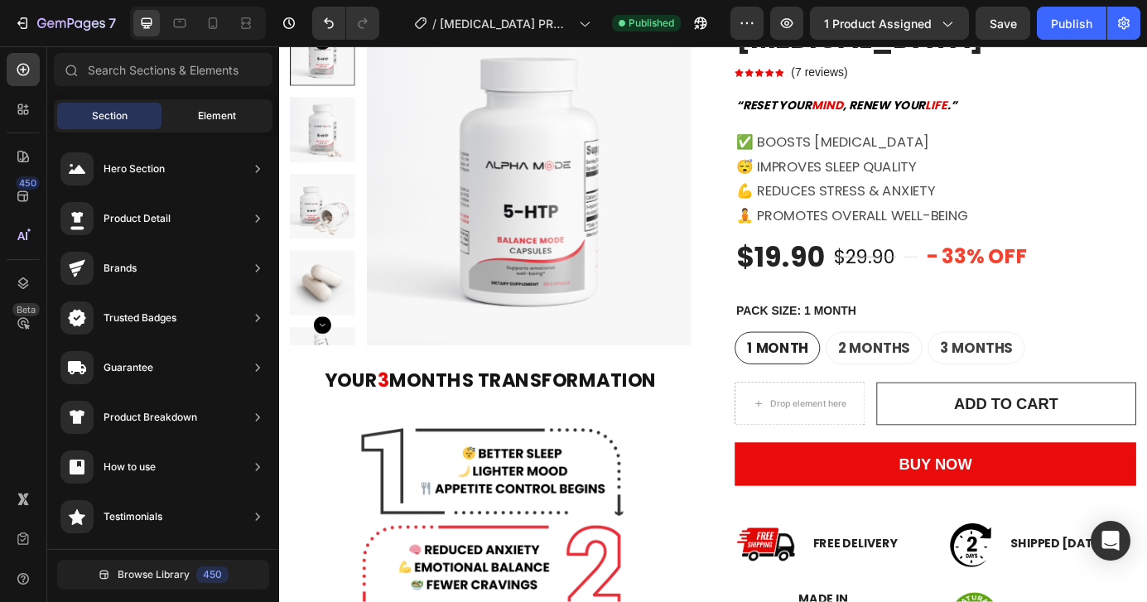
click at [211, 123] on span "Element" at bounding box center [217, 115] width 38 height 15
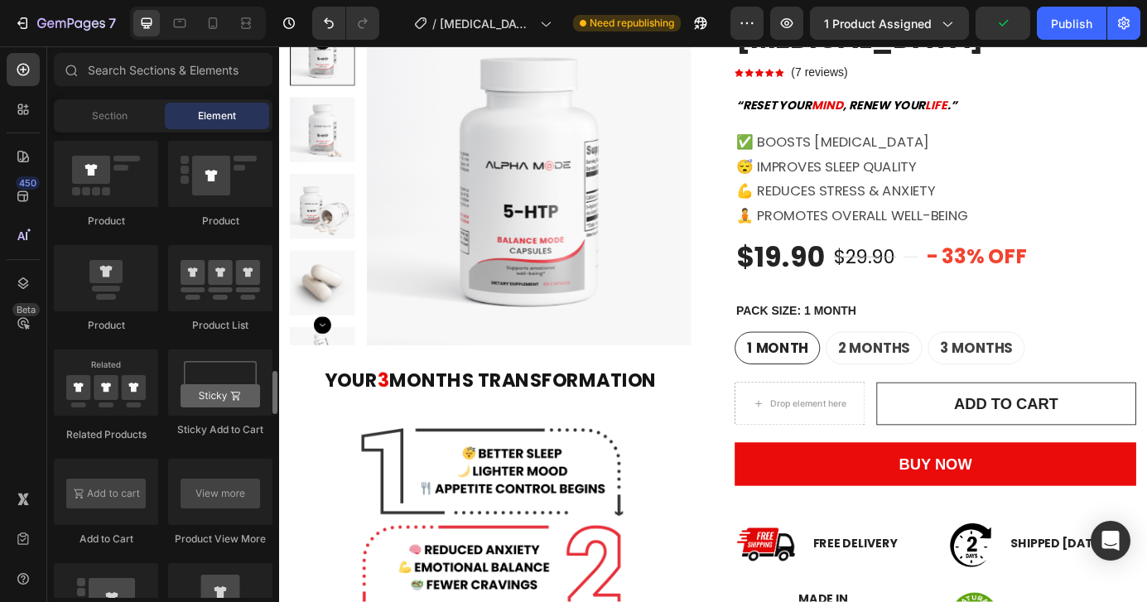
scroll to position [2385, 0]
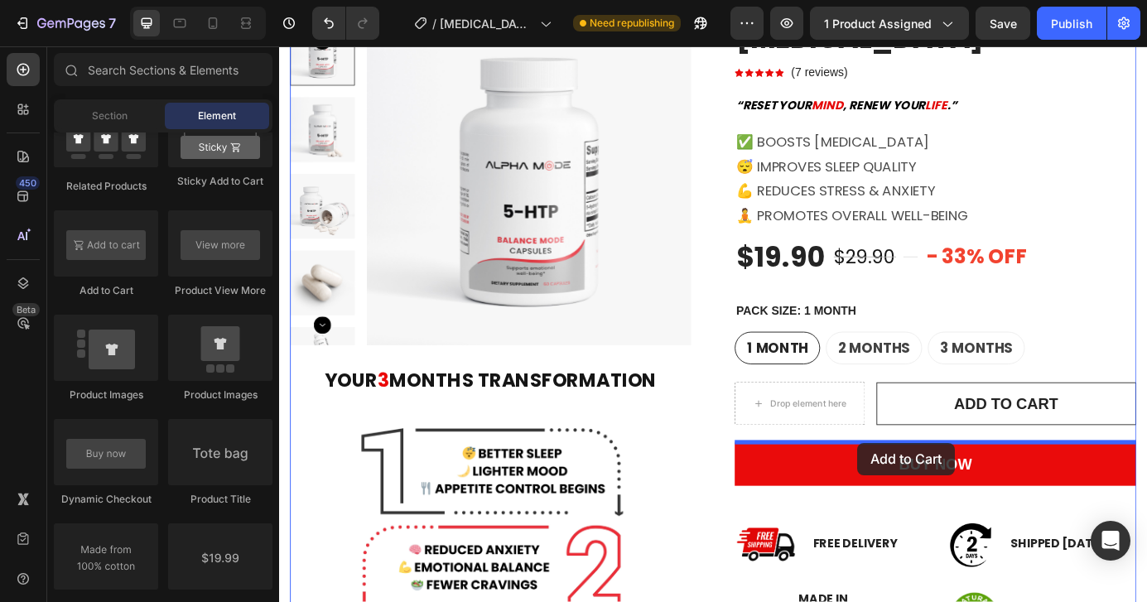
drag, startPoint x: 398, startPoint y: 296, endPoint x: 942, endPoint y: 497, distance: 580.2
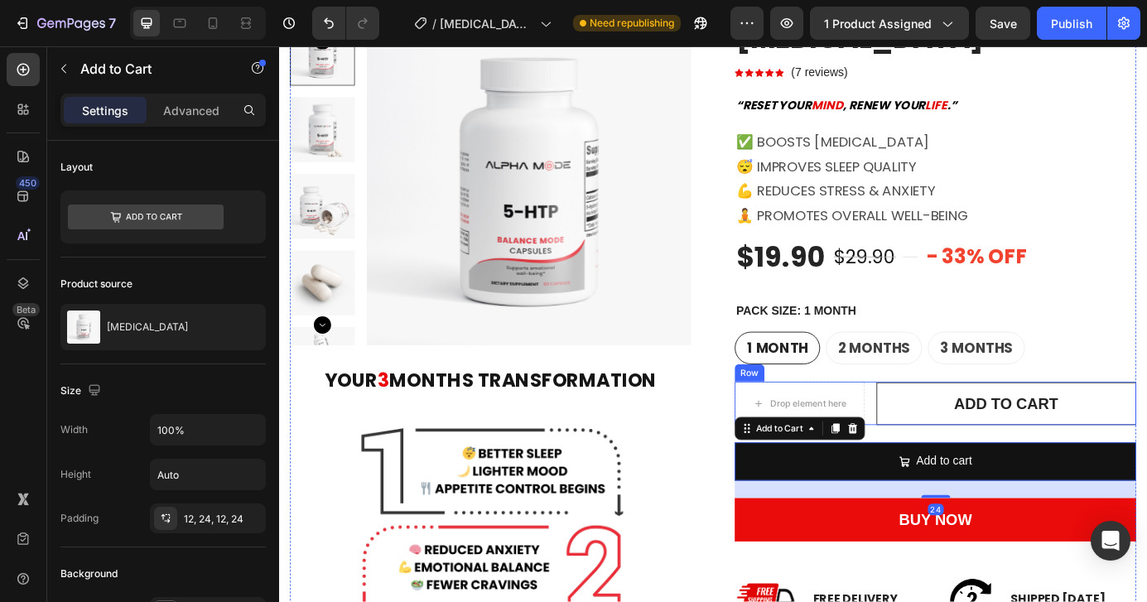
click at [950, 434] on div "Drop element here ADD TO CART Add to Cart Row" at bounding box center [1031, 456] width 460 height 50
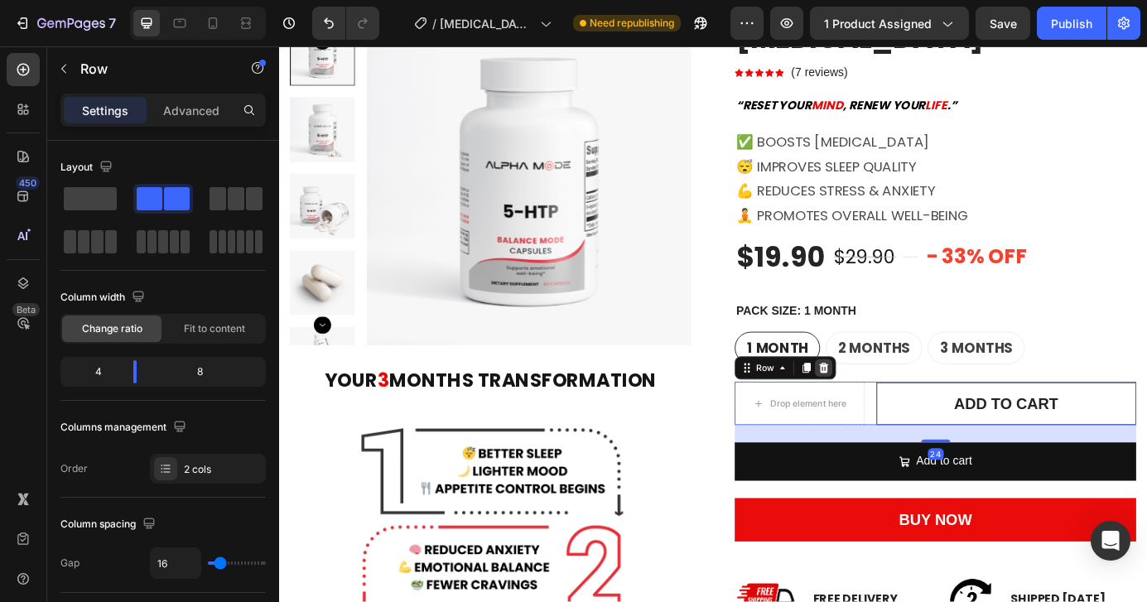
click at [905, 418] on icon at bounding box center [903, 415] width 11 height 12
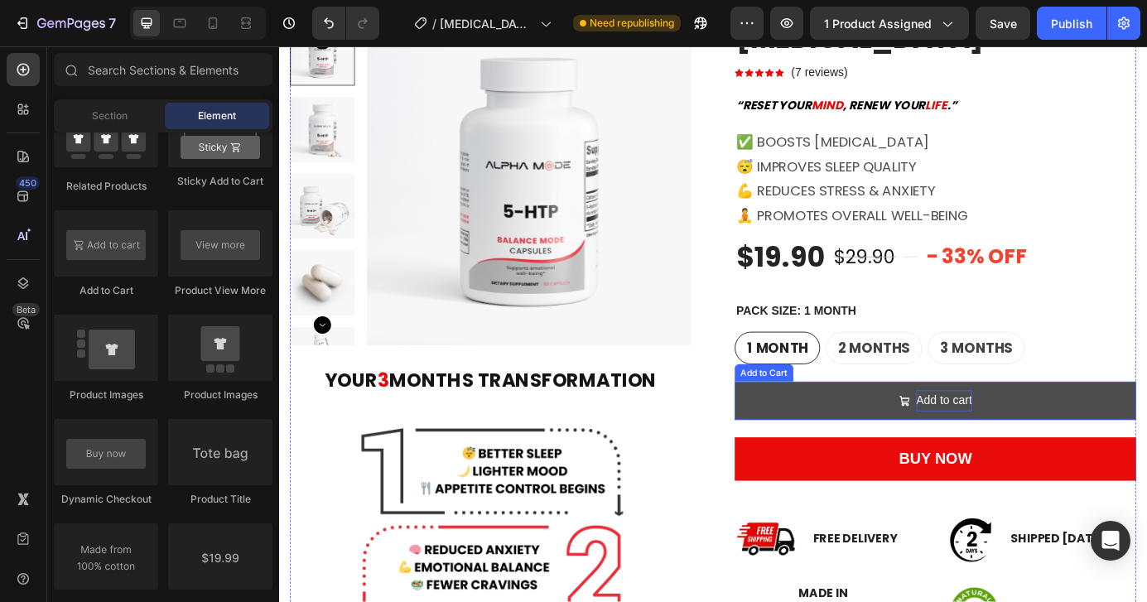
click at [1057, 446] on div "Add to cart" at bounding box center [1041, 453] width 64 height 24
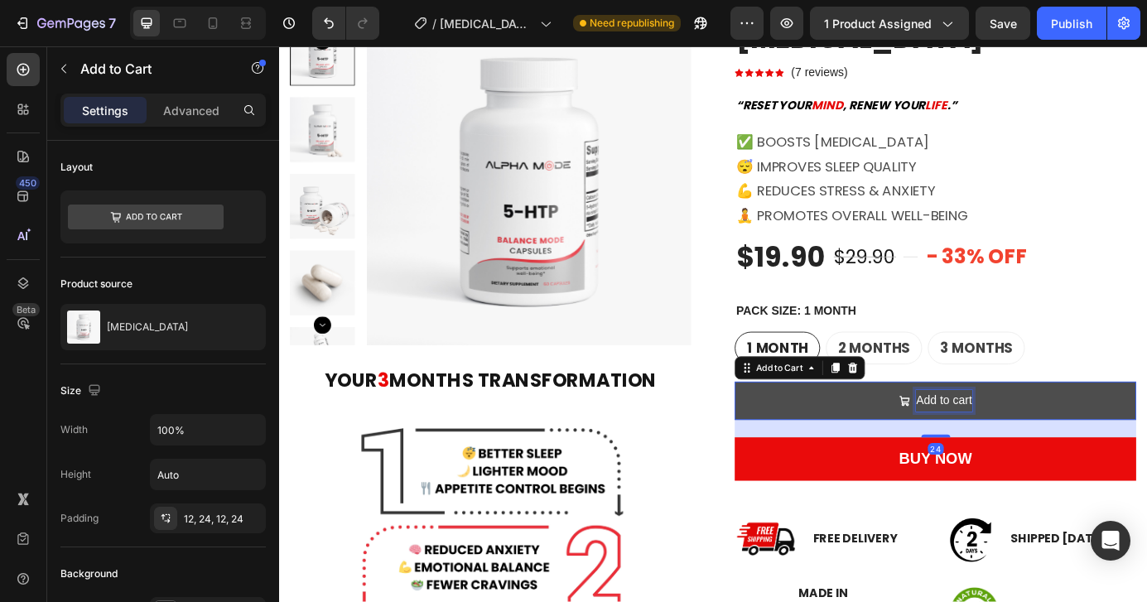
click at [1067, 451] on div "Add to cart" at bounding box center [1041, 453] width 64 height 24
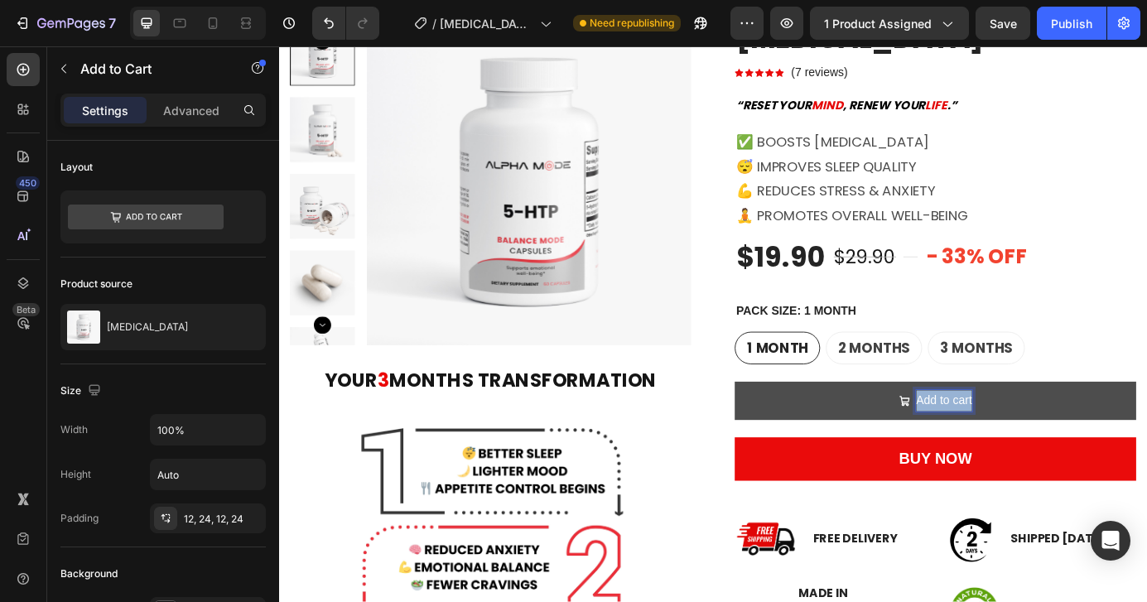
drag, startPoint x: 1072, startPoint y: 451, endPoint x: 986, endPoint y: 451, distance: 85.3
click at [986, 451] on button "Add to cart" at bounding box center [1031, 453] width 460 height 44
click at [801, 431] on button "ADD" at bounding box center [1031, 453] width 460 height 44
click at [801, 431] on button "ADD T" at bounding box center [1031, 453] width 460 height 44
click at [801, 431] on button "ADD TO CART" at bounding box center [1031, 453] width 460 height 44
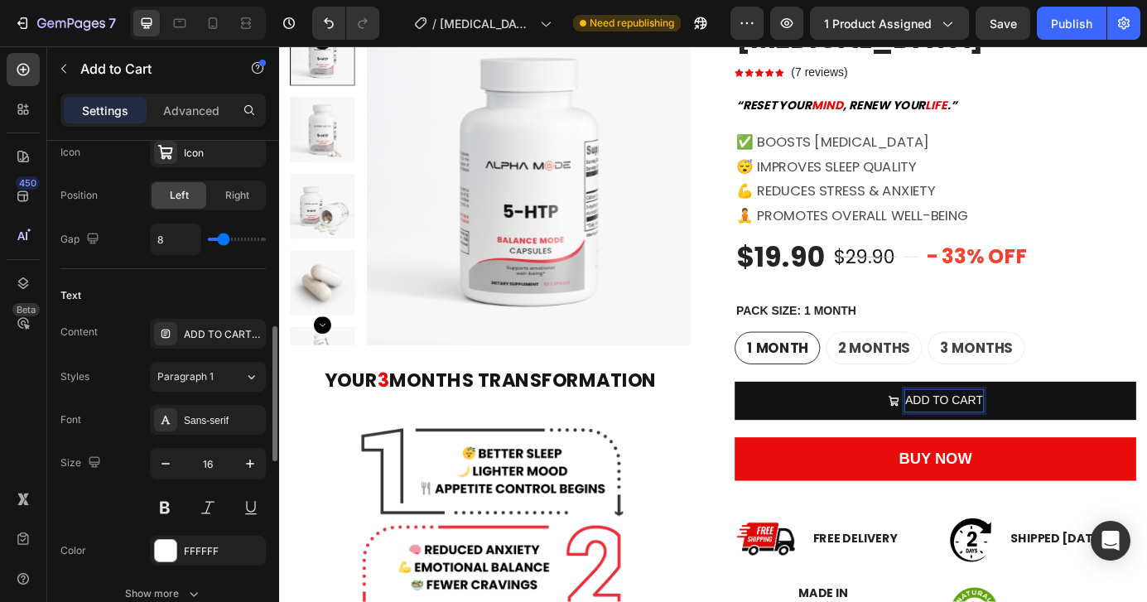
scroll to position [737, 0]
click at [255, 465] on icon "button" at bounding box center [250, 463] width 17 height 17
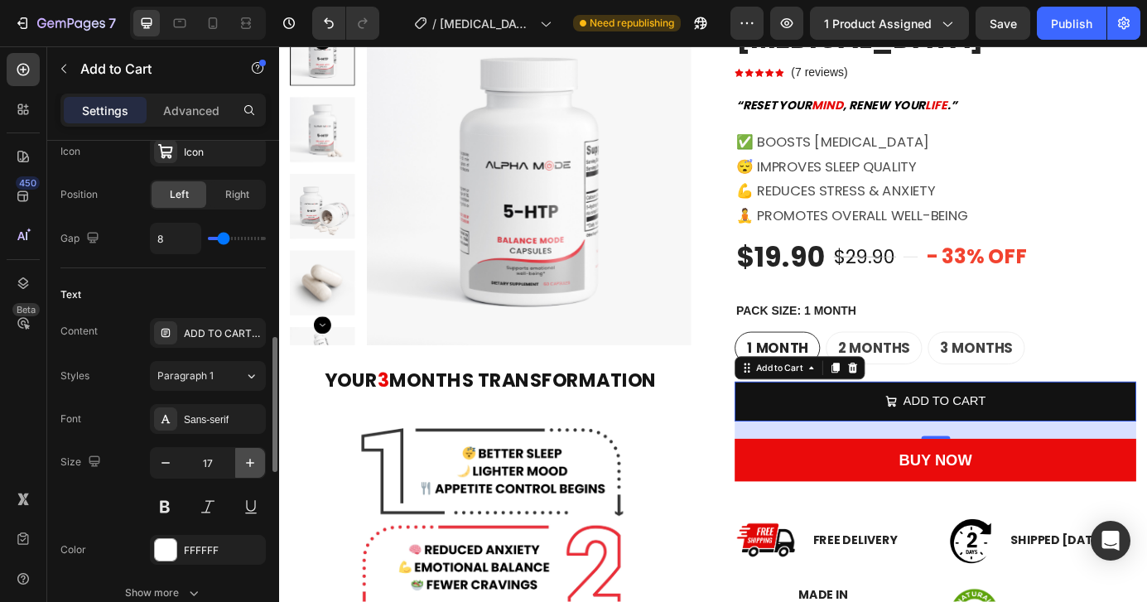
click at [255, 465] on icon "button" at bounding box center [250, 463] width 17 height 17
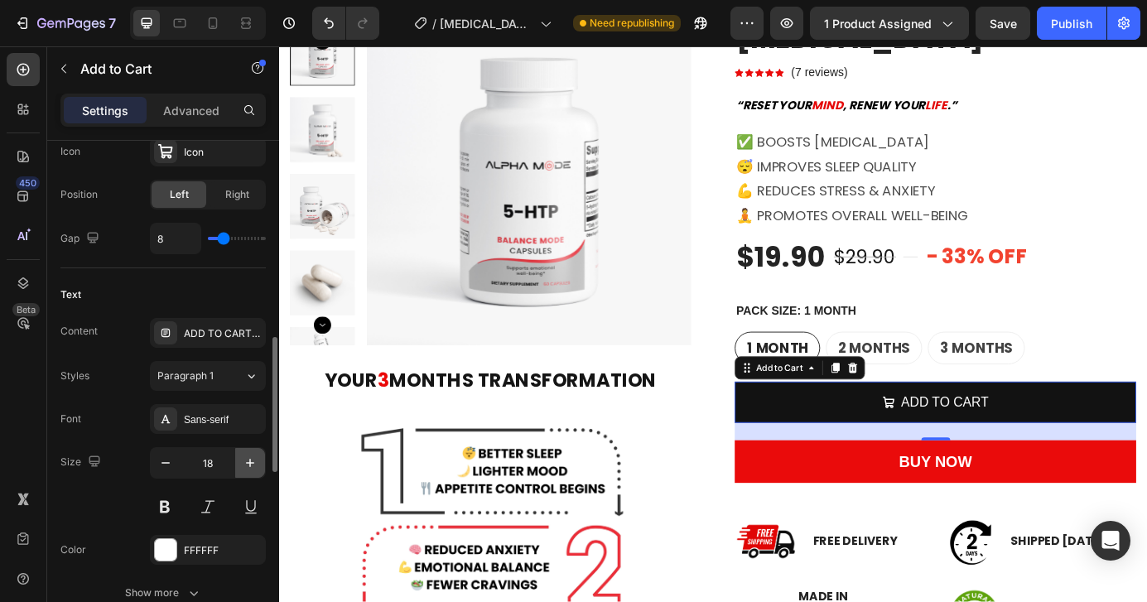
click at [255, 465] on icon "button" at bounding box center [250, 463] width 17 height 17
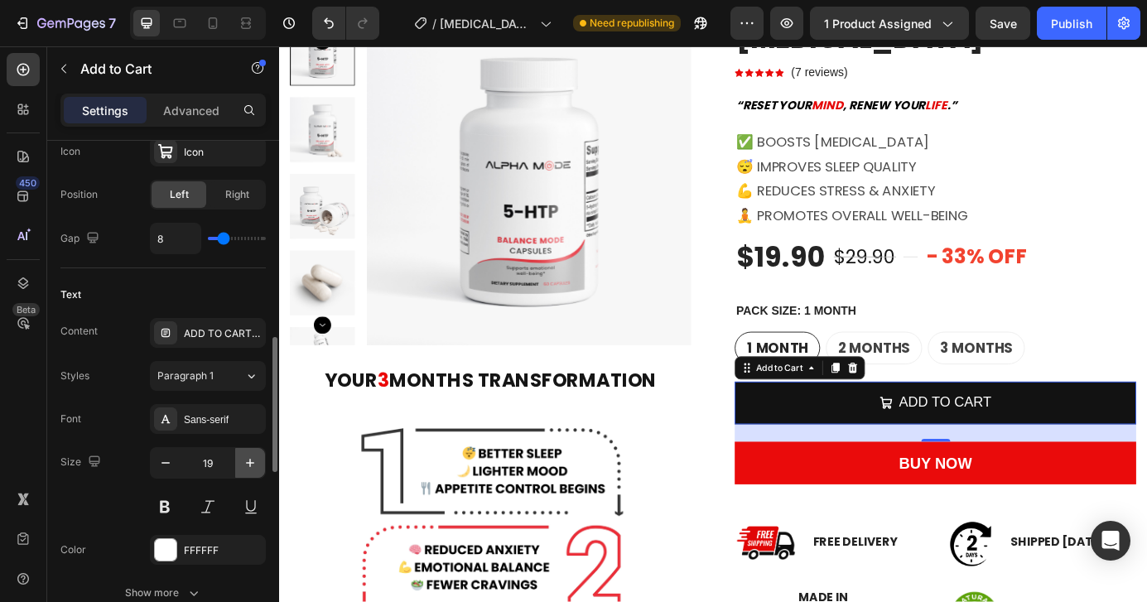
click at [255, 465] on icon "button" at bounding box center [250, 463] width 17 height 17
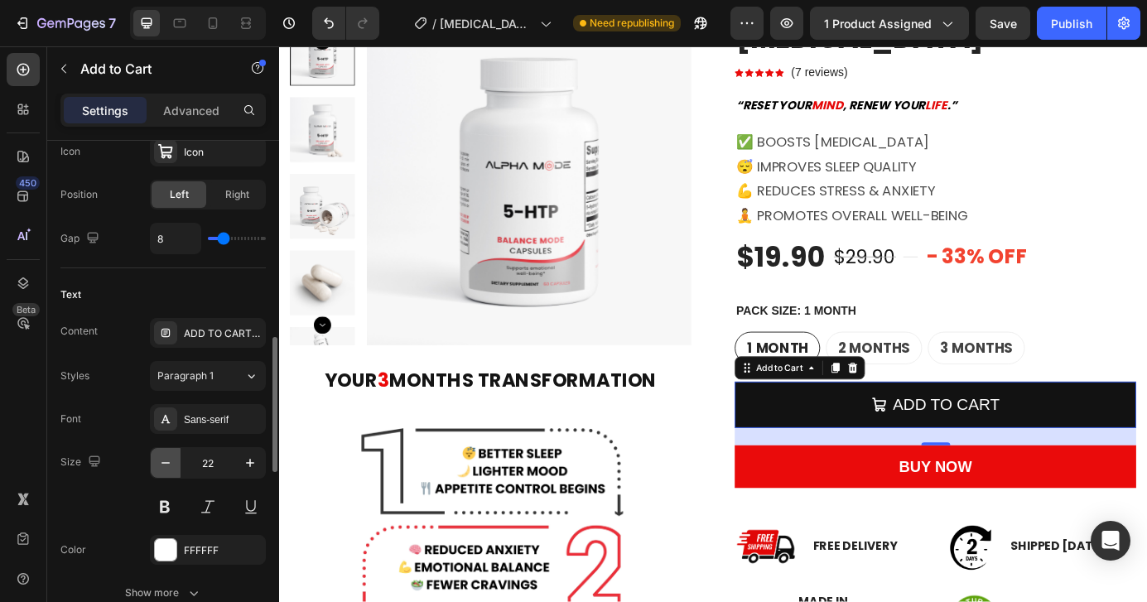
click at [171, 462] on icon "button" at bounding box center [165, 463] width 17 height 17
type input "21"
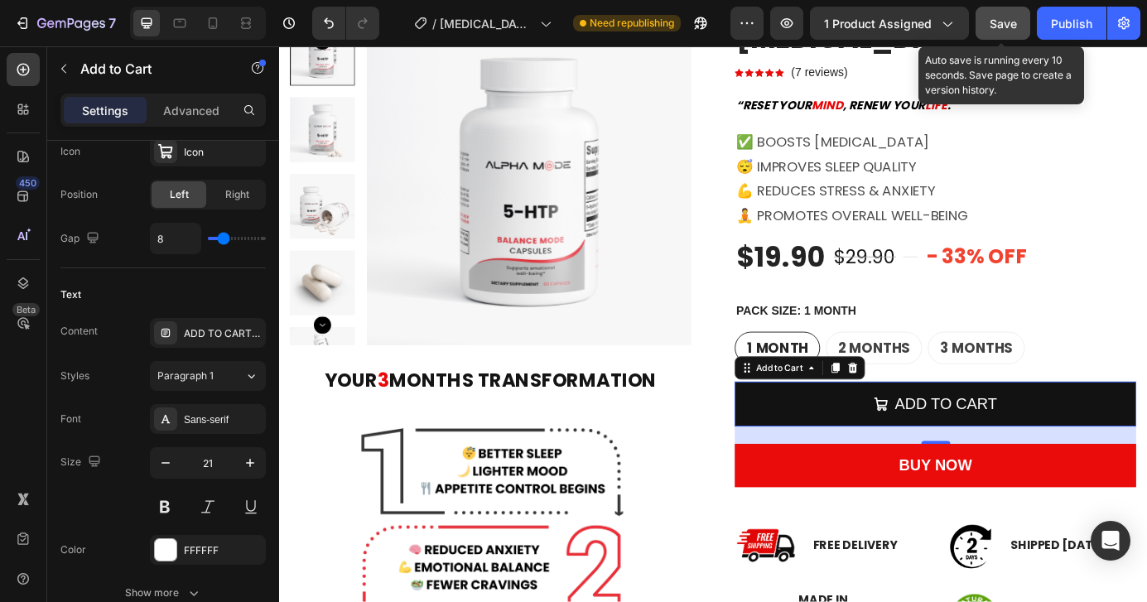
click at [1007, 21] on span "Save" at bounding box center [1003, 24] width 27 height 14
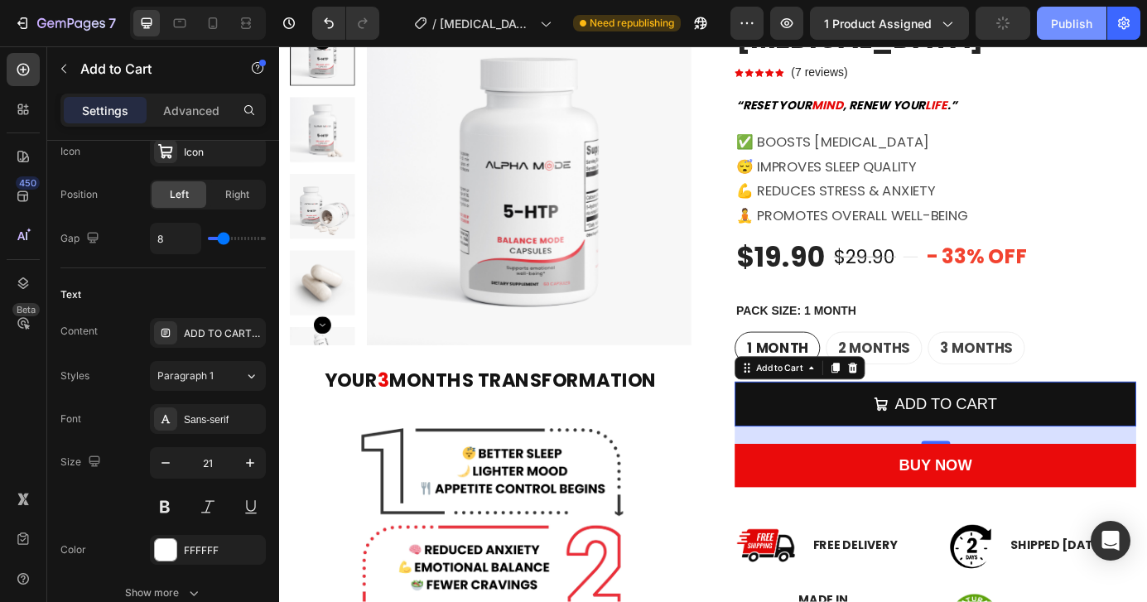
click at [1078, 25] on div "Publish" at bounding box center [1071, 23] width 41 height 17
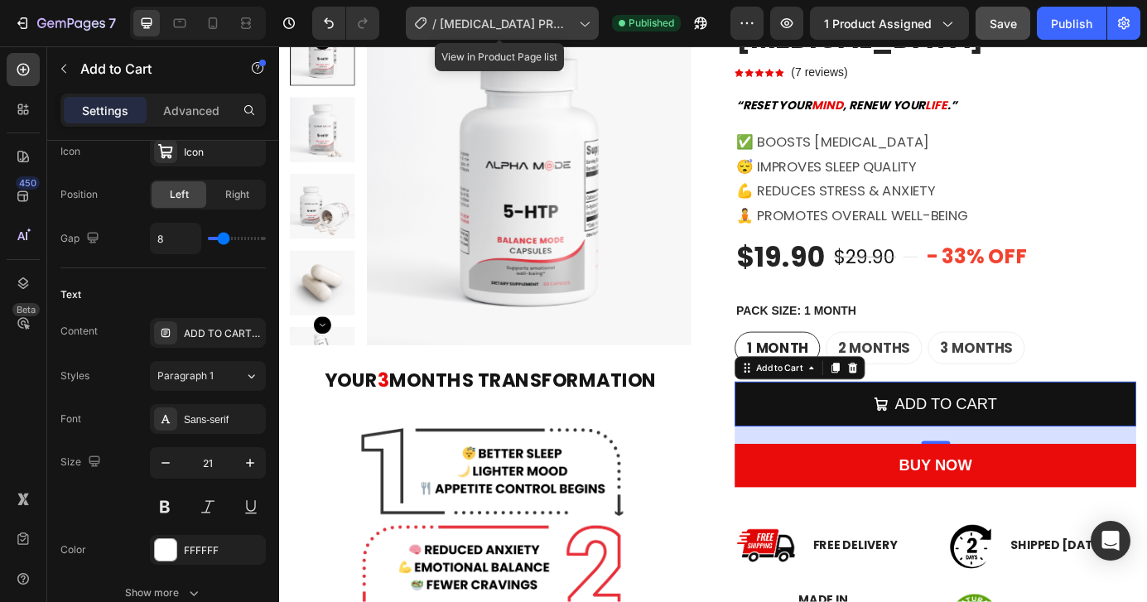
click at [566, 18] on span "[MEDICAL_DATA] PRODUCT PAGE" at bounding box center [506, 23] width 133 height 17
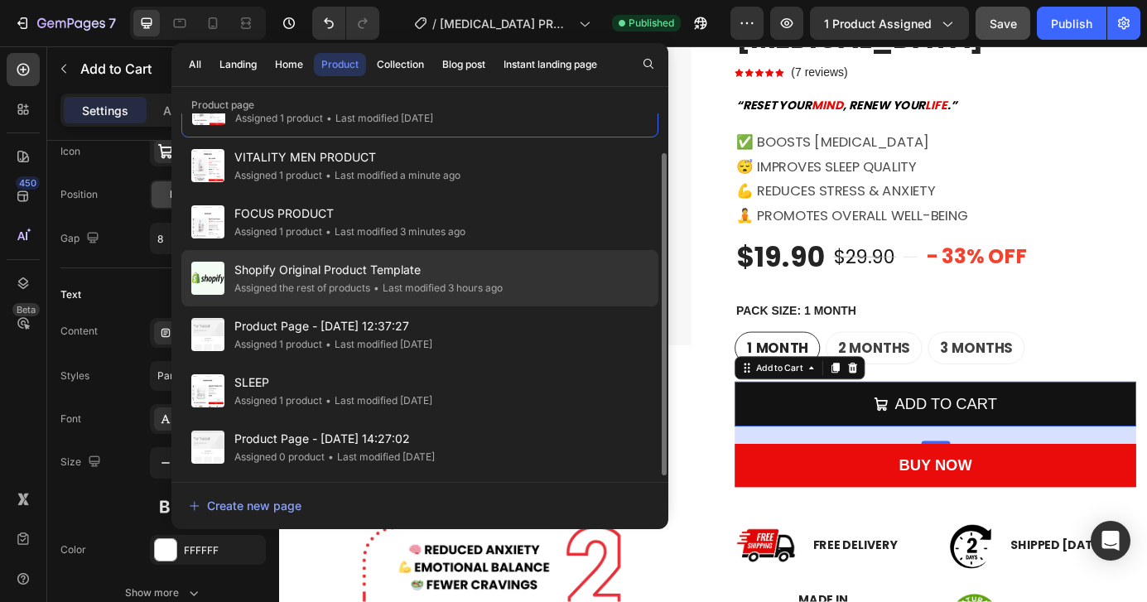
scroll to position [0, 0]
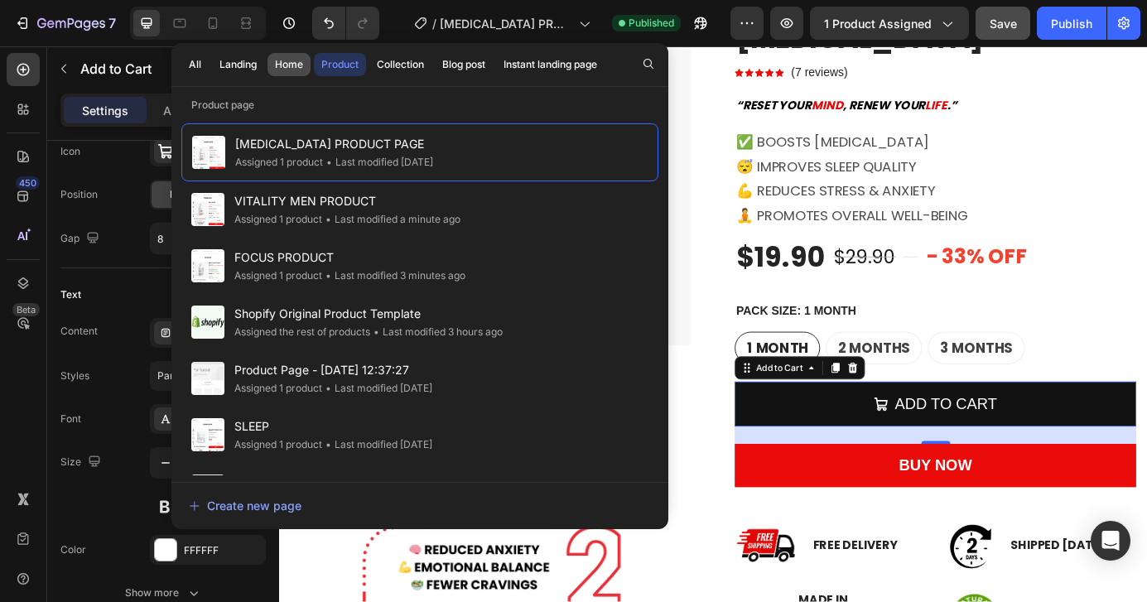
click at [290, 72] on button "Home" at bounding box center [289, 64] width 43 height 23
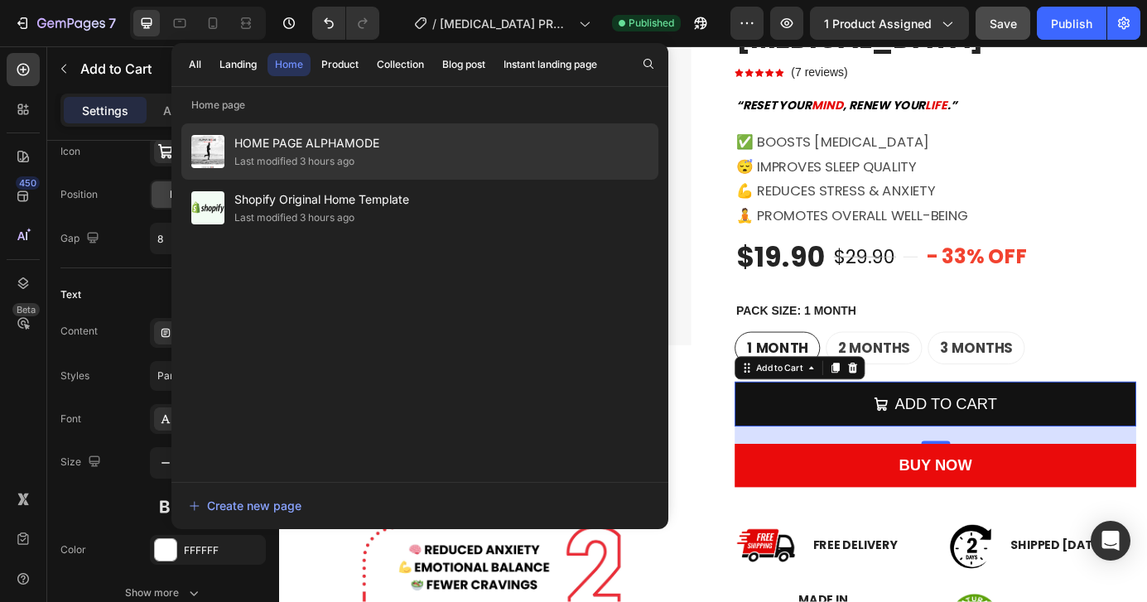
click at [303, 137] on span "HOME PAGE ALPHAMODE" at bounding box center [306, 143] width 145 height 20
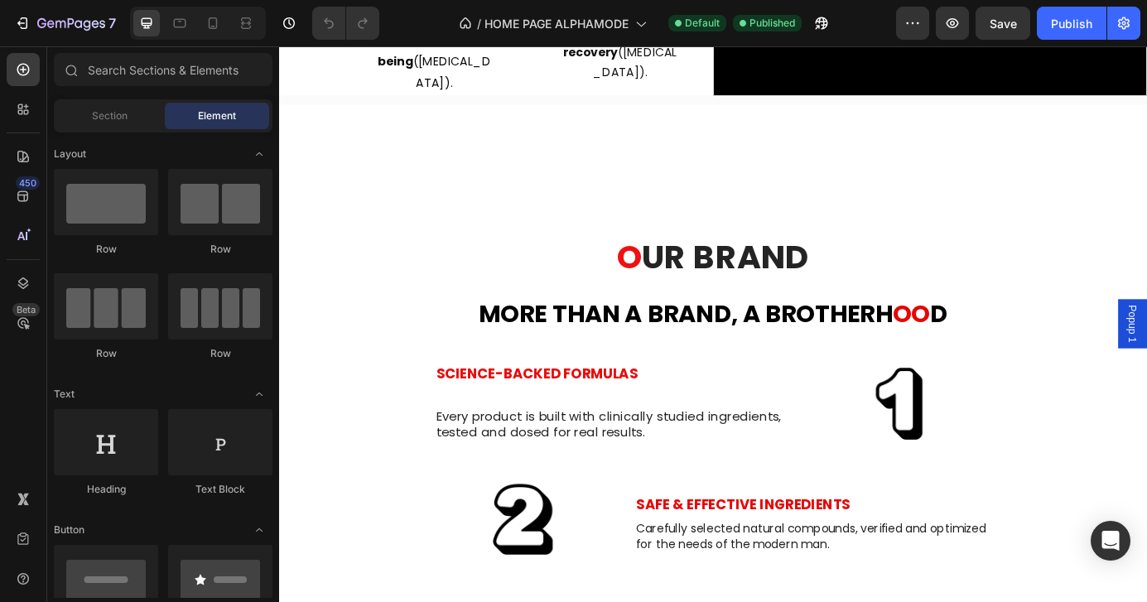
scroll to position [4313, 0]
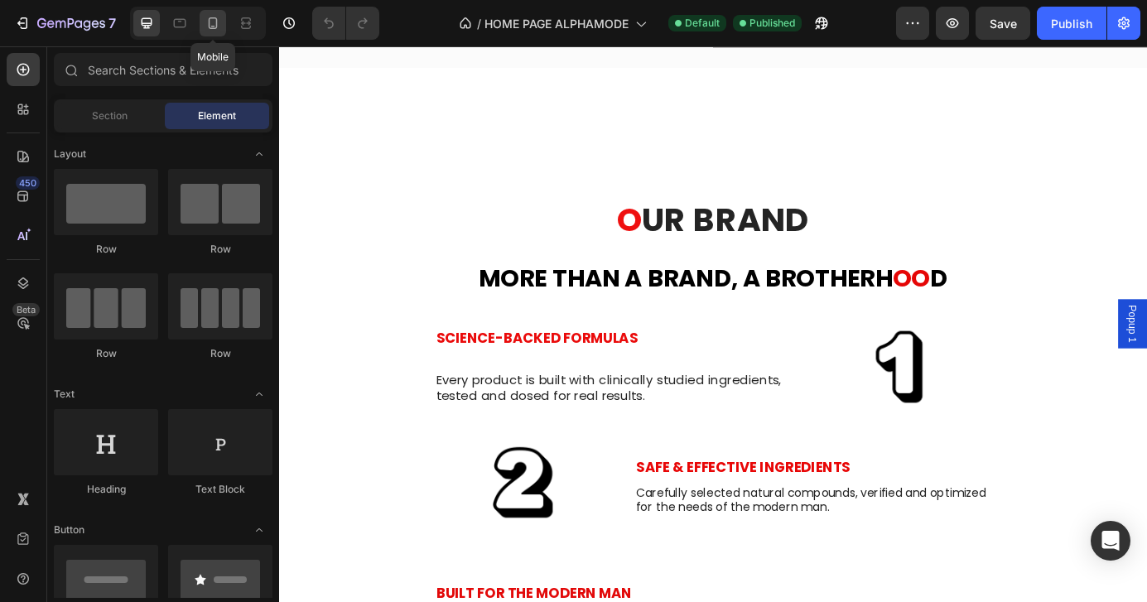
click at [221, 24] on div at bounding box center [213, 23] width 27 height 27
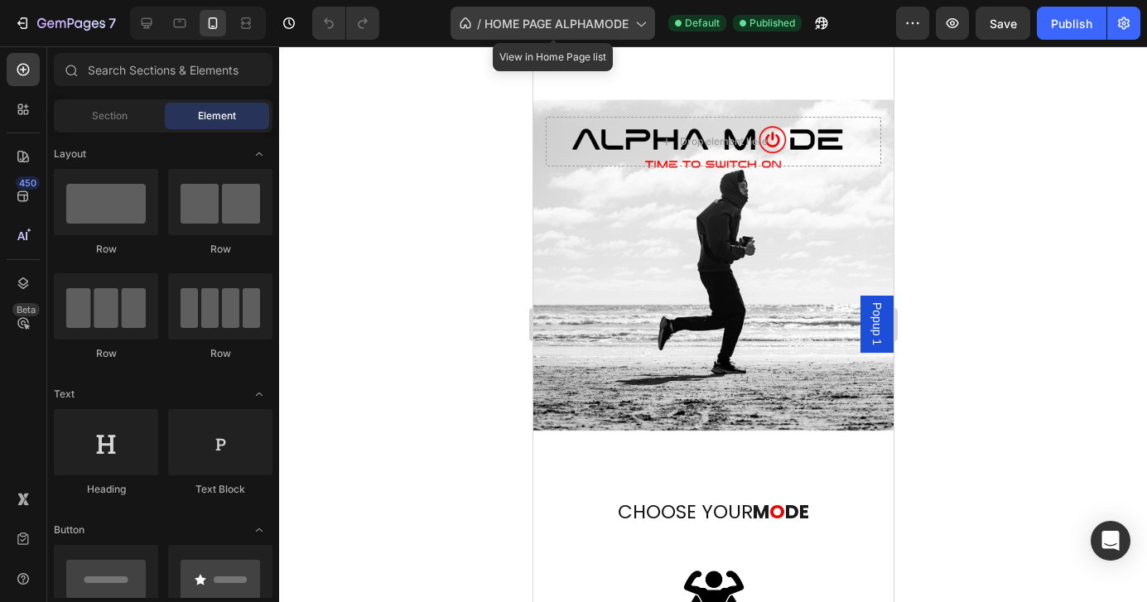
click at [627, 29] on span "HOME PAGE ALPHAMODE" at bounding box center [557, 23] width 144 height 17
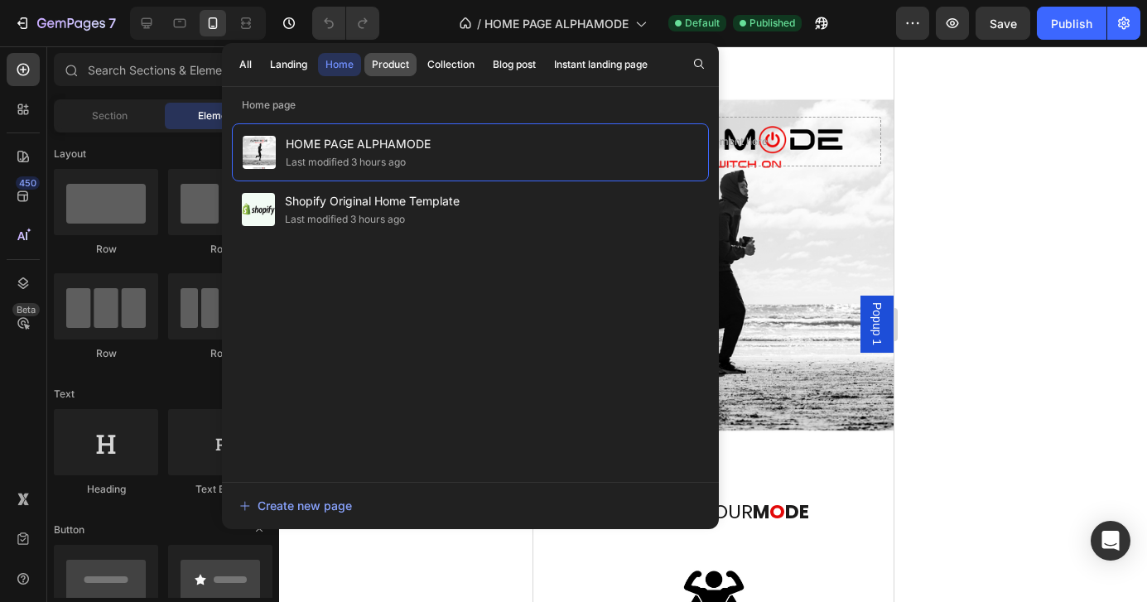
click at [383, 61] on div "Product" at bounding box center [390, 64] width 37 height 15
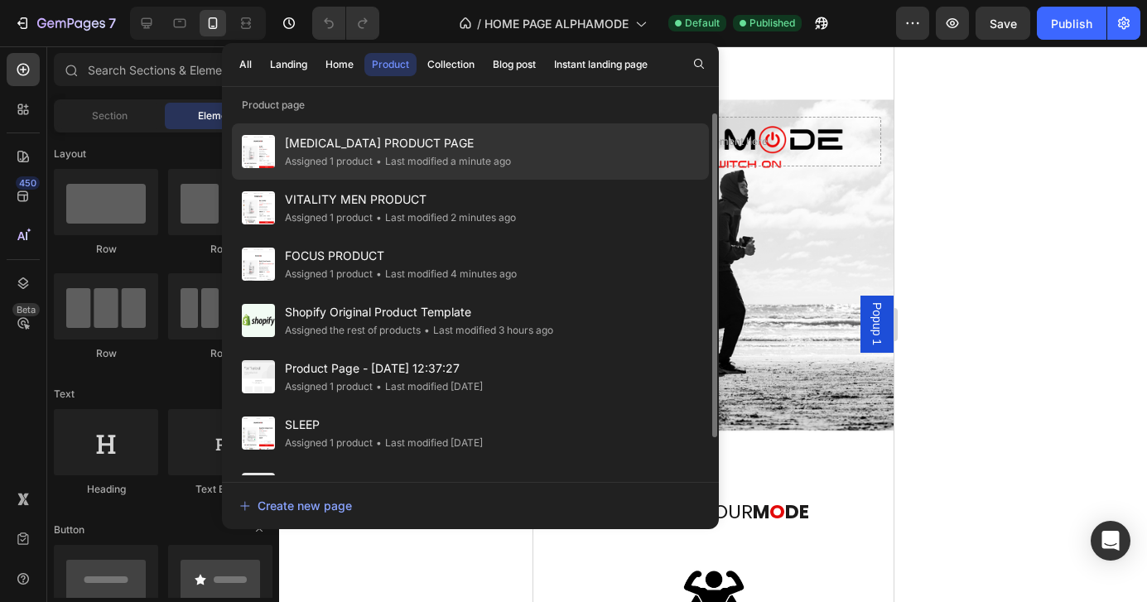
click at [382, 161] on span "•" at bounding box center [379, 161] width 6 height 12
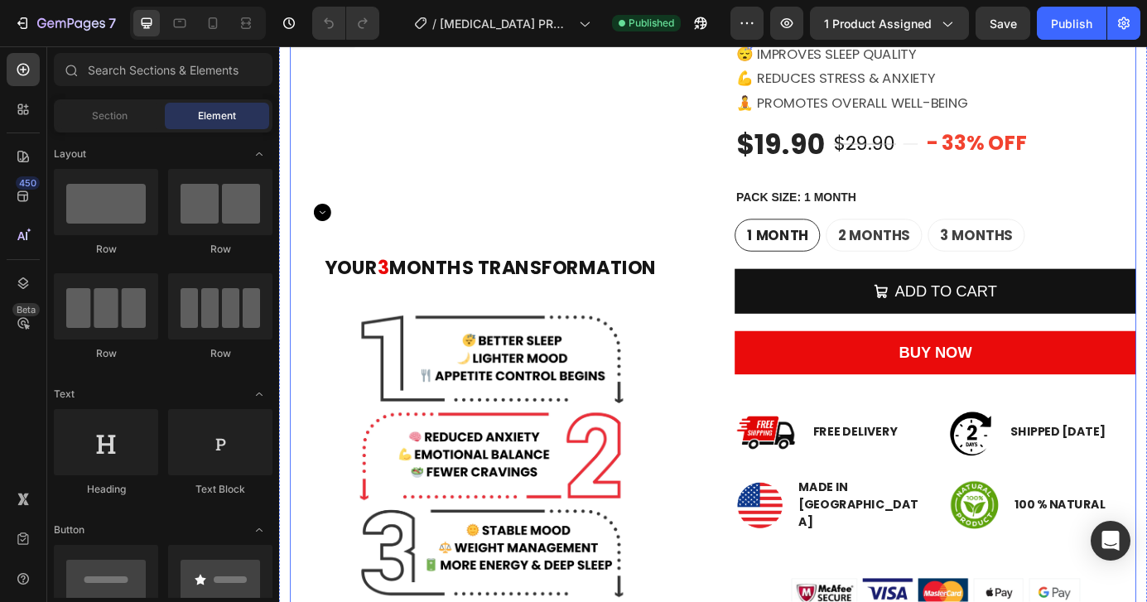
scroll to position [386, 0]
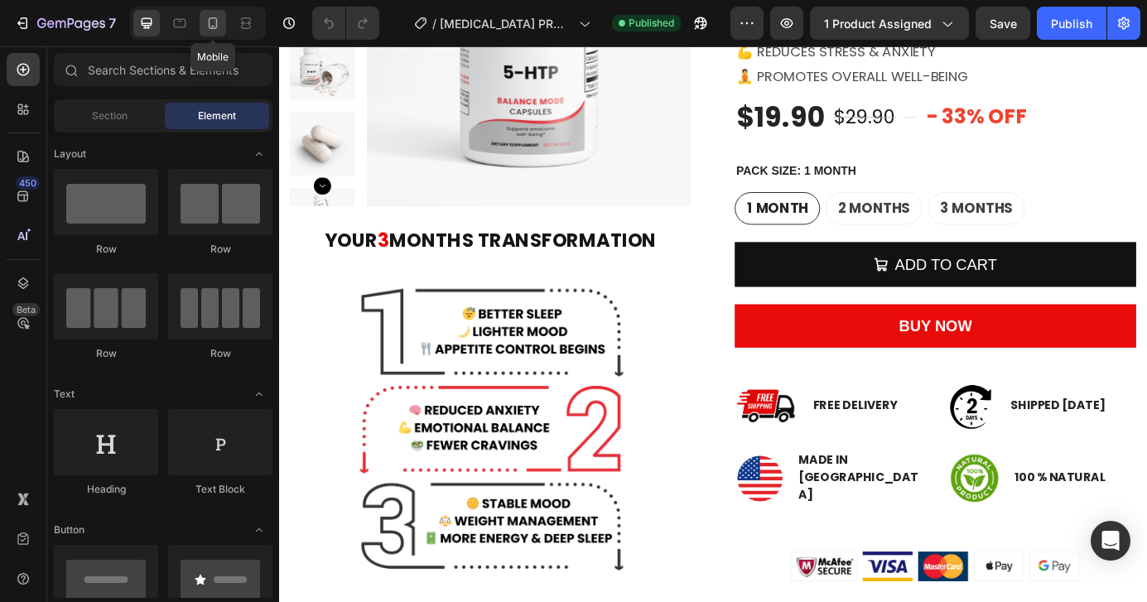
click at [210, 17] on icon at bounding box center [213, 23] width 17 height 17
